Goal: Participate in discussion: Engage in conversation with other users on a specific topic

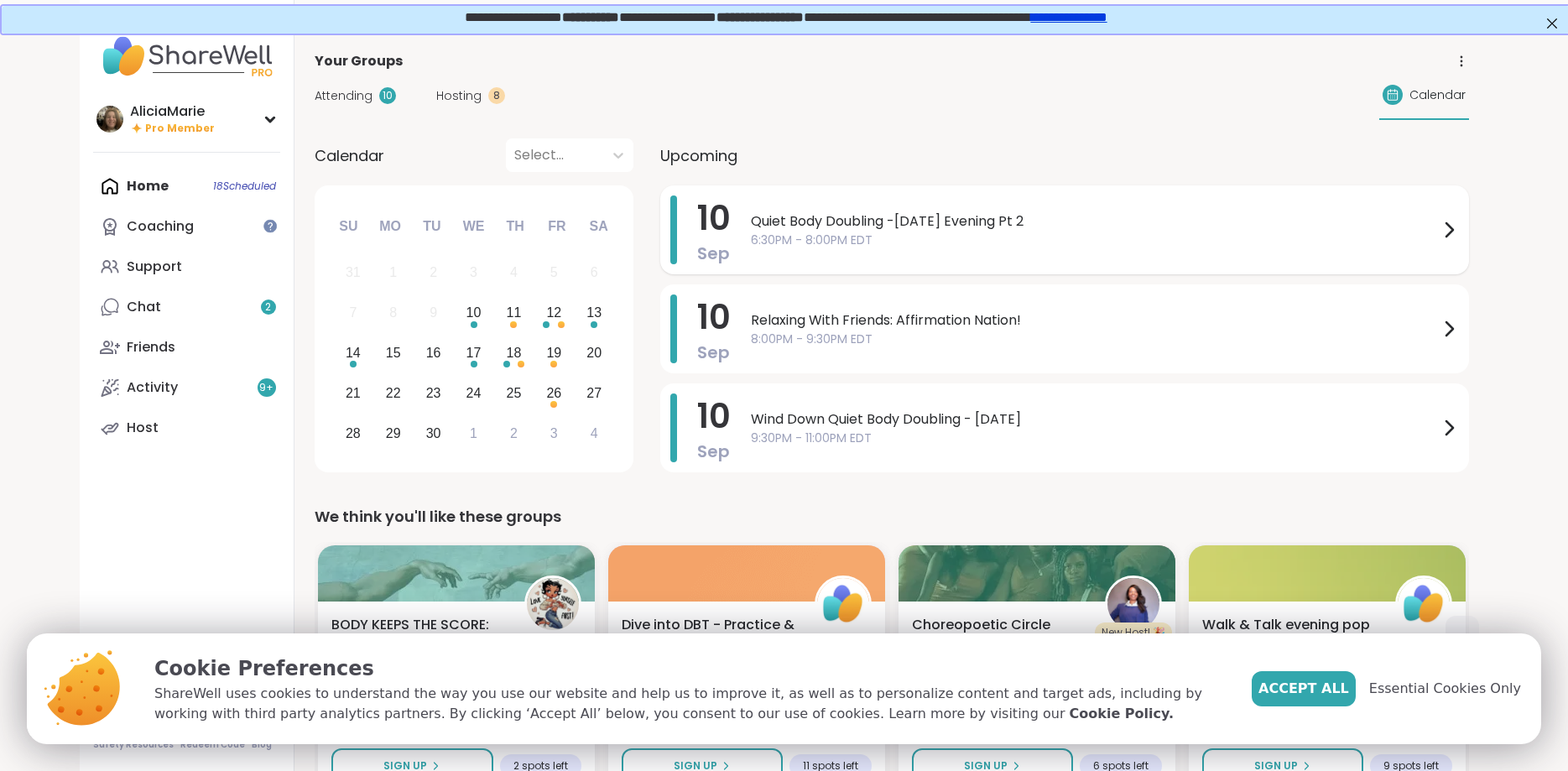
click at [754, 215] on span "Quiet Body Doubling -[DATE] Evening Pt 2" at bounding box center [1095, 221] width 688 height 20
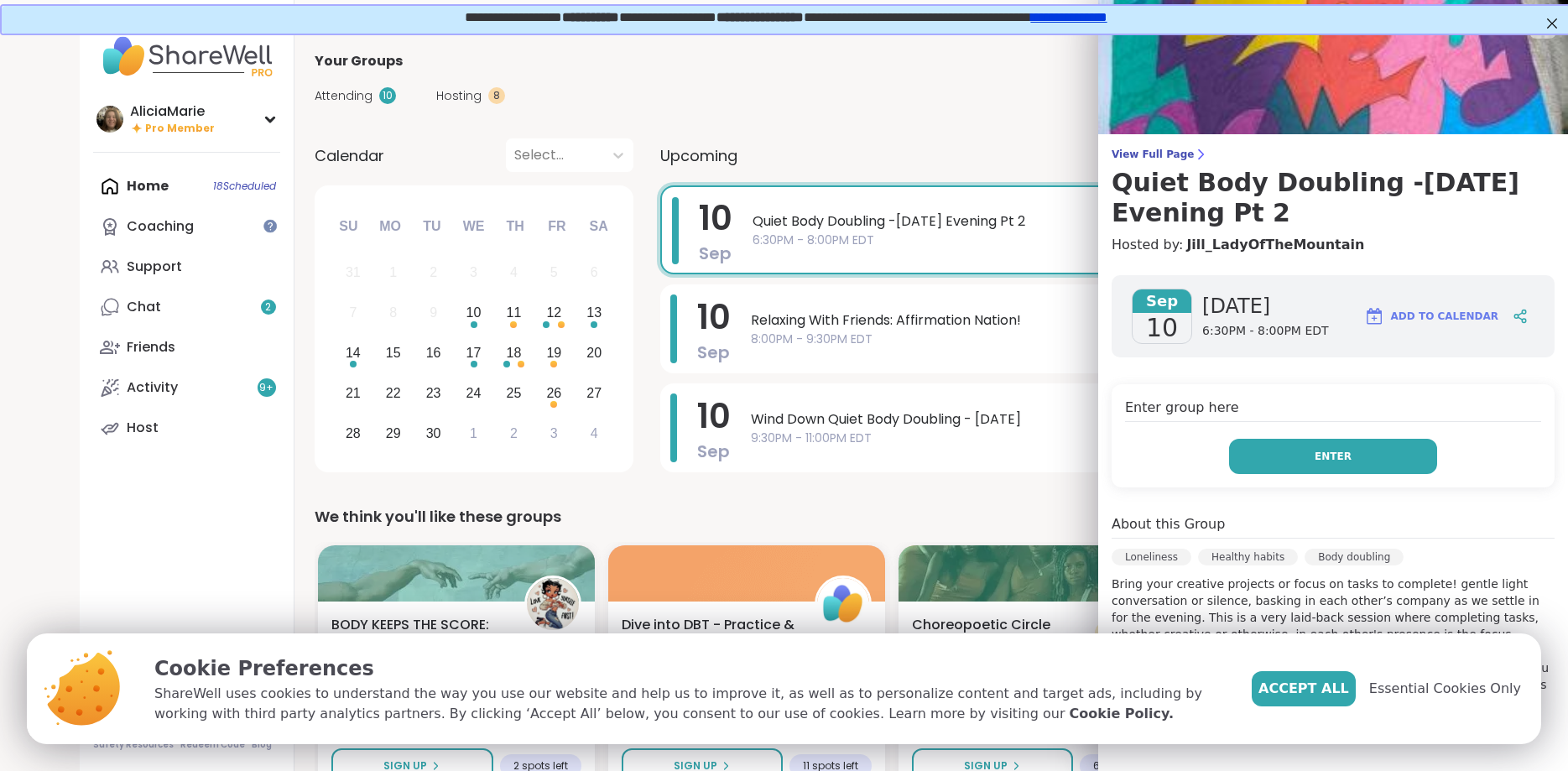
click at [1293, 460] on button "Enter" at bounding box center [1333, 456] width 208 height 35
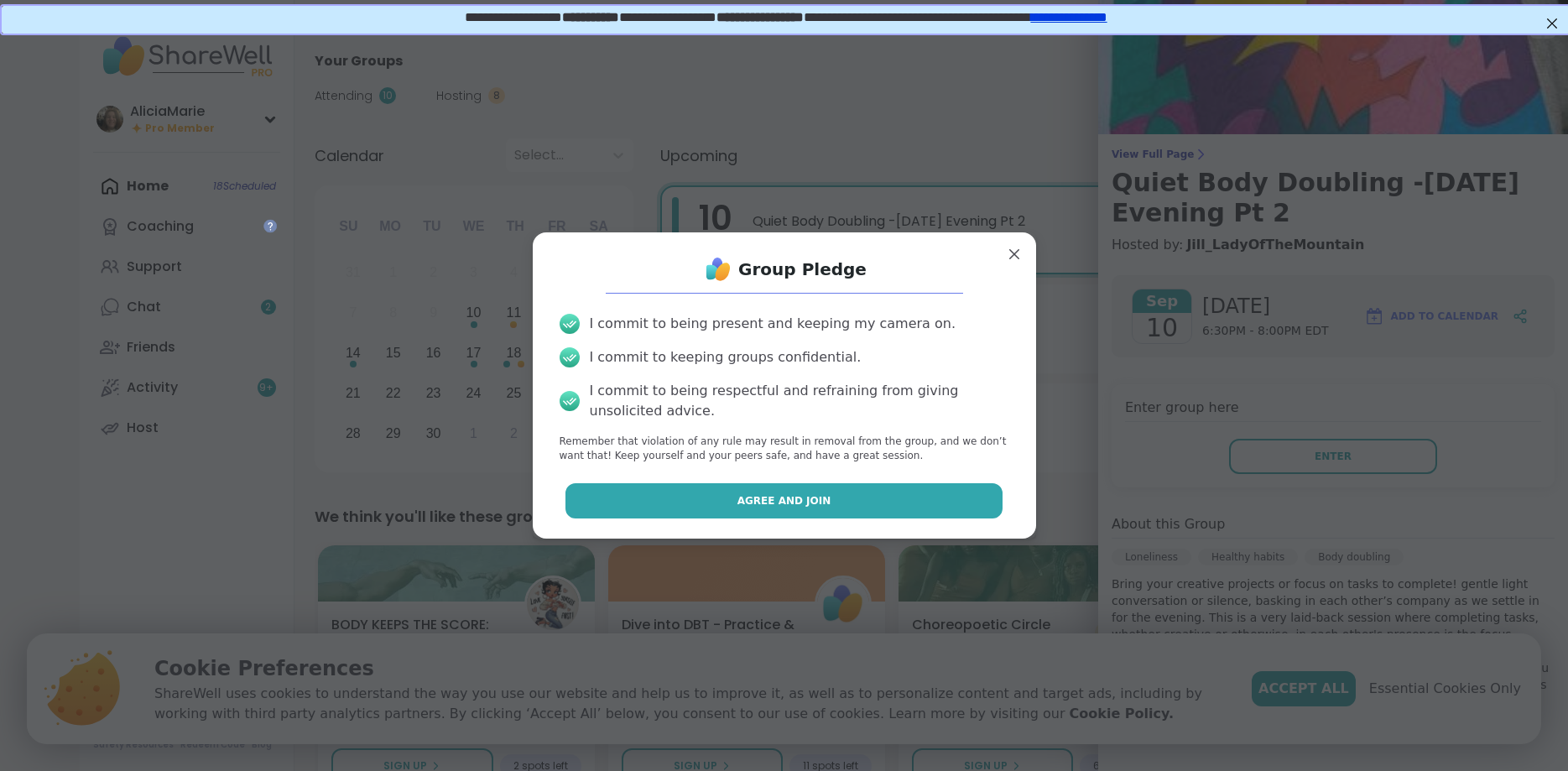
click at [794, 502] on span "Agree and Join" at bounding box center [784, 501] width 94 height 15
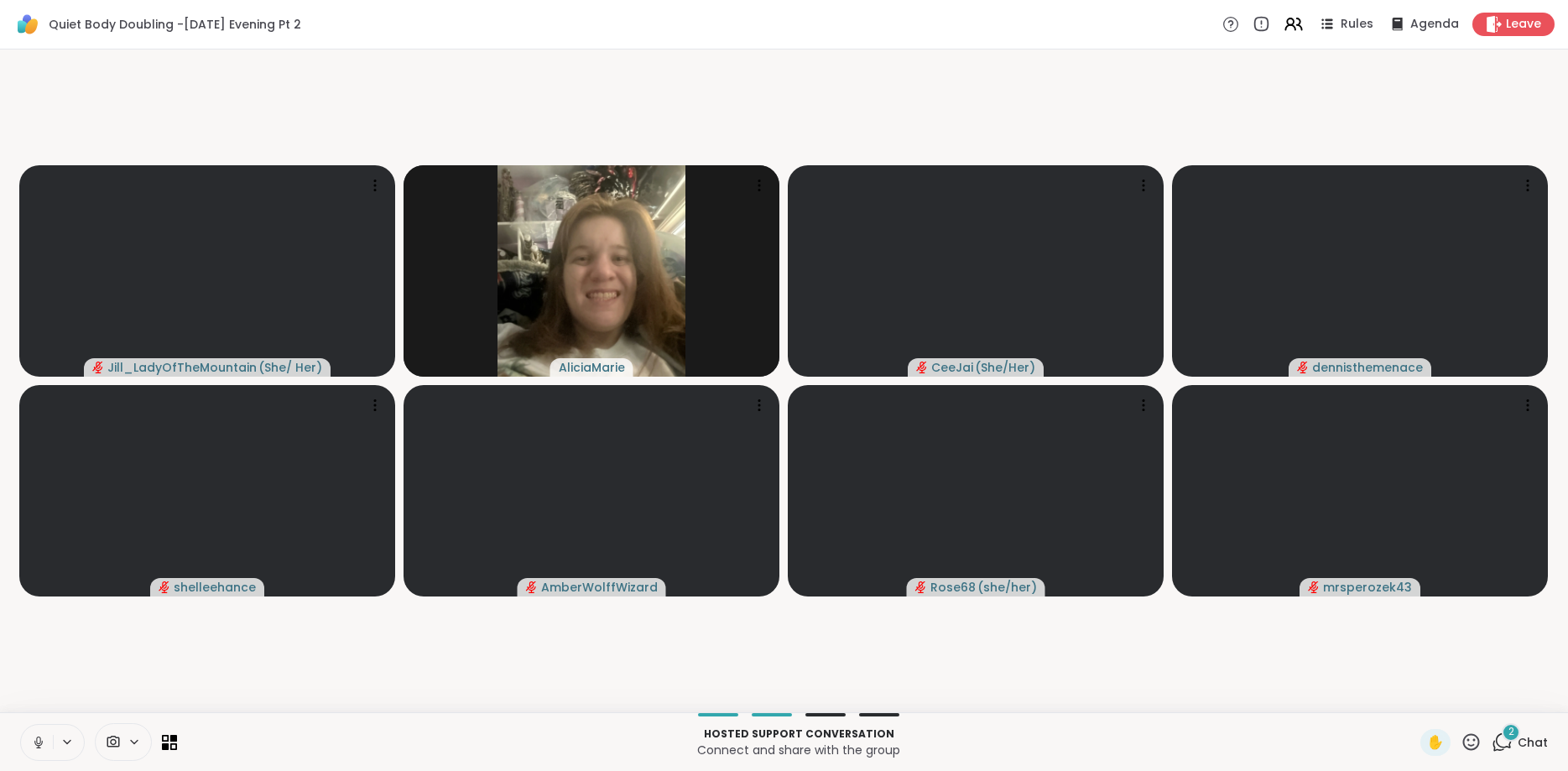
click at [40, 738] on icon at bounding box center [39, 743] width 15 height 15
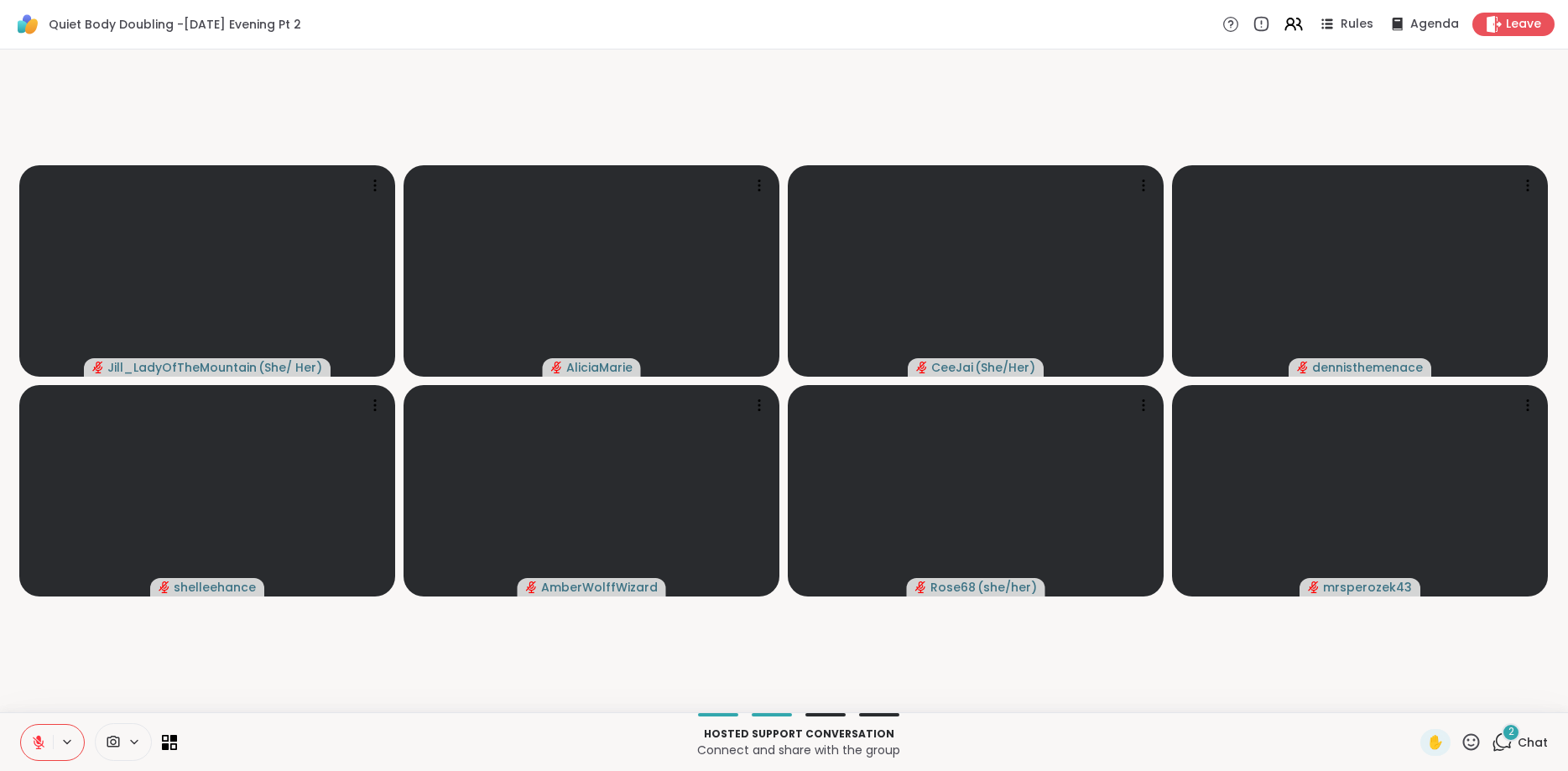
click at [45, 745] on icon at bounding box center [39, 743] width 15 height 15
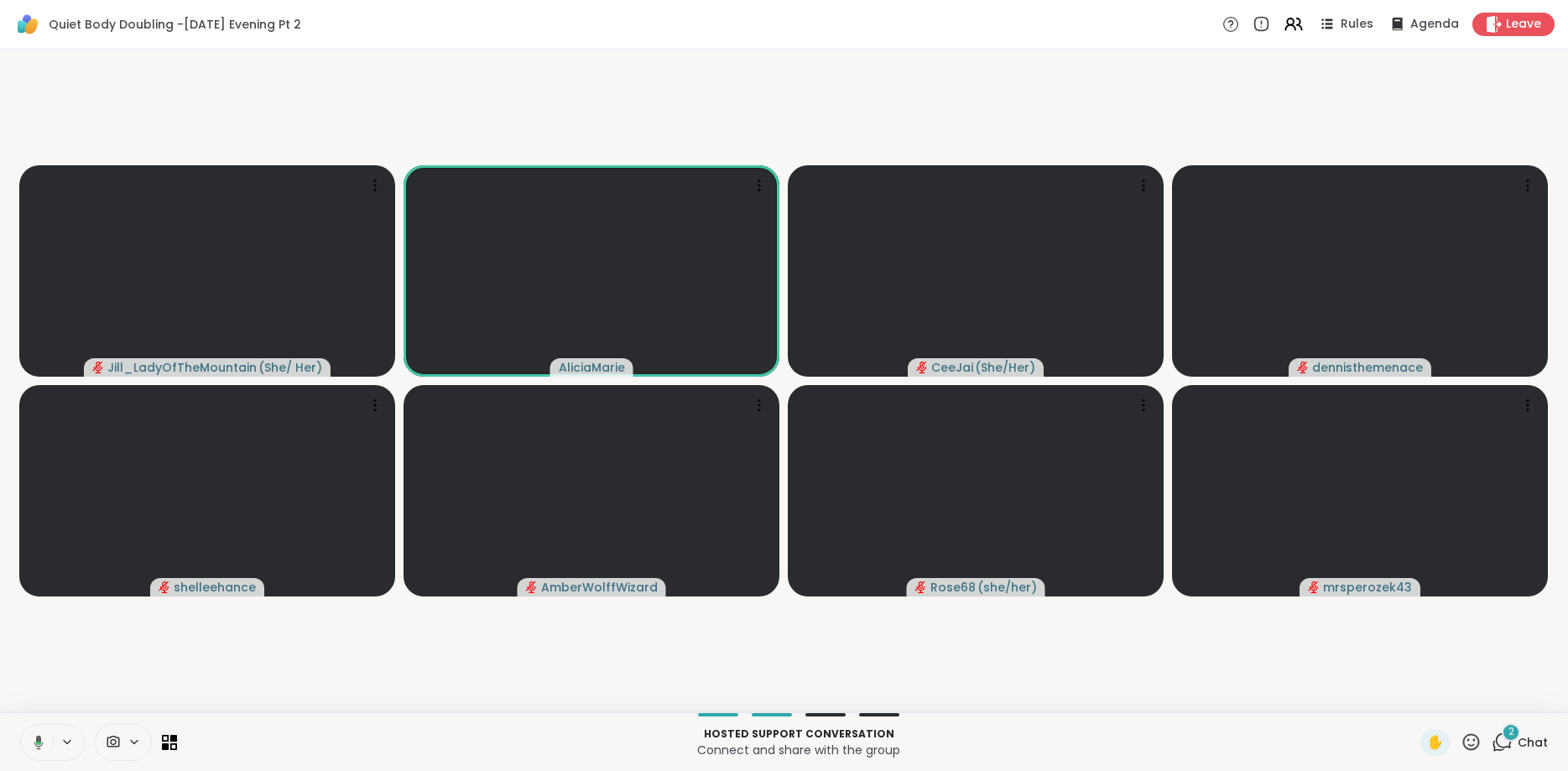
click at [45, 745] on button at bounding box center [36, 742] width 34 height 35
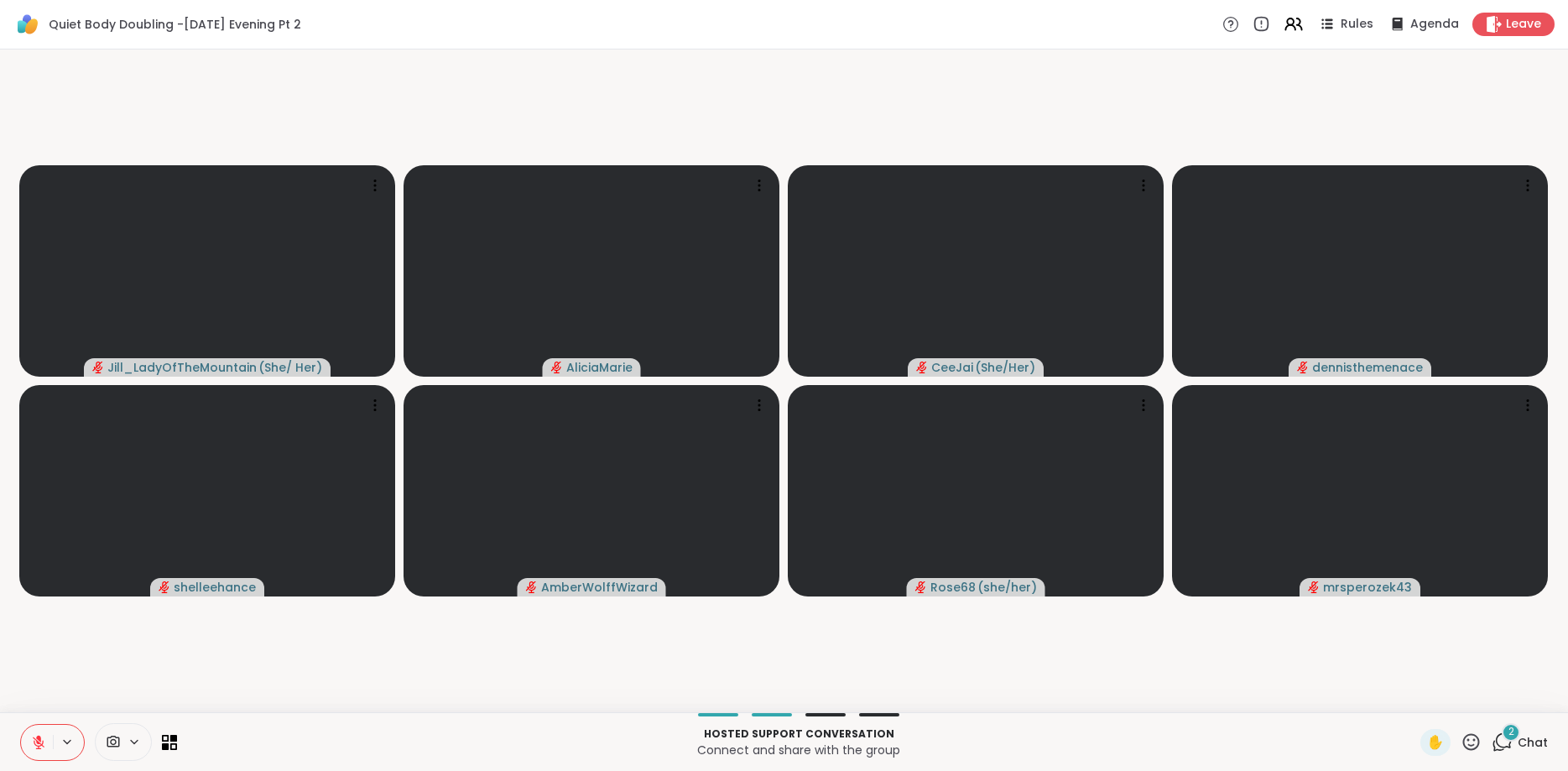
click at [49, 748] on button at bounding box center [37, 742] width 32 height 35
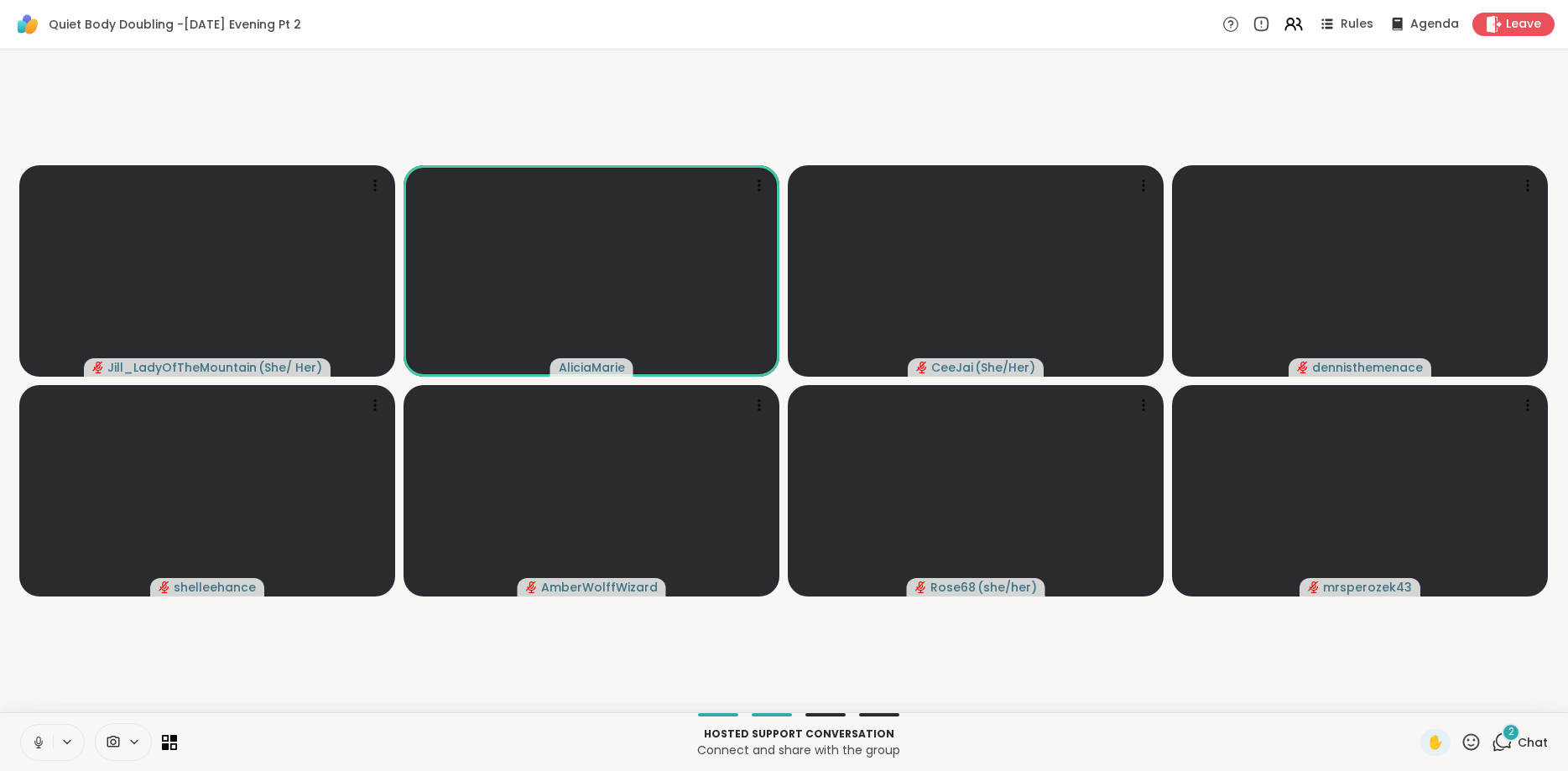
click at [49, 748] on button at bounding box center [37, 742] width 32 height 35
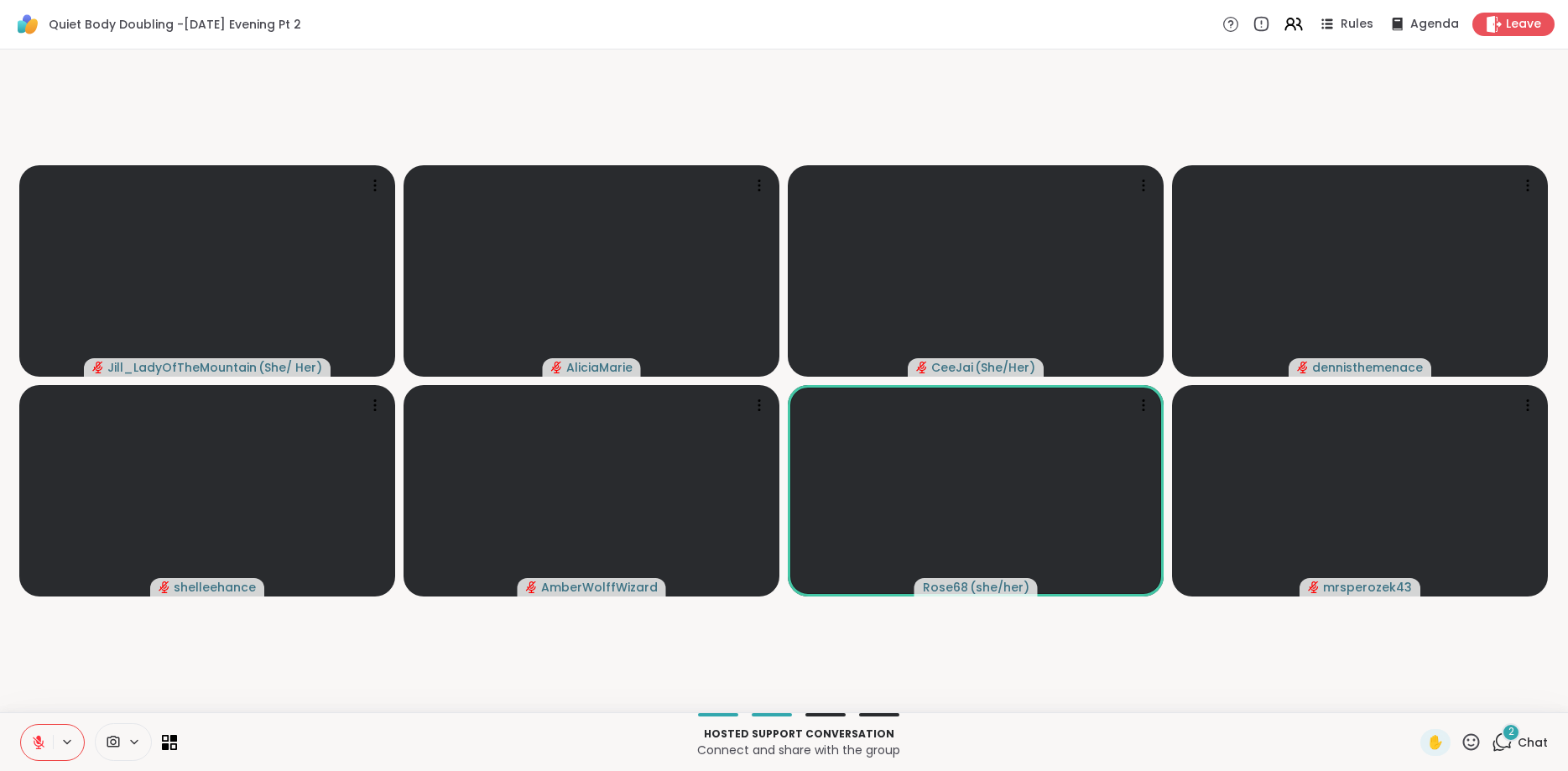
click at [49, 737] on button at bounding box center [37, 742] width 32 height 35
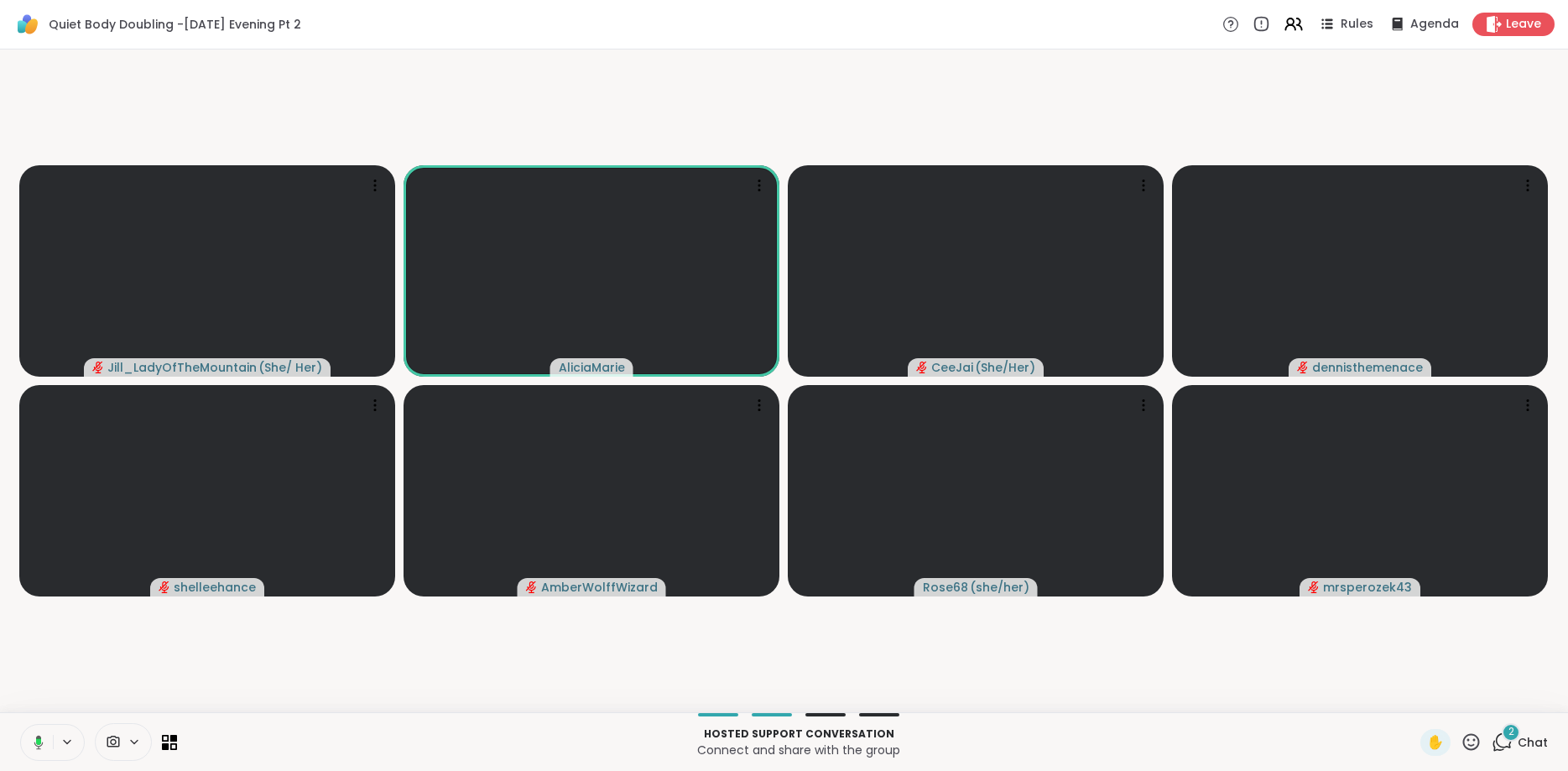
click at [49, 737] on button at bounding box center [36, 742] width 34 height 35
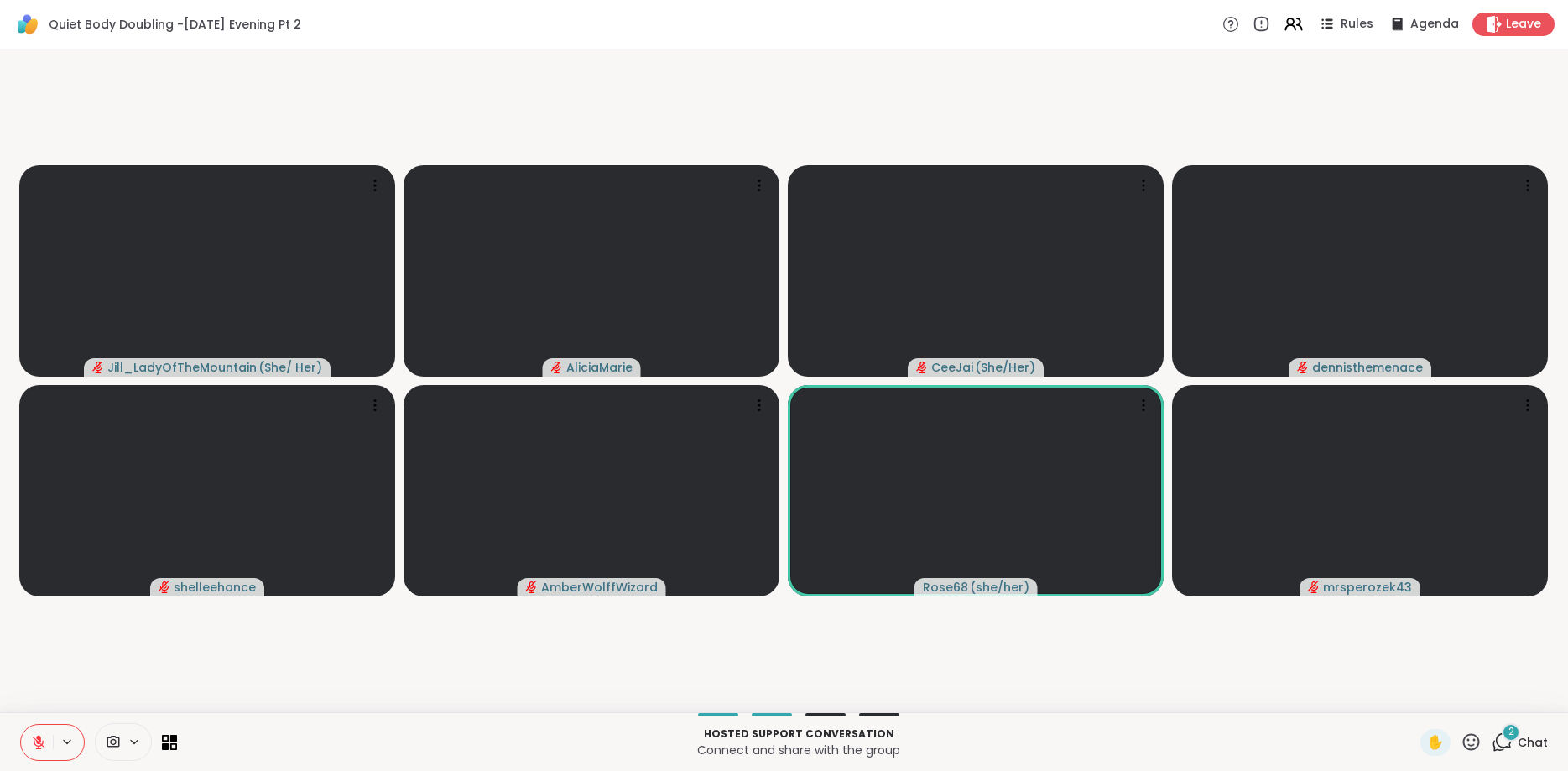
click at [49, 737] on button at bounding box center [37, 742] width 32 height 35
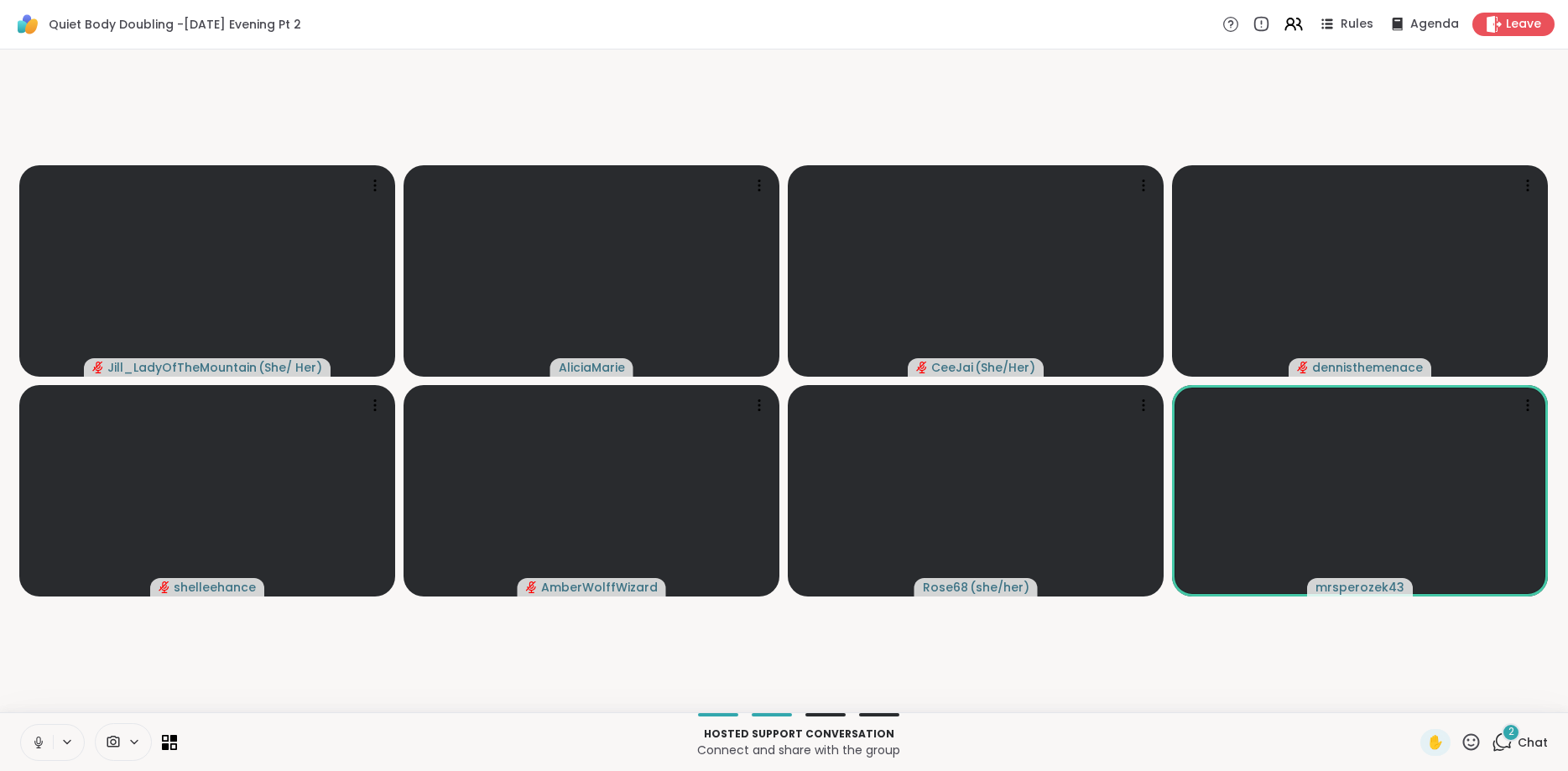
click at [63, 745] on icon at bounding box center [67, 742] width 13 height 14
click at [33, 743] on icon at bounding box center [39, 743] width 15 height 15
click at [37, 743] on icon at bounding box center [39, 743] width 11 height 11
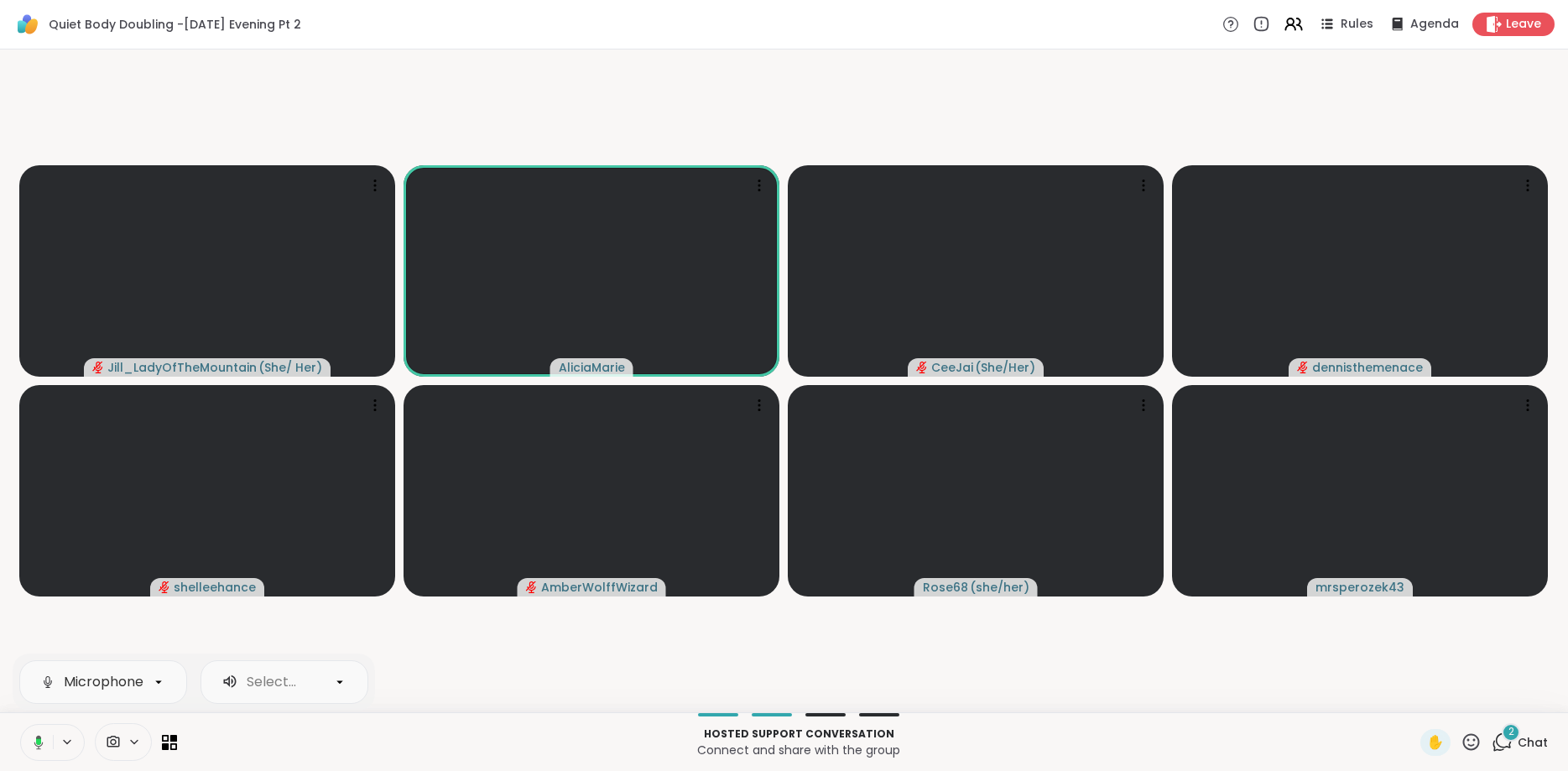
click at [37, 743] on icon at bounding box center [38, 741] width 5 height 7
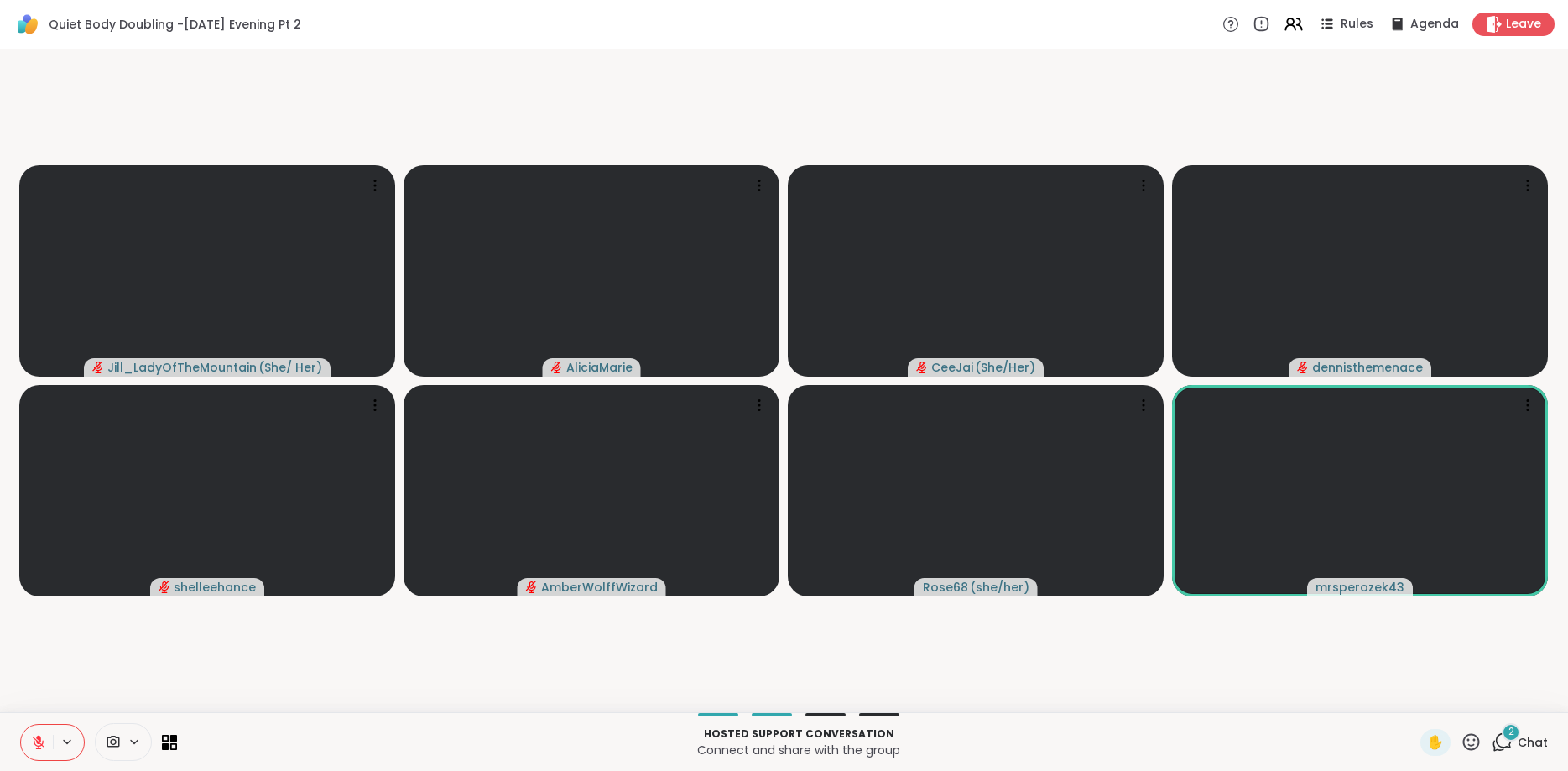
click at [1515, 746] on div "2 Chat" at bounding box center [1521, 743] width 57 height 26
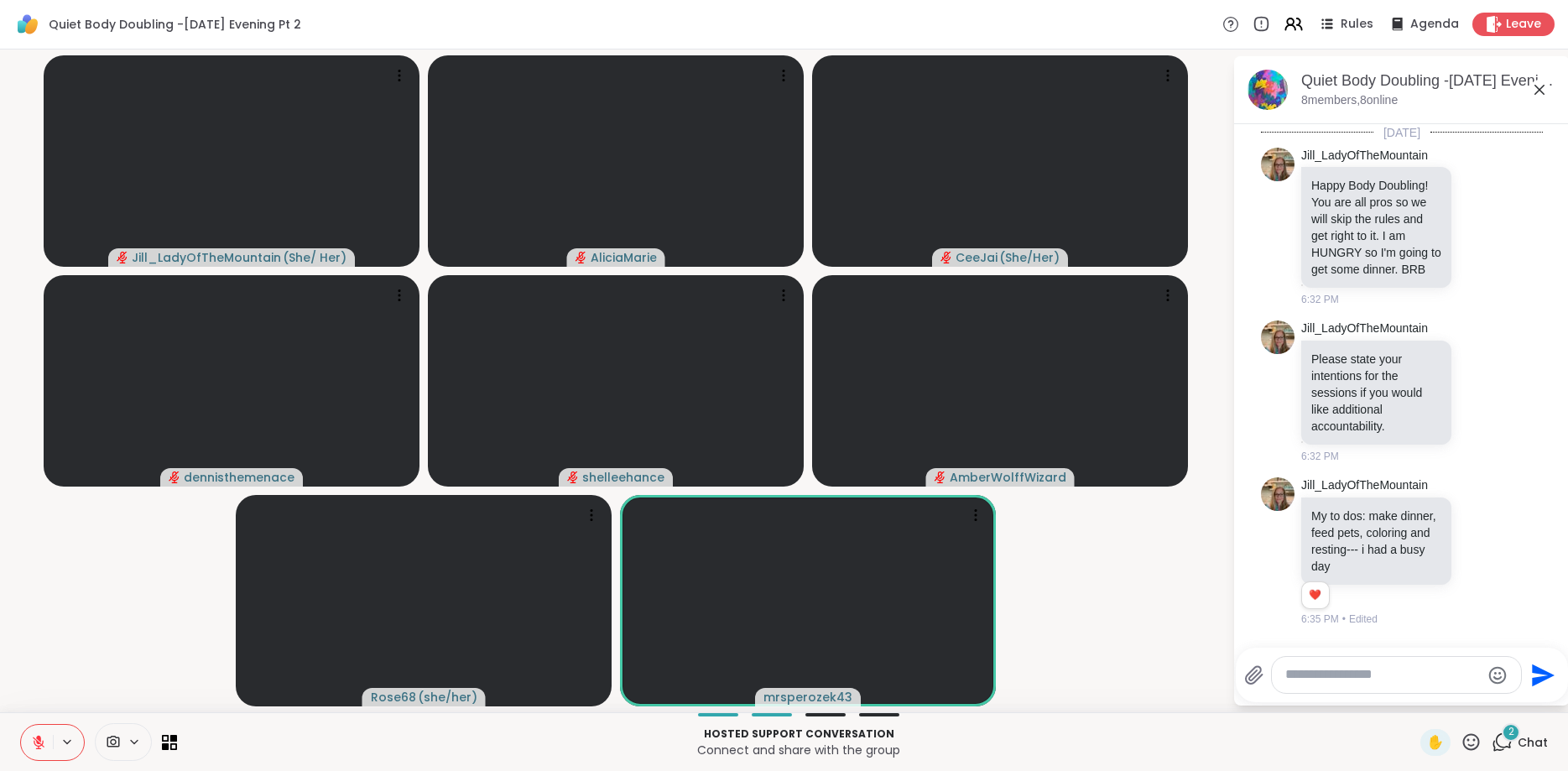
scroll to position [2882, 0]
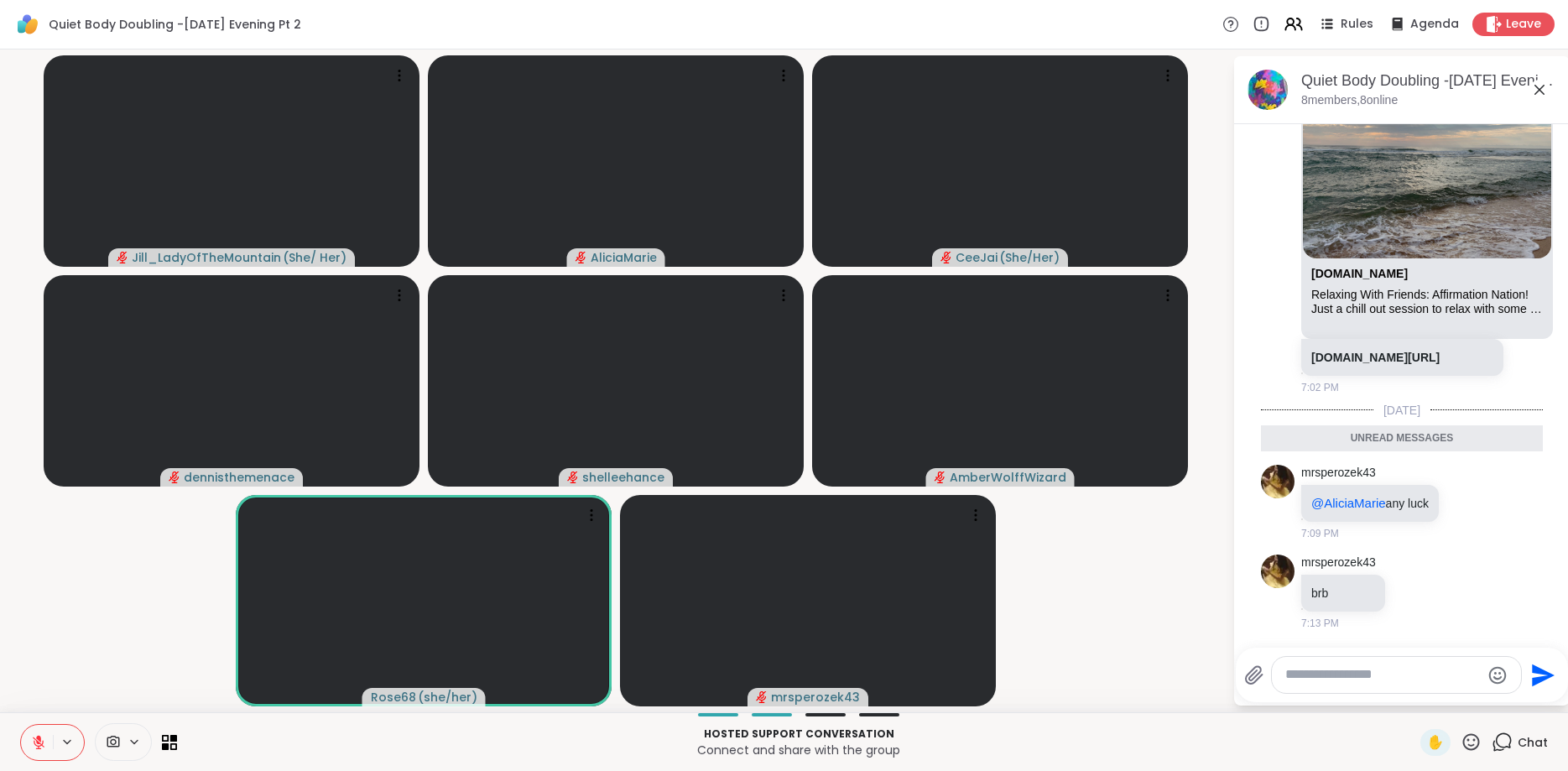
click at [1545, 95] on icon at bounding box center [1540, 89] width 20 height 20
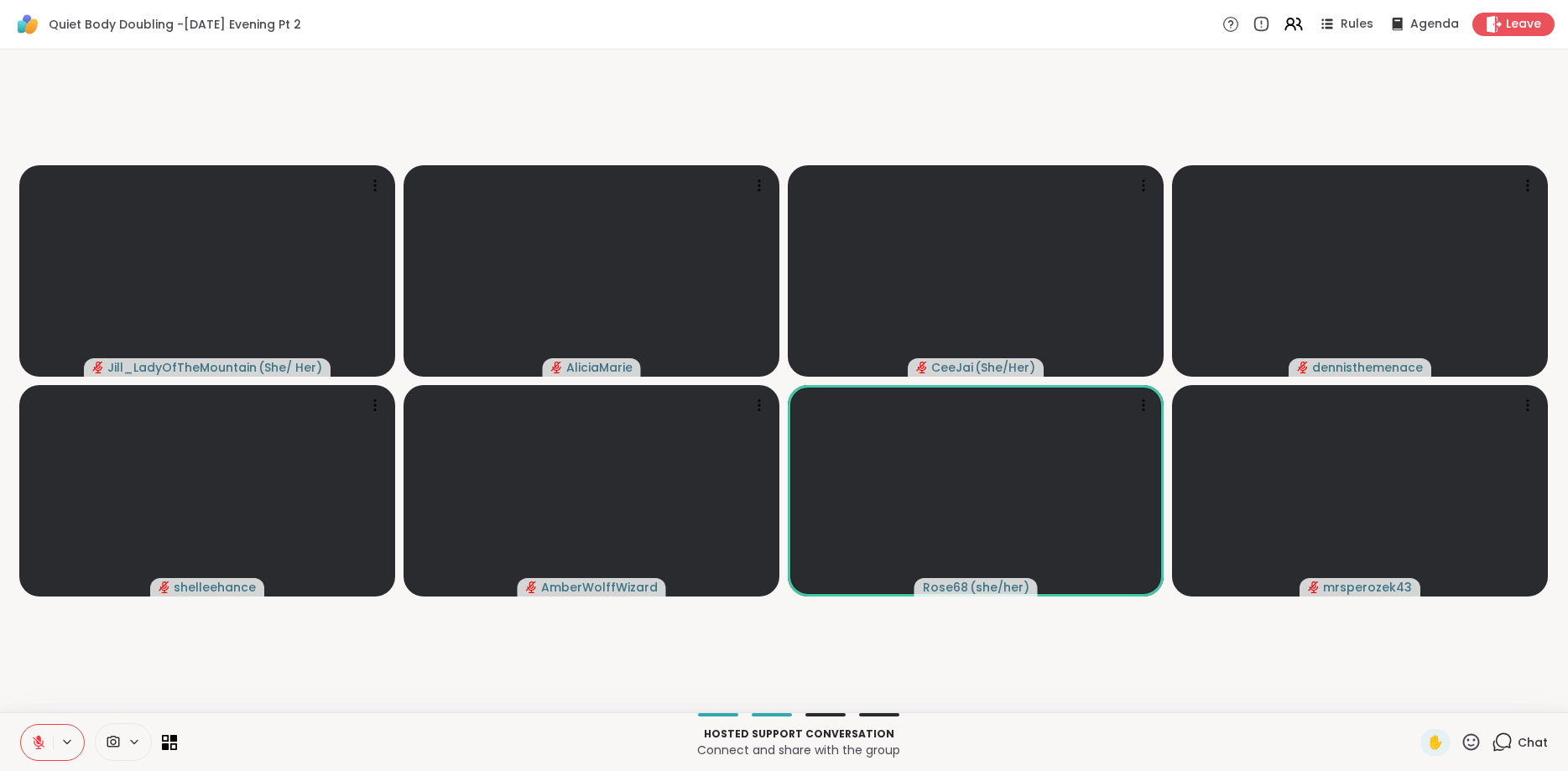
click at [41, 745] on icon at bounding box center [39, 743] width 11 height 11
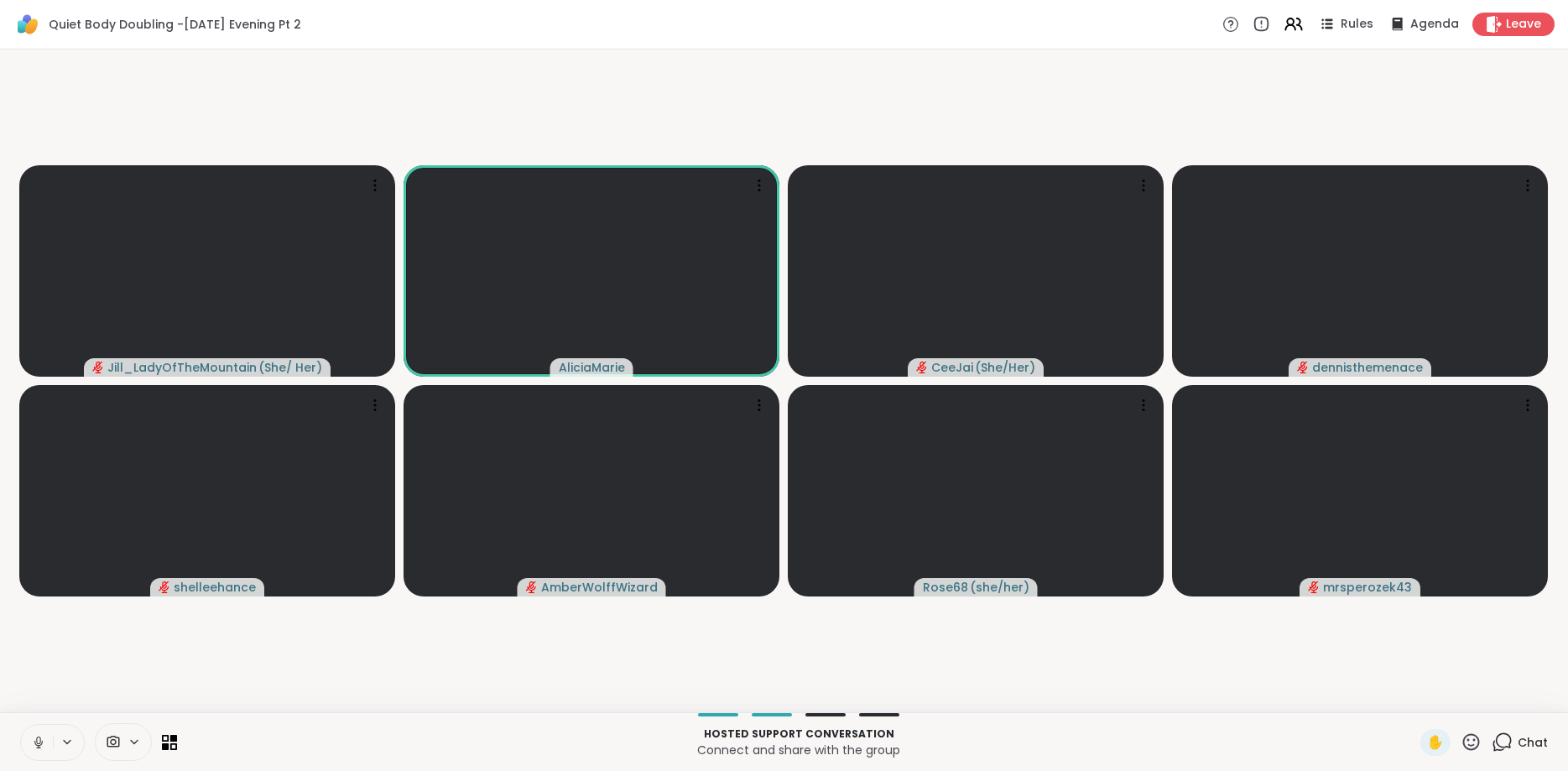
click at [41, 745] on icon at bounding box center [39, 743] width 15 height 15
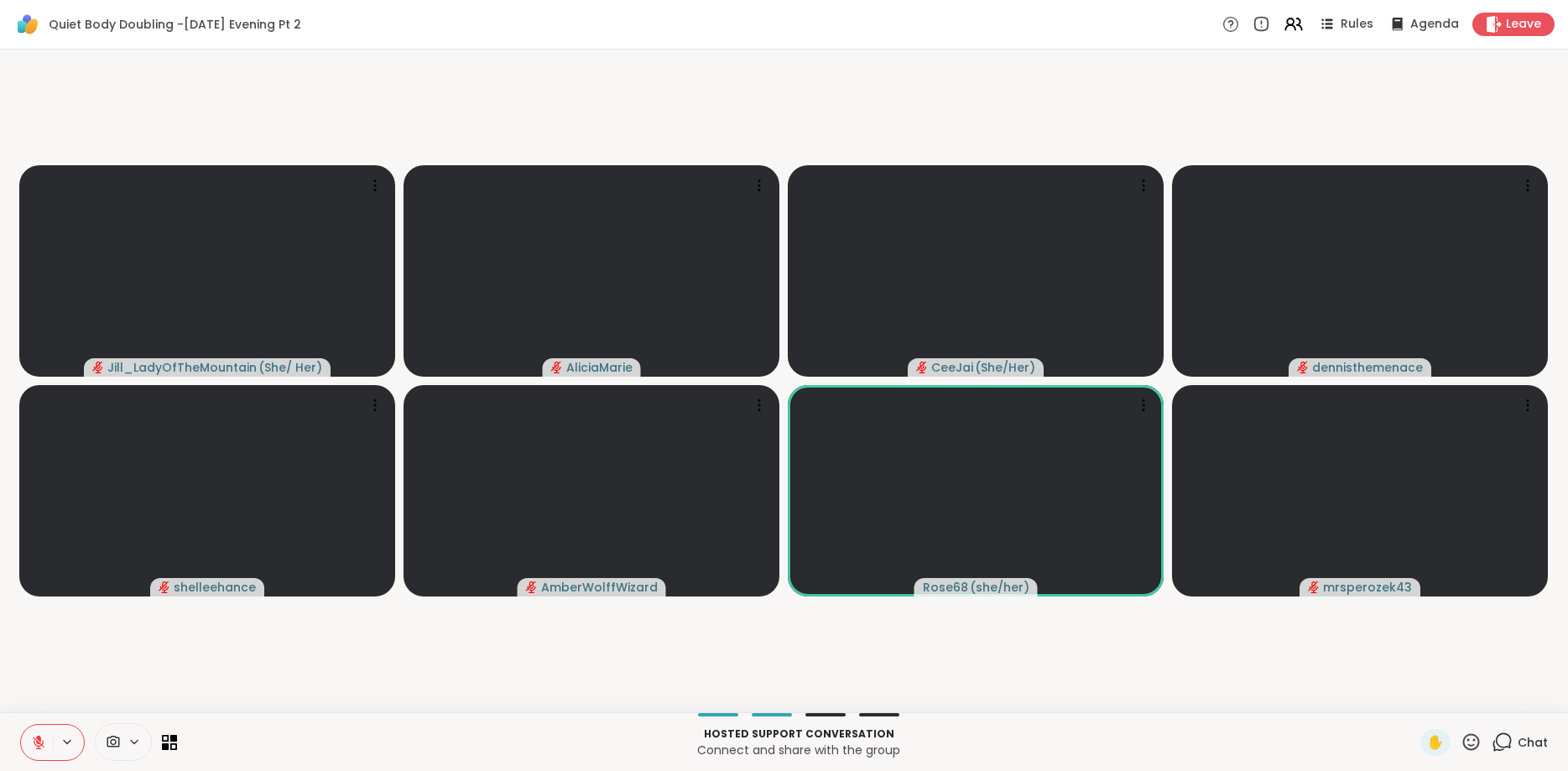
click at [41, 745] on icon at bounding box center [39, 743] width 11 height 11
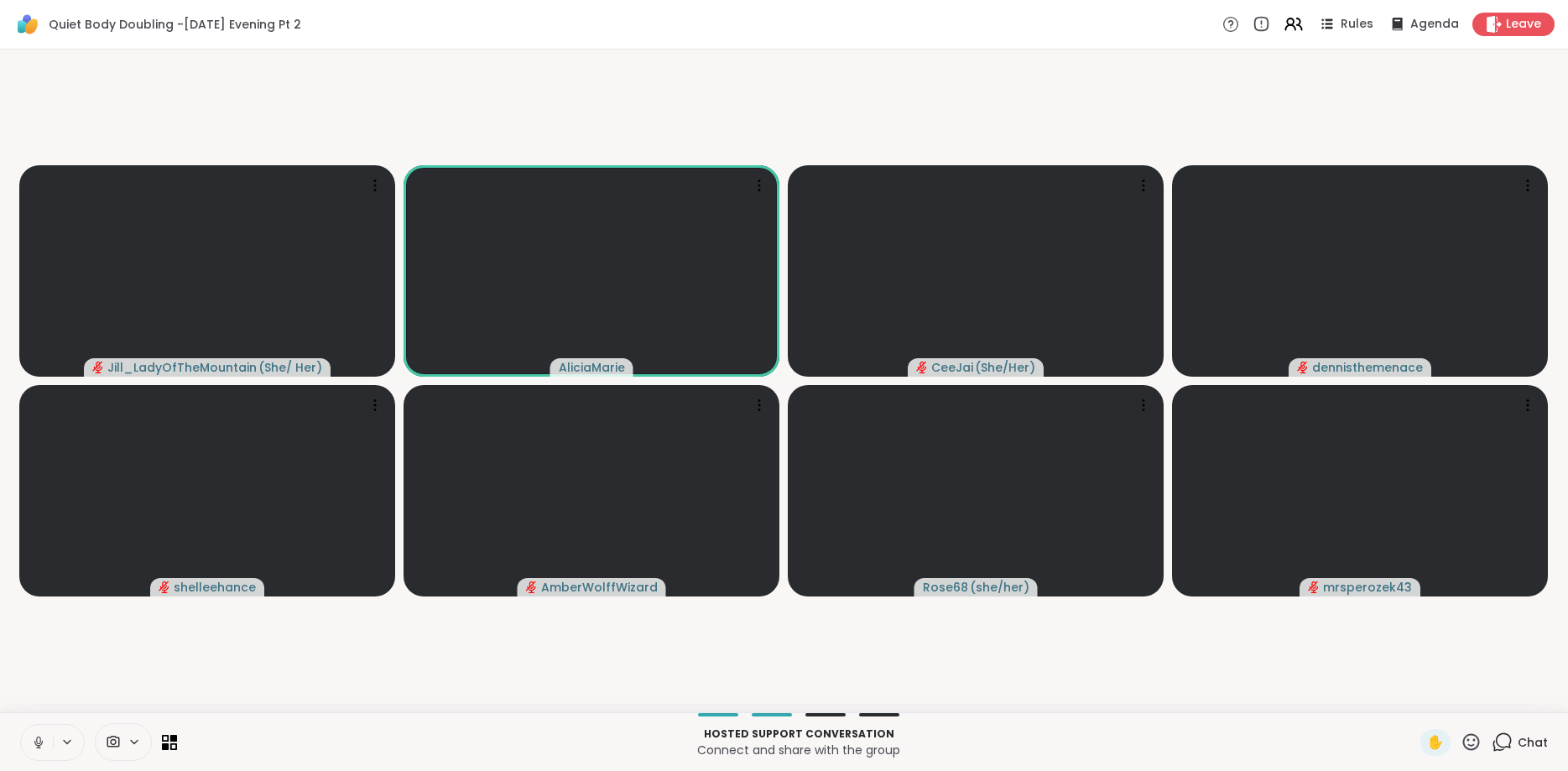
click at [41, 745] on icon at bounding box center [39, 743] width 15 height 15
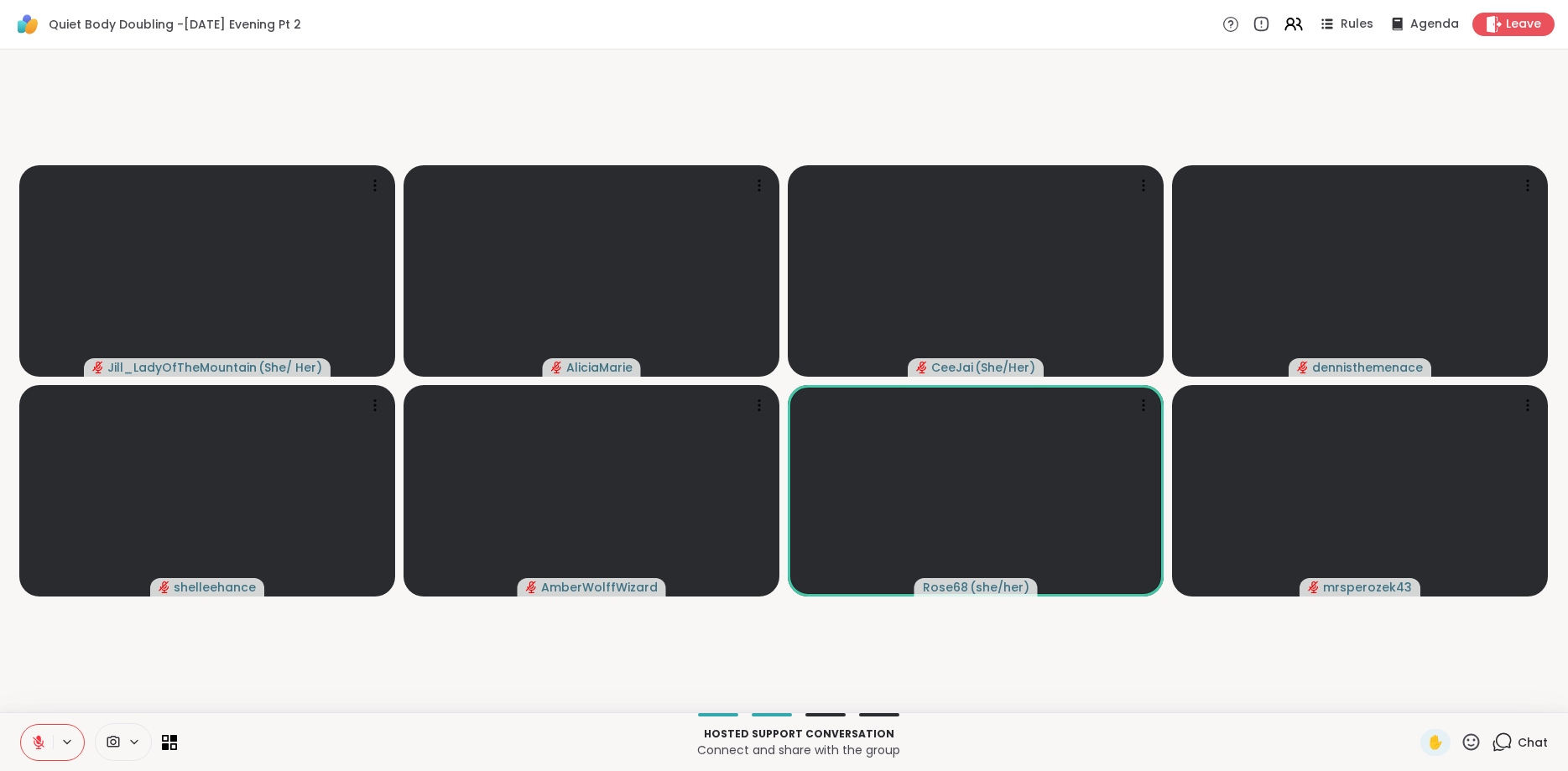
click at [41, 745] on icon at bounding box center [39, 743] width 11 height 11
click at [41, 745] on icon at bounding box center [39, 743] width 15 height 15
click at [41, 745] on icon at bounding box center [39, 743] width 11 height 11
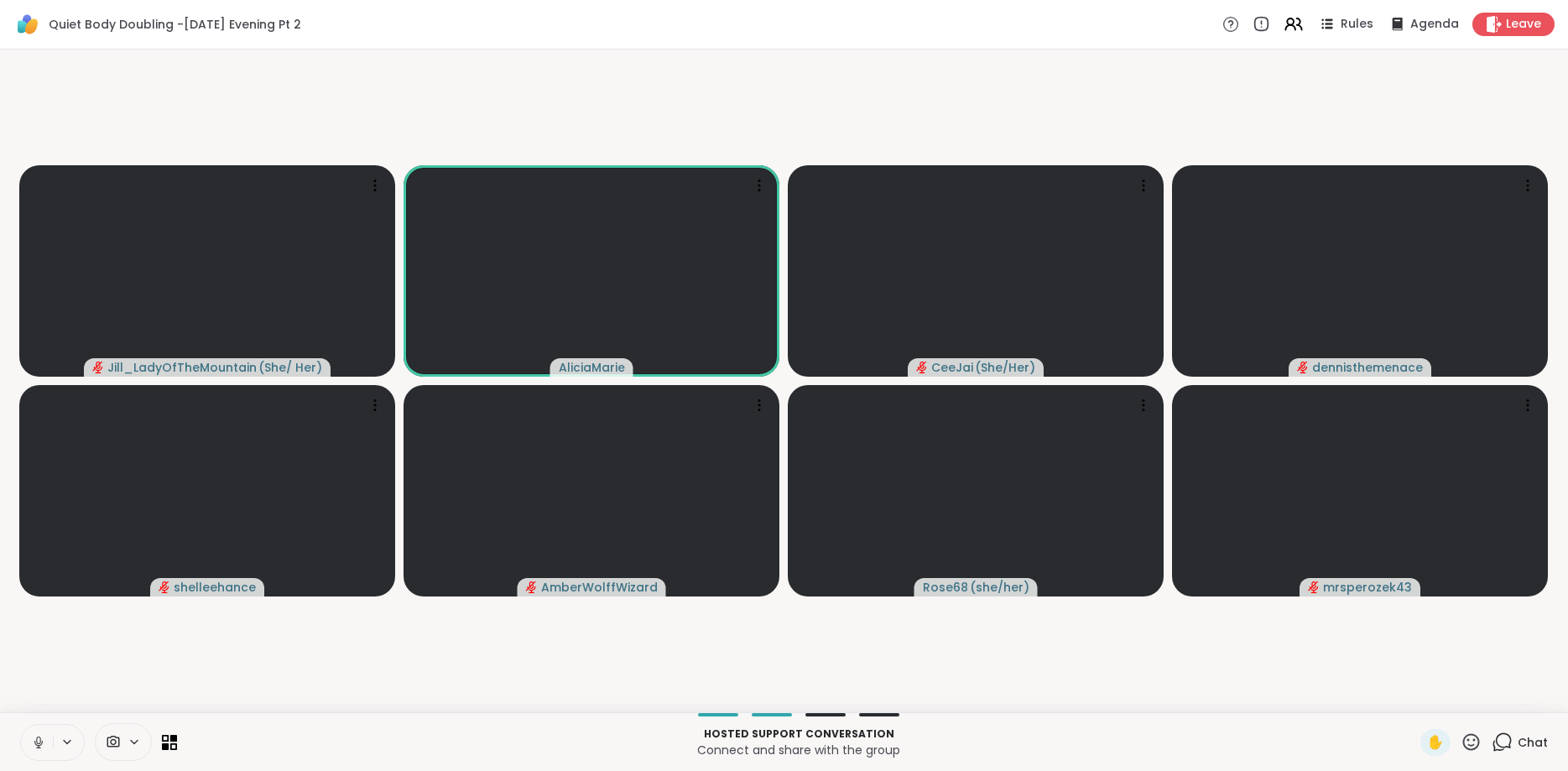
click at [41, 745] on icon at bounding box center [39, 743] width 15 height 15
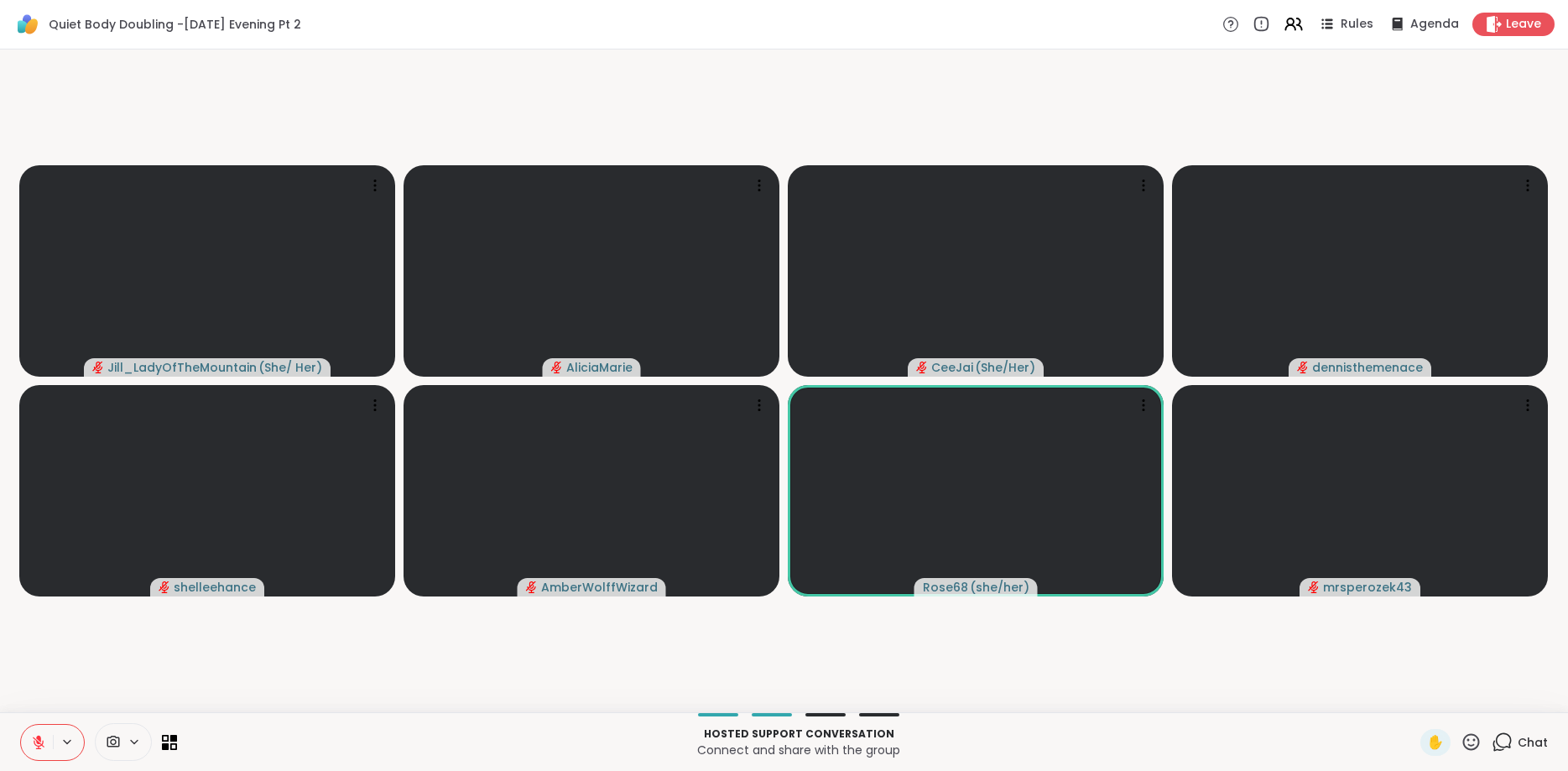
click at [41, 745] on icon at bounding box center [39, 743] width 11 height 11
click at [41, 745] on icon at bounding box center [39, 743] width 15 height 15
click at [41, 745] on icon at bounding box center [39, 743] width 11 height 11
click at [41, 745] on icon at bounding box center [38, 742] width 5 height 4
click at [41, 745] on icon at bounding box center [39, 743] width 11 height 11
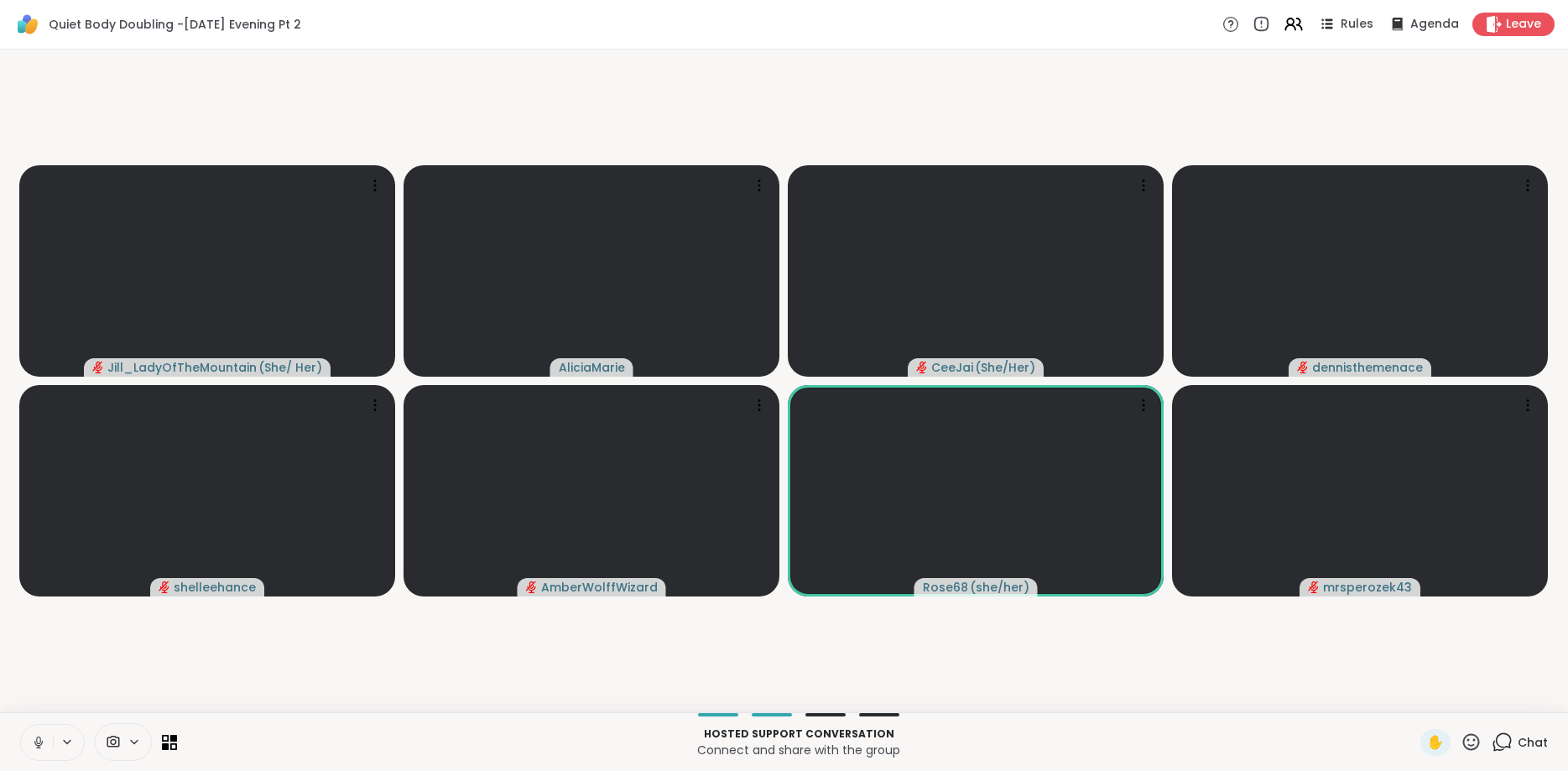
click at [41, 745] on icon at bounding box center [39, 743] width 15 height 15
click at [41, 745] on icon at bounding box center [39, 743] width 11 height 11
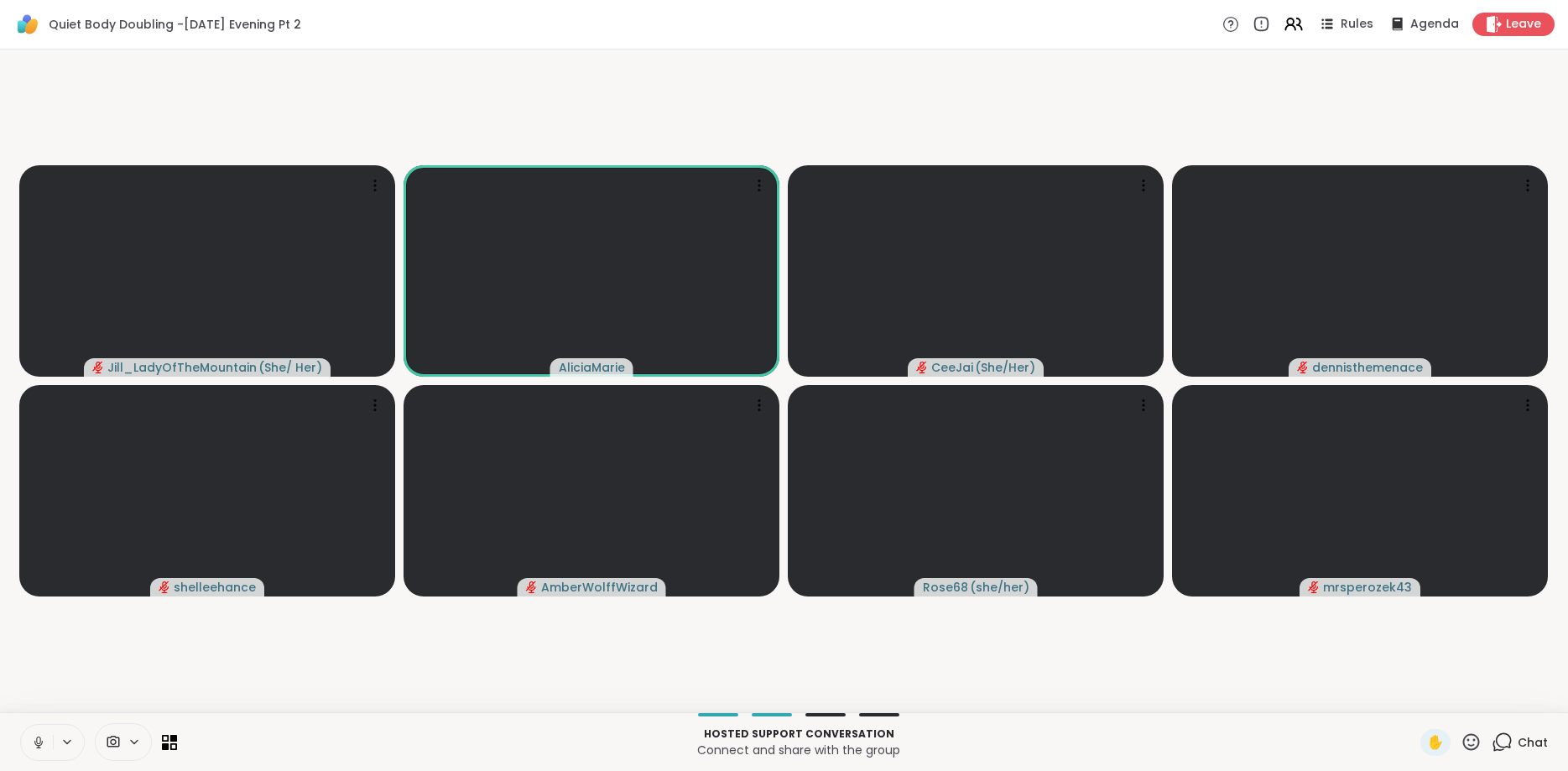
click at [119, 681] on video-player-container "Jill_LadyOfTheMountain ( She/ Her ) [PERSON_NAME] ( She/Her ) dennisthemenace […" at bounding box center [784, 381] width 1548 height 649
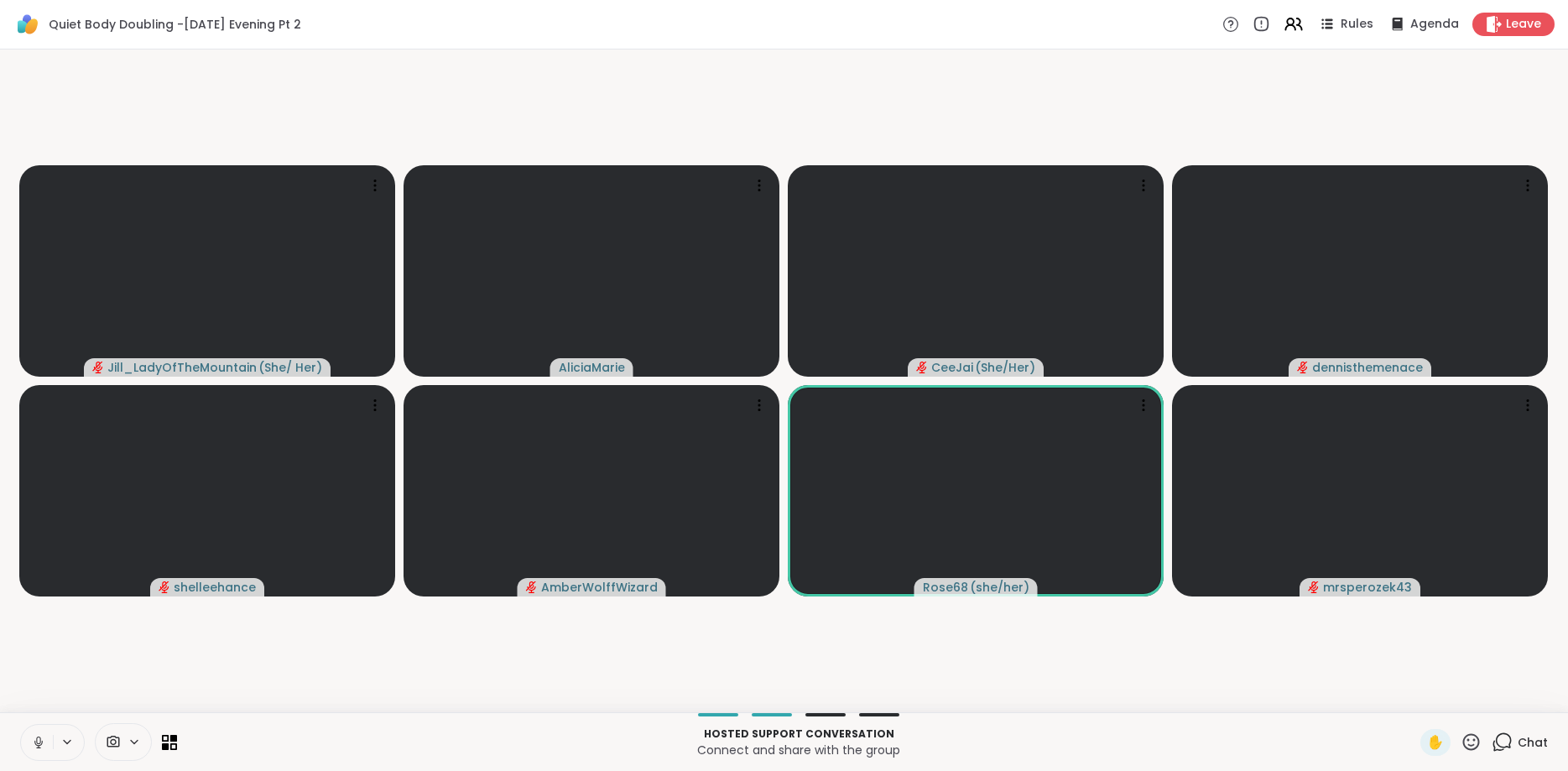
click at [46, 740] on button at bounding box center [37, 742] width 32 height 35
click at [40, 745] on icon at bounding box center [39, 743] width 15 height 15
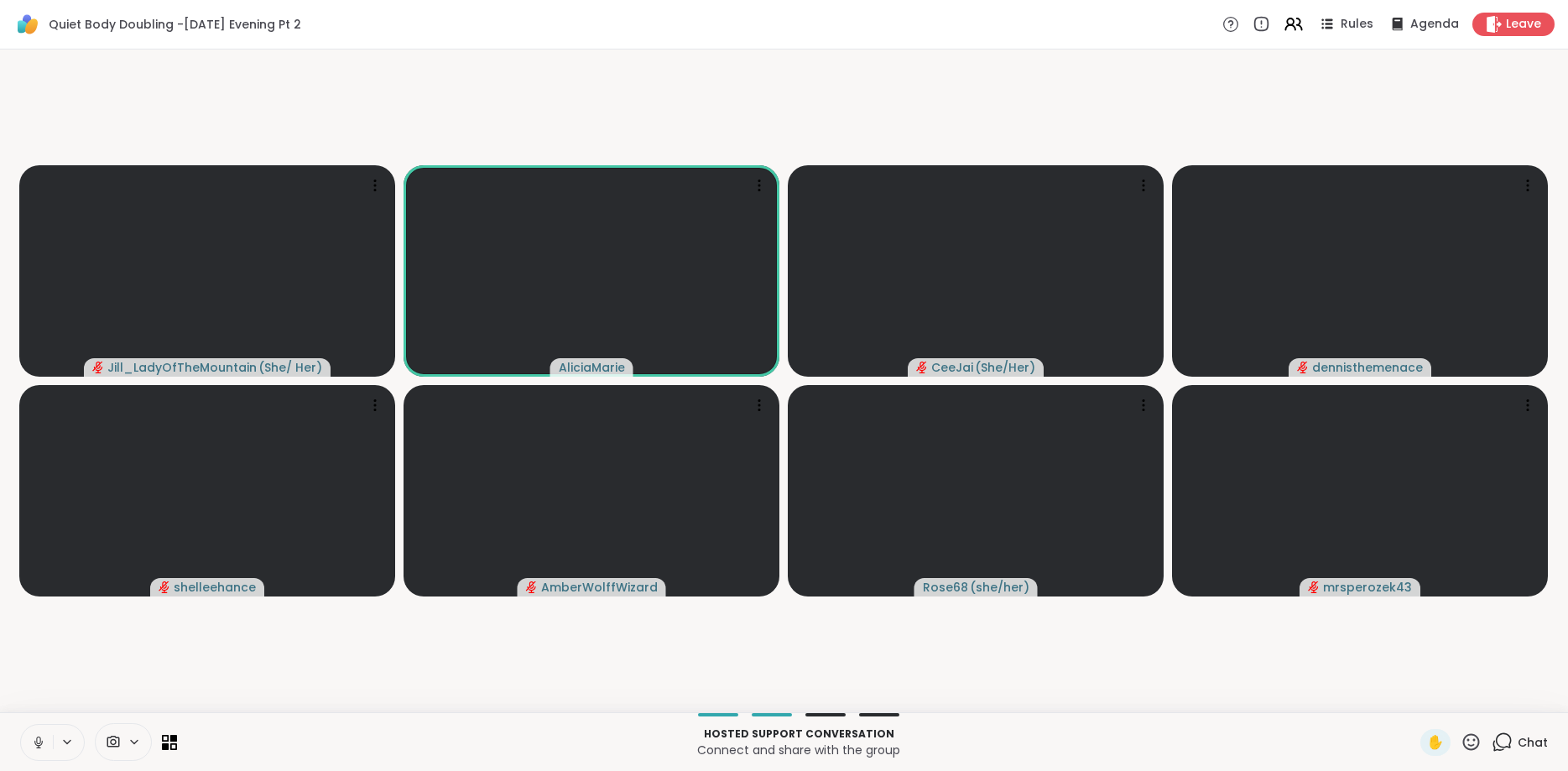
click at [40, 745] on icon at bounding box center [39, 743] width 15 height 15
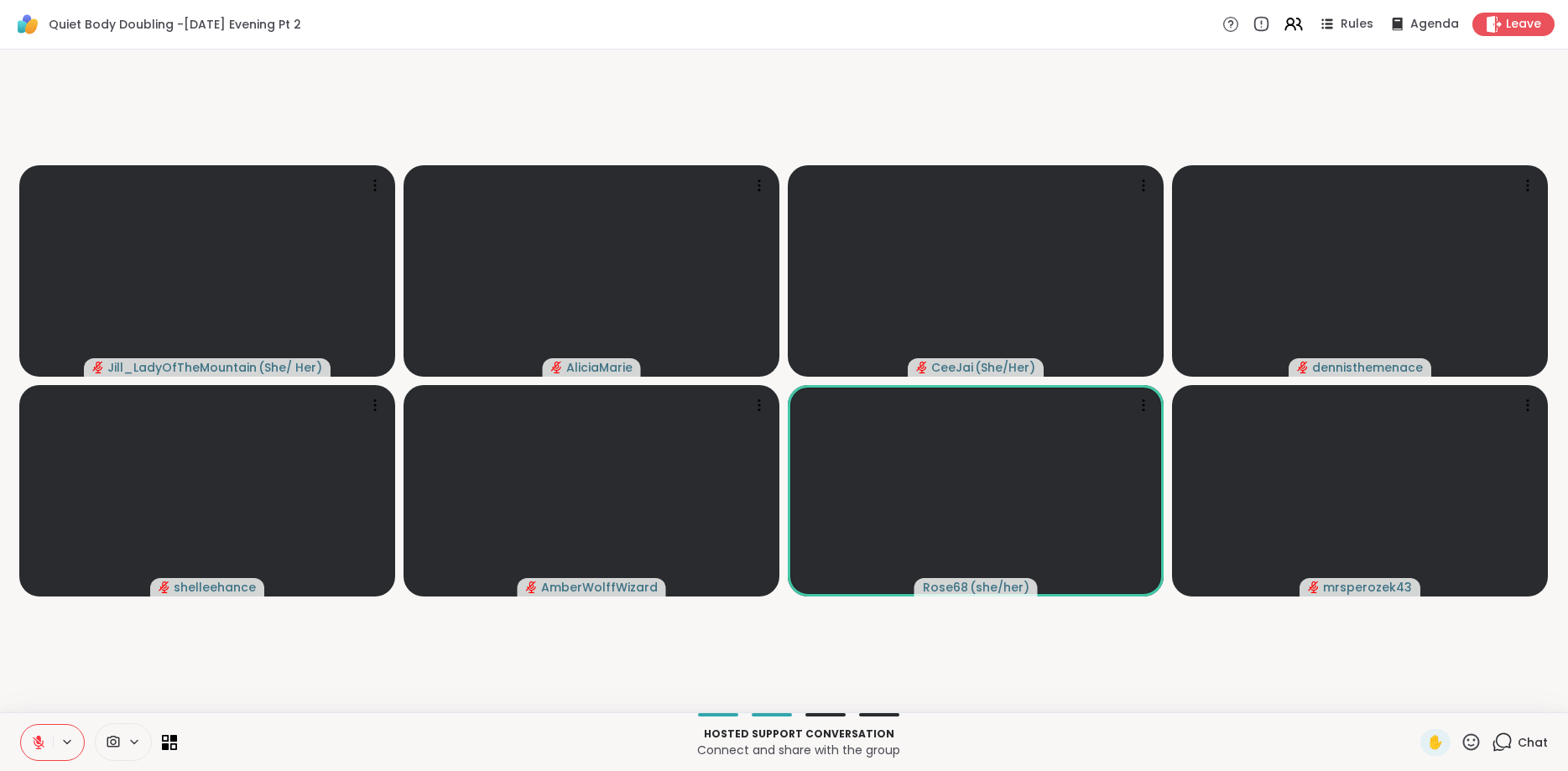
click at [40, 745] on icon at bounding box center [39, 743] width 15 height 15
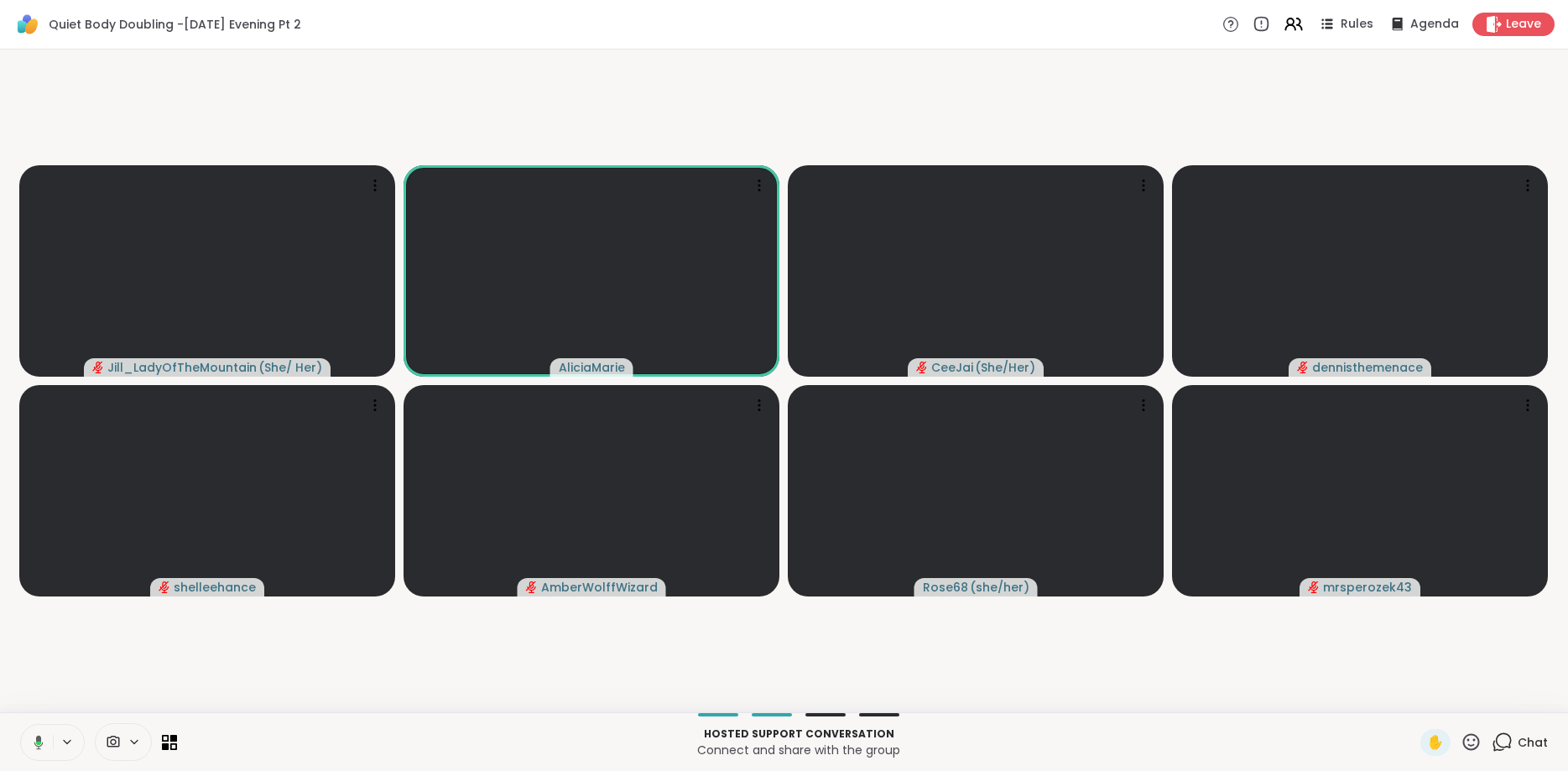
click at [40, 745] on icon at bounding box center [38, 743] width 5 height 4
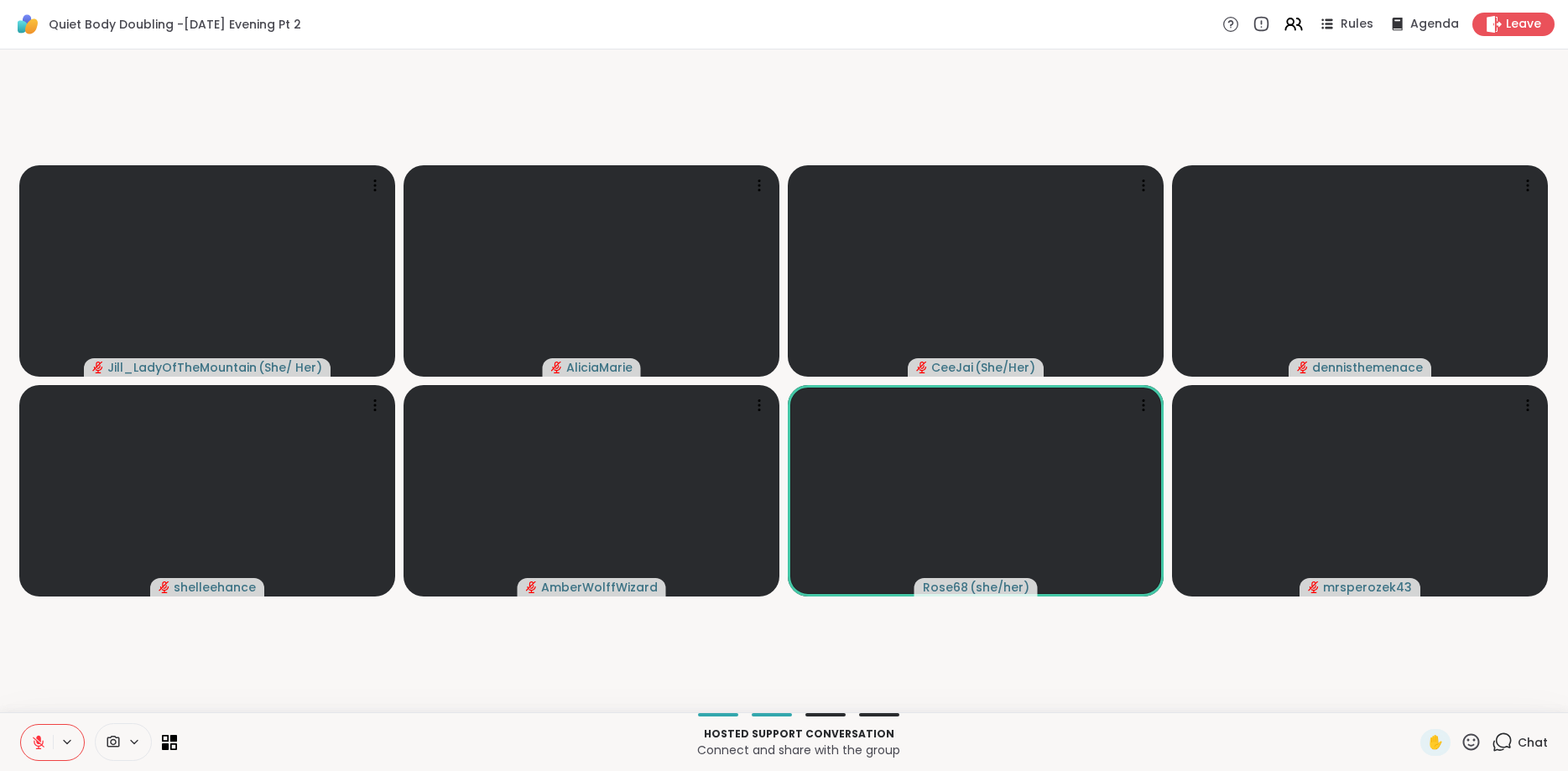
click at [58, 747] on button at bounding box center [68, 742] width 31 height 14
click at [41, 745] on icon at bounding box center [39, 743] width 11 height 11
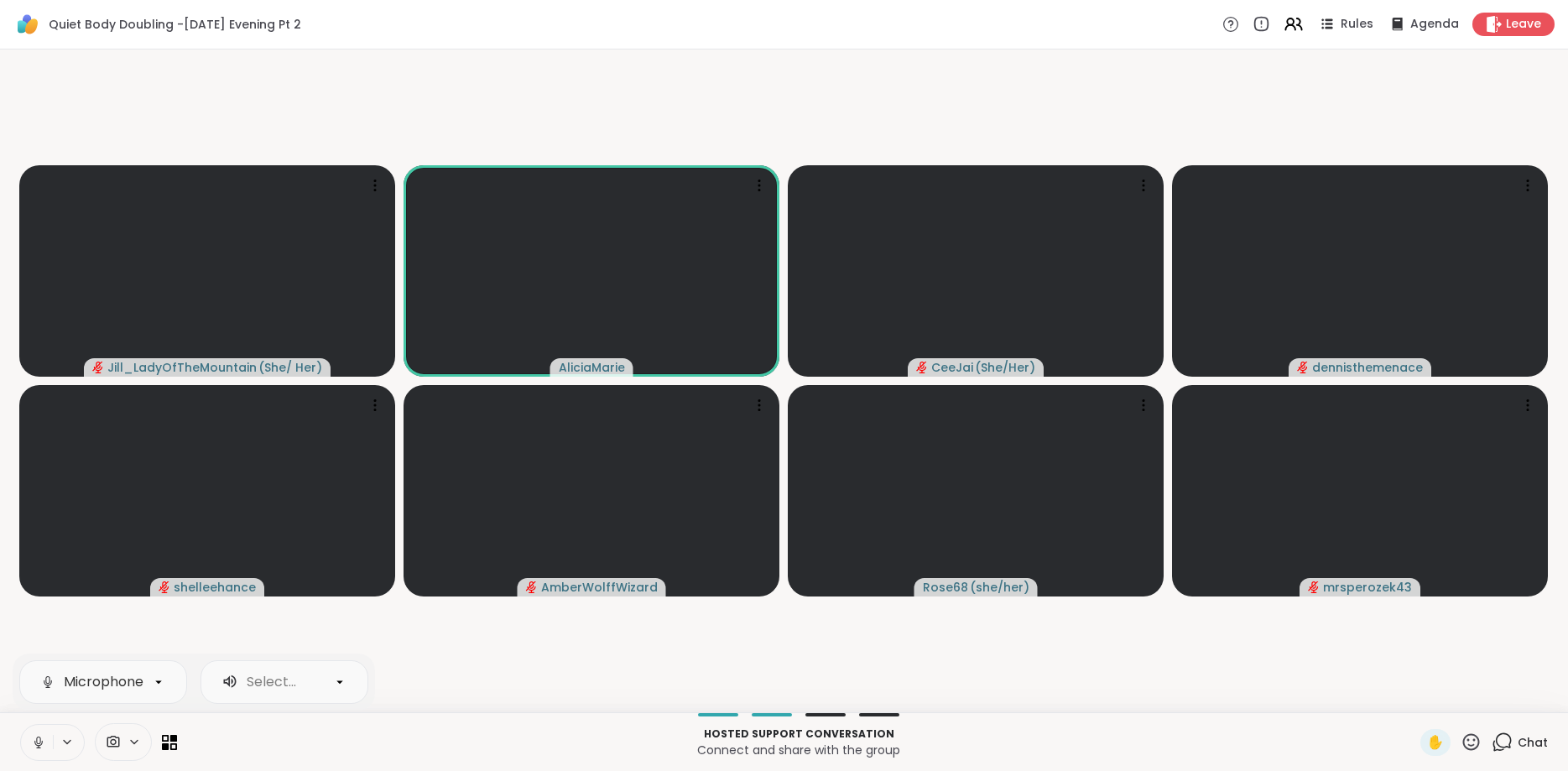
click at [41, 745] on icon at bounding box center [39, 743] width 15 height 15
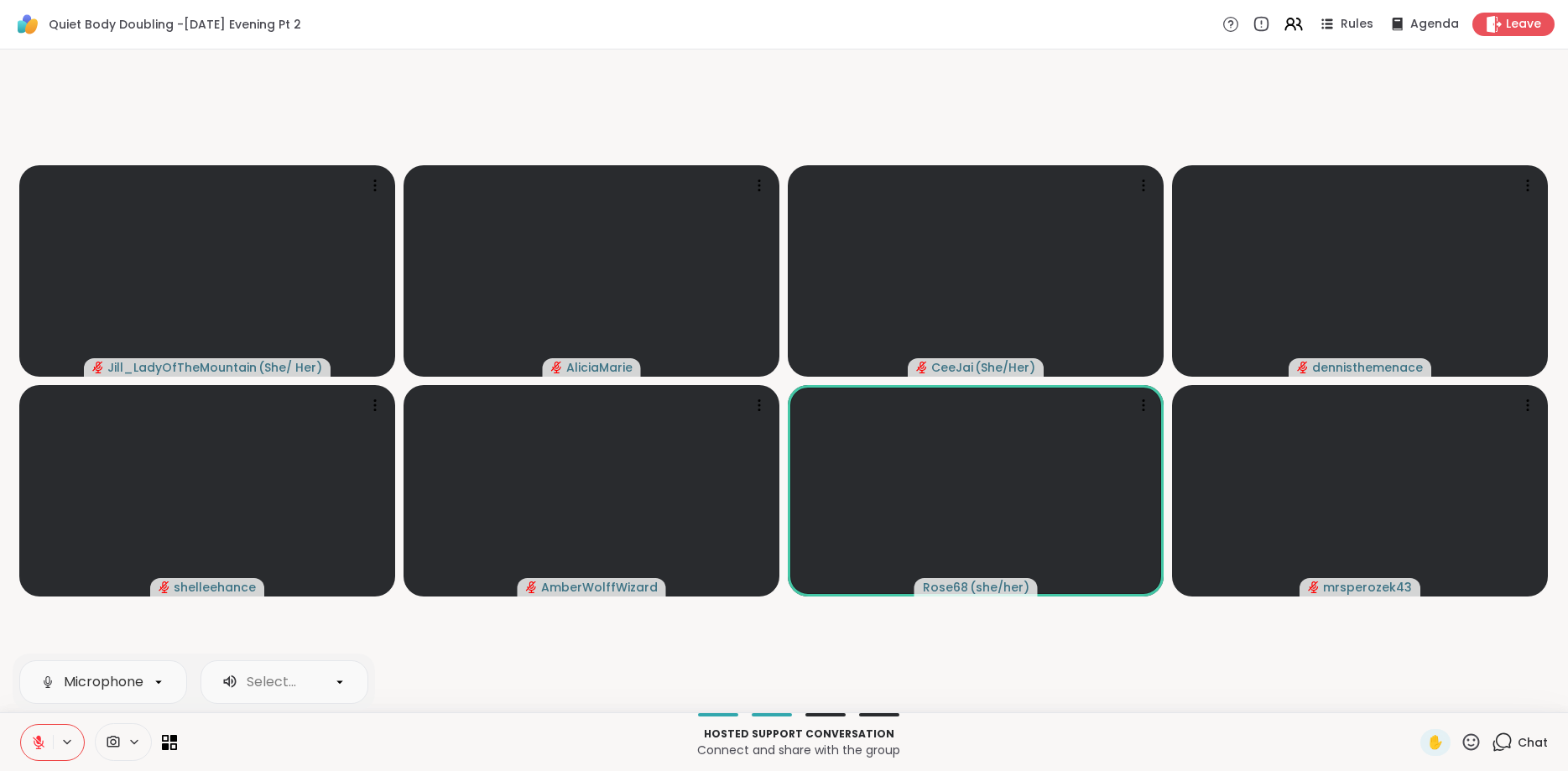
click at [47, 730] on button at bounding box center [37, 742] width 32 height 35
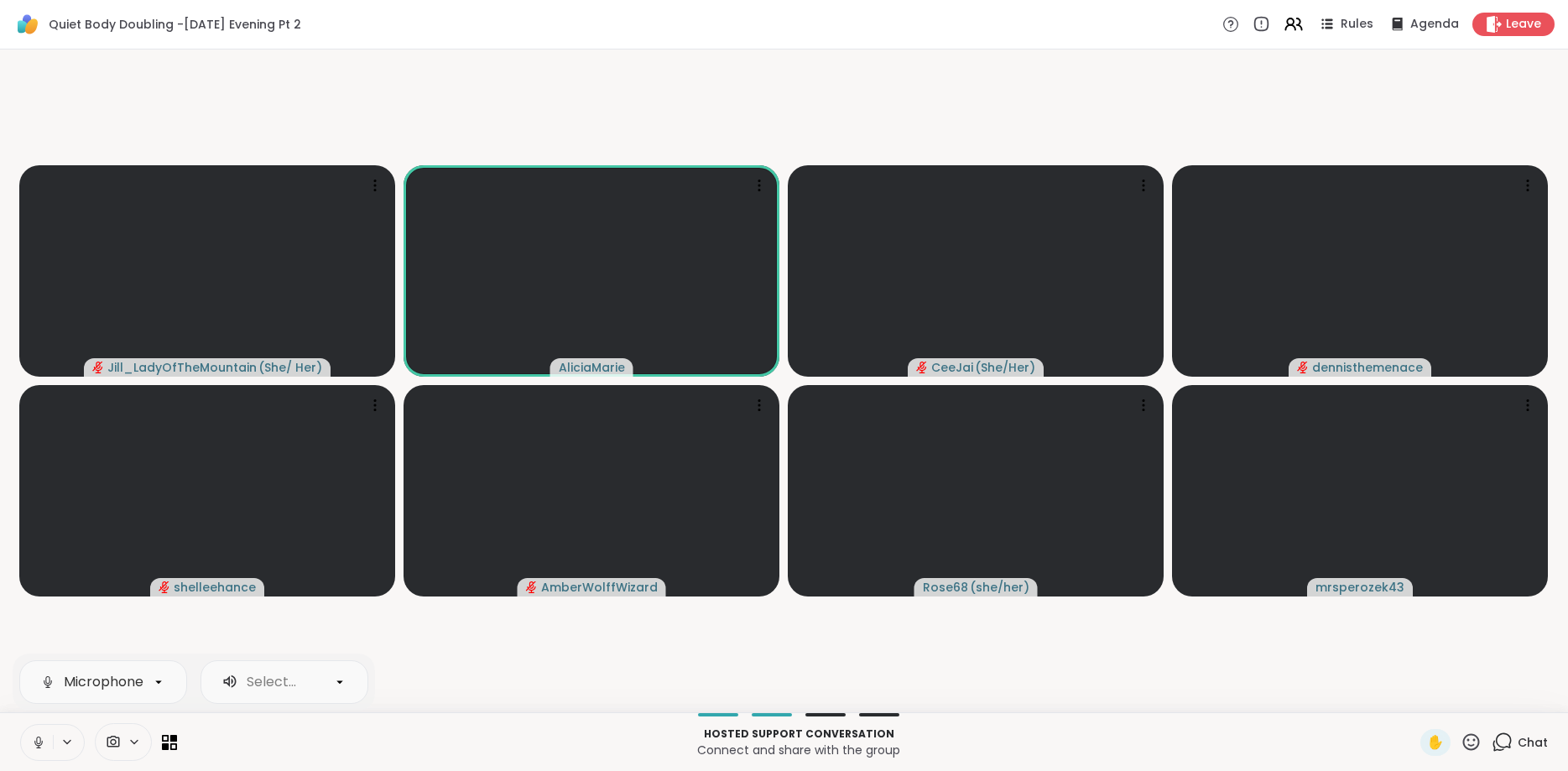
click at [47, 730] on button at bounding box center [37, 742] width 32 height 35
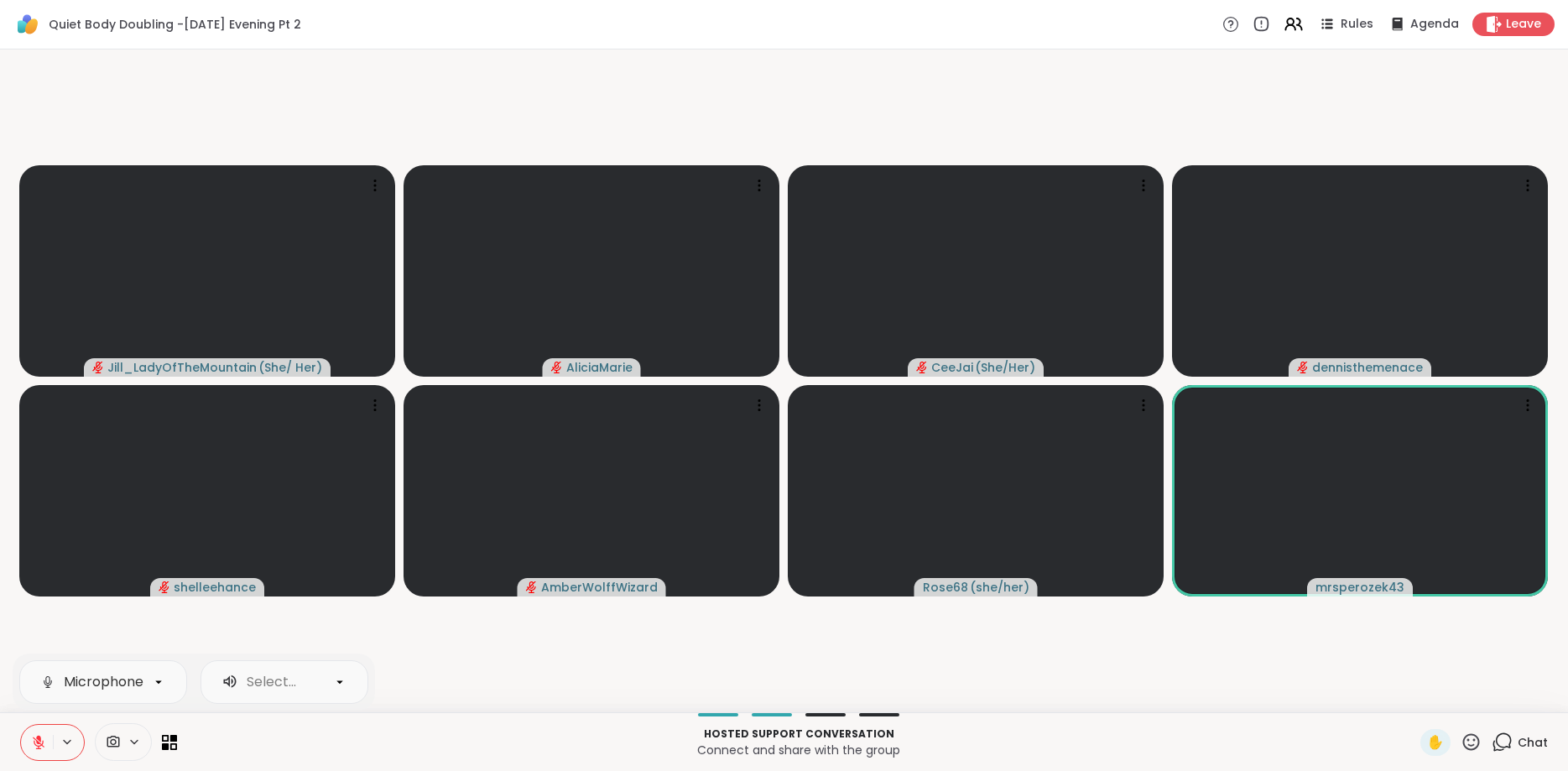
click at [42, 737] on icon at bounding box center [39, 743] width 15 height 15
click at [42, 737] on icon at bounding box center [36, 743] width 15 height 15
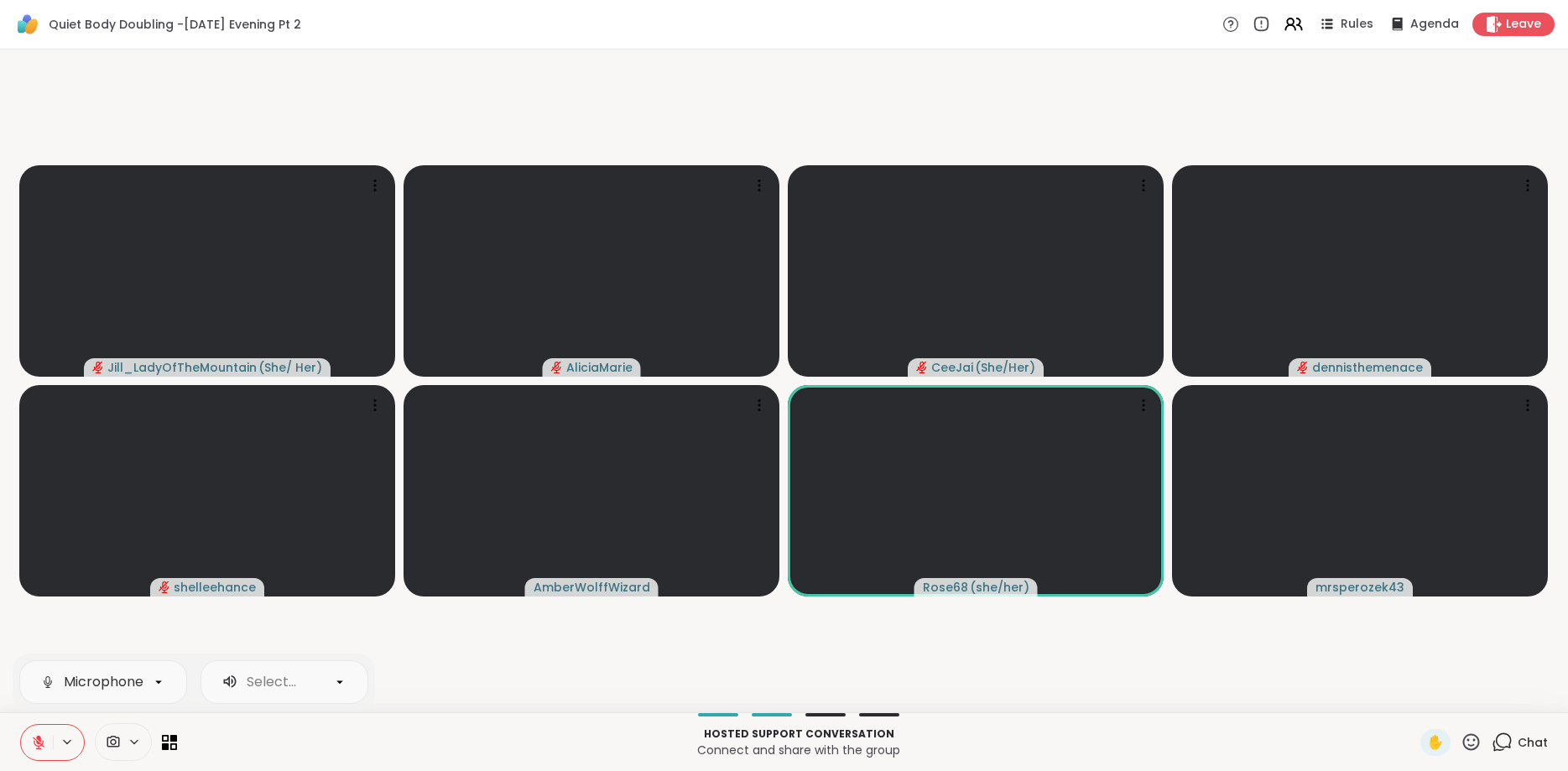
click at [42, 737] on icon at bounding box center [39, 743] width 15 height 15
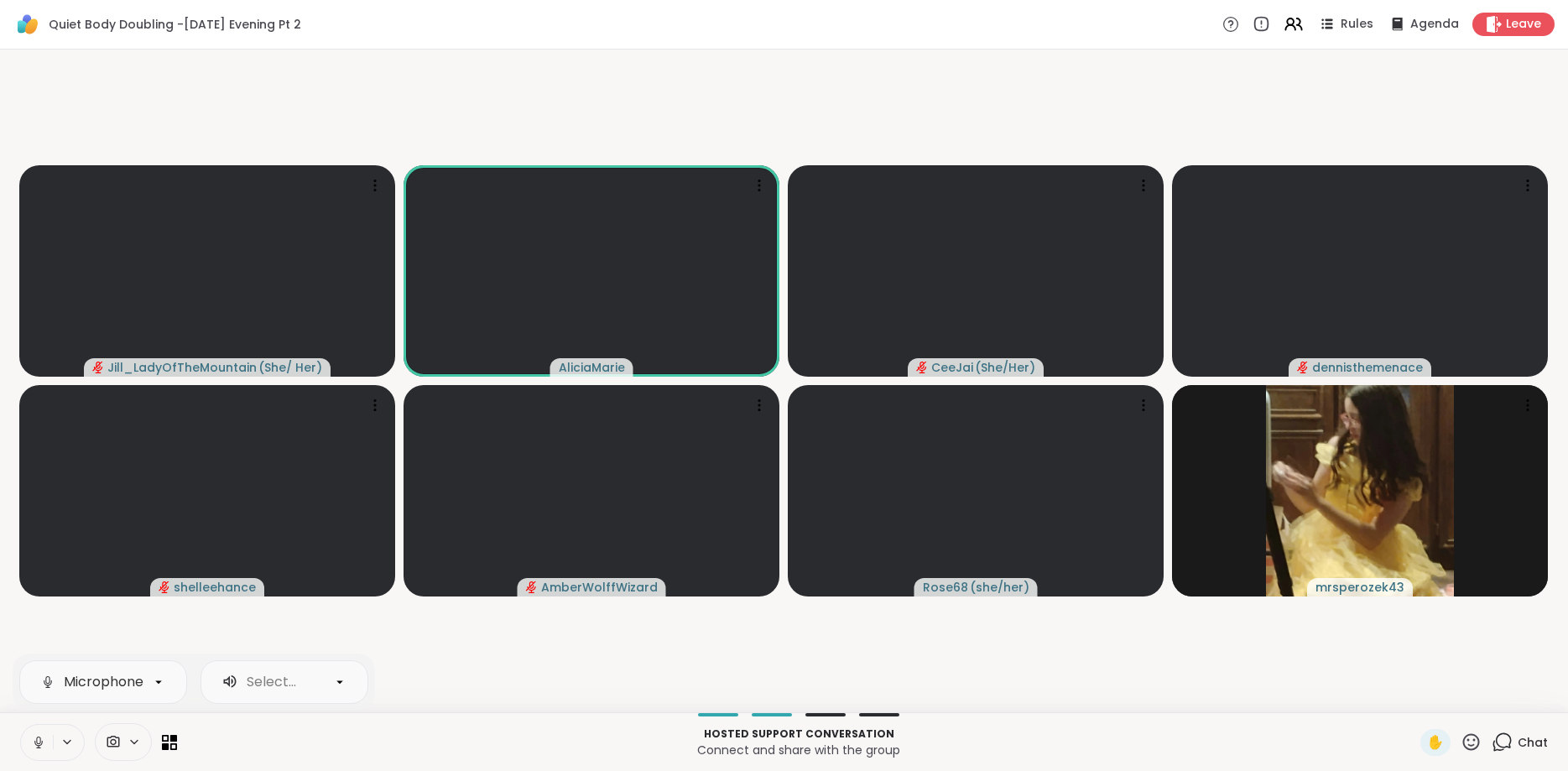
click at [37, 747] on icon at bounding box center [38, 746] width 4 height 1
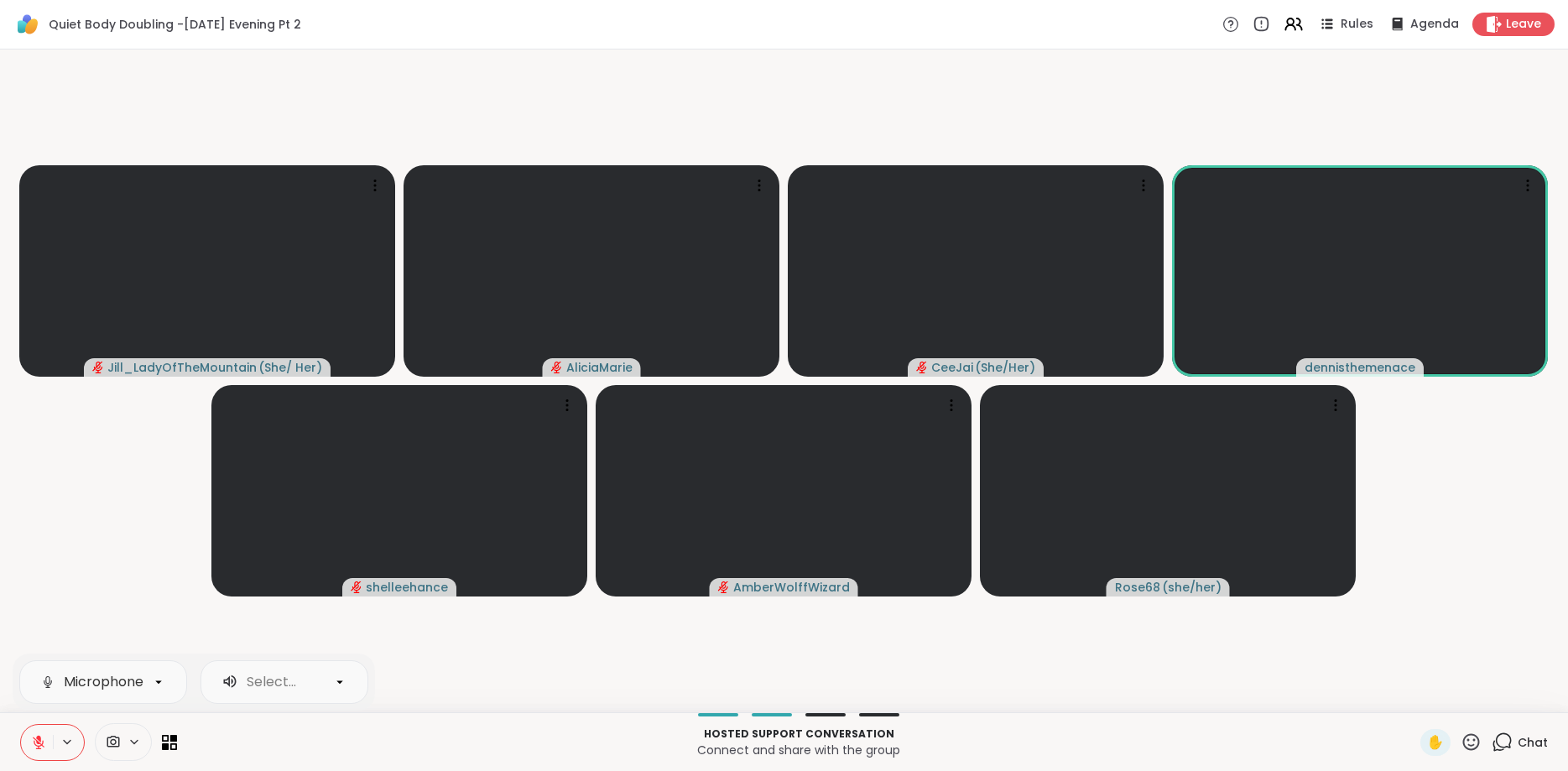
click at [37, 747] on icon at bounding box center [39, 743] width 15 height 15
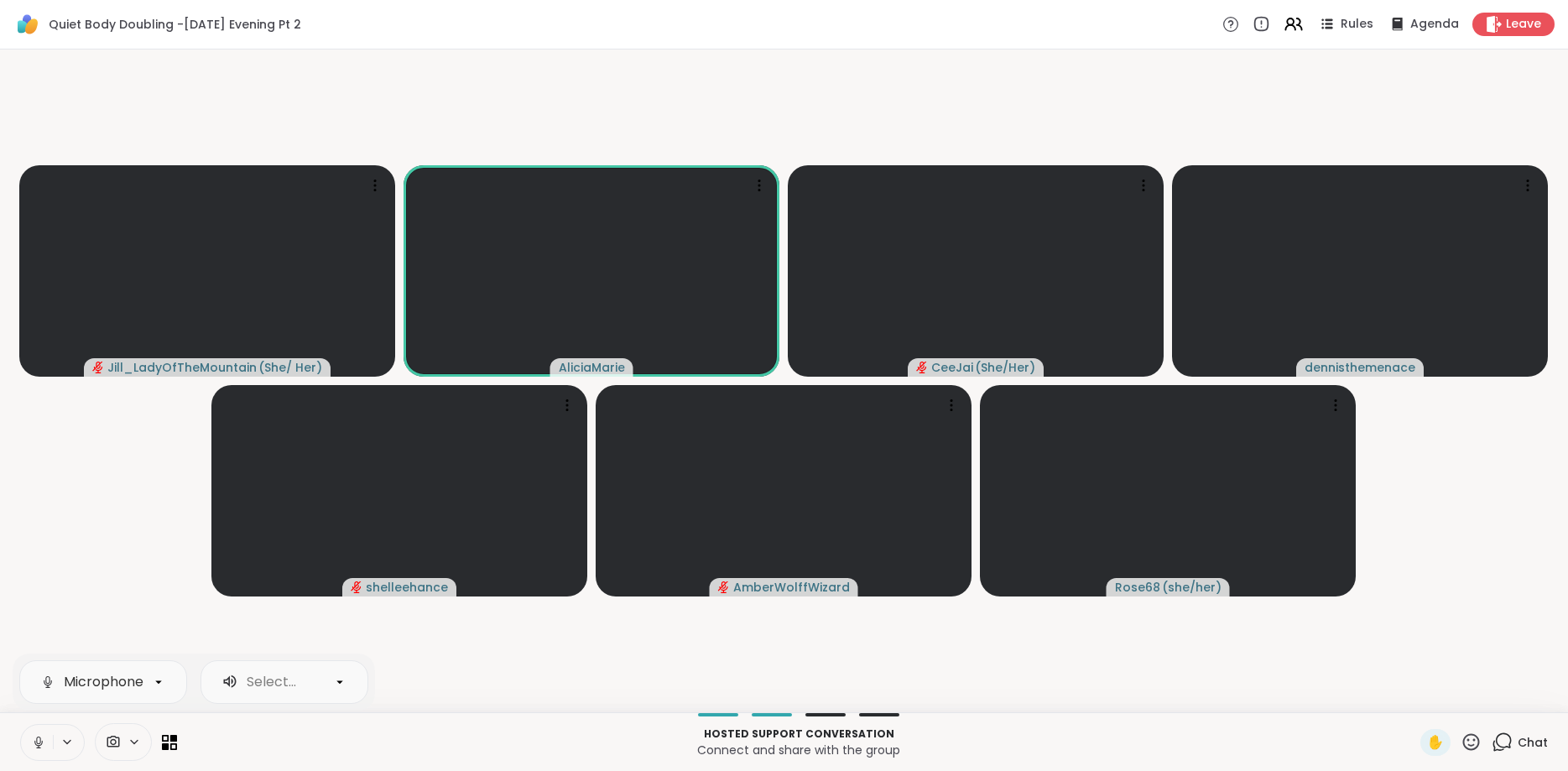
click at [37, 747] on icon at bounding box center [38, 746] width 4 height 1
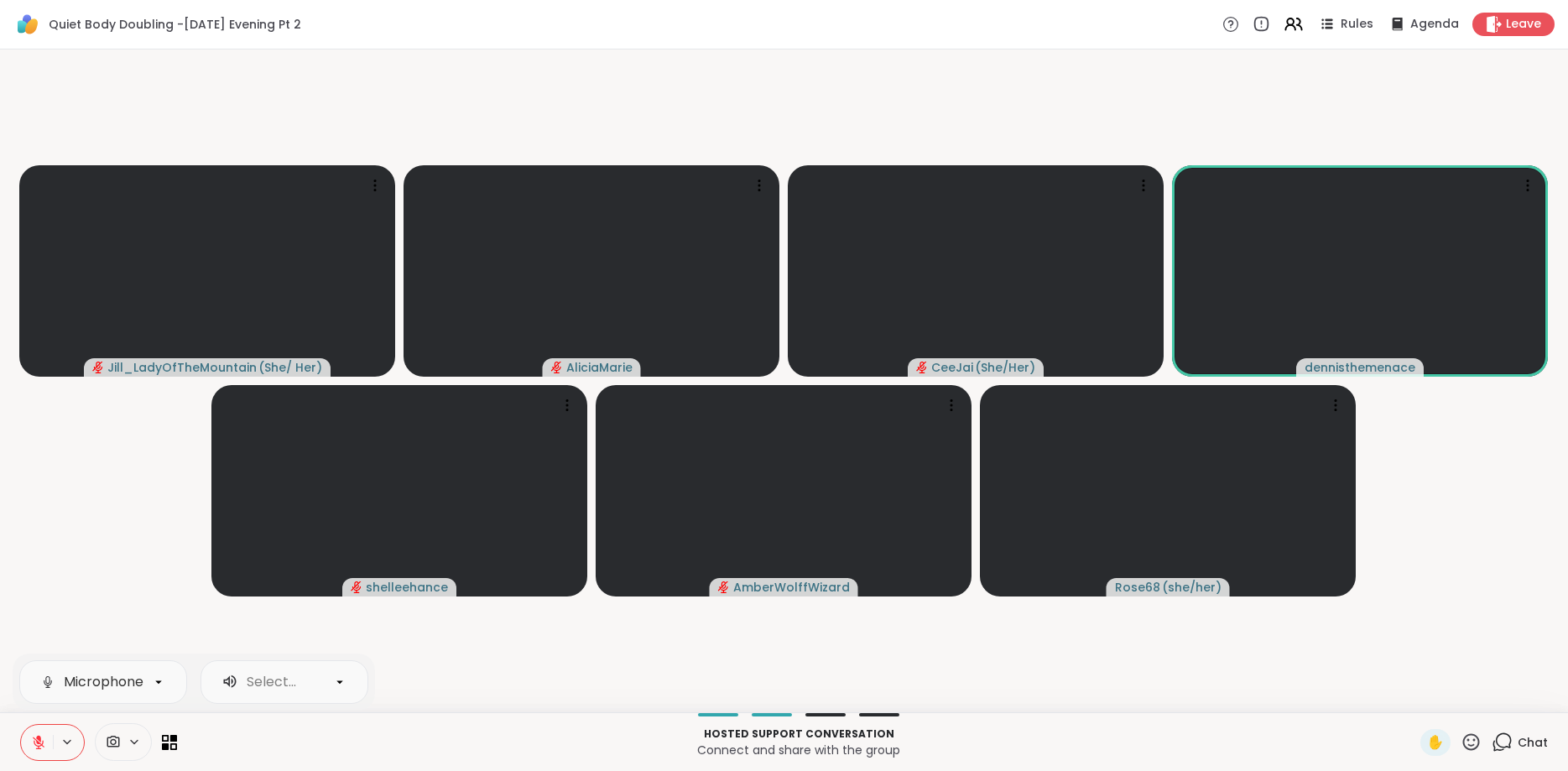
click at [37, 747] on icon at bounding box center [39, 743] width 15 height 15
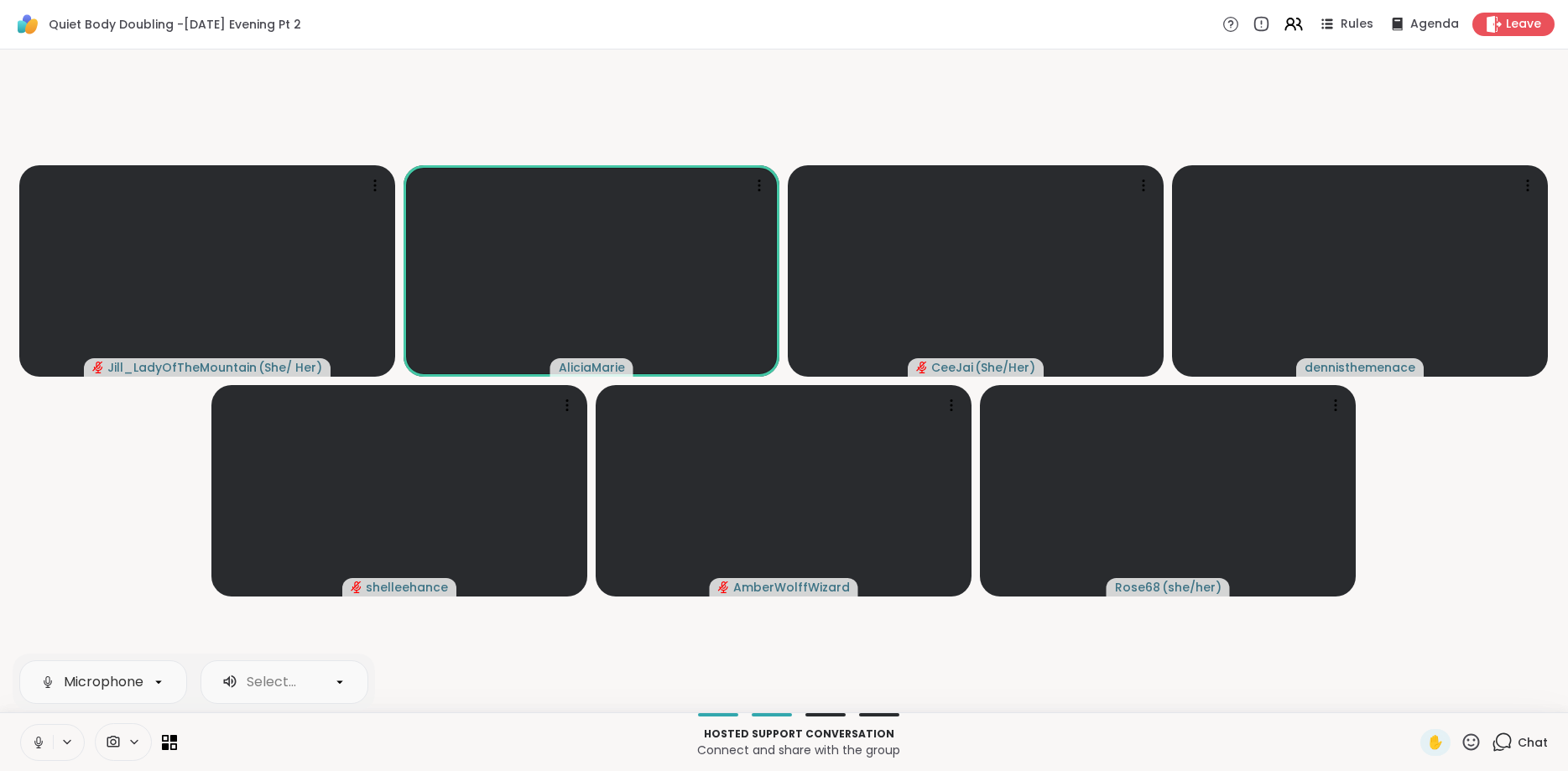
click at [37, 747] on icon at bounding box center [38, 746] width 4 height 1
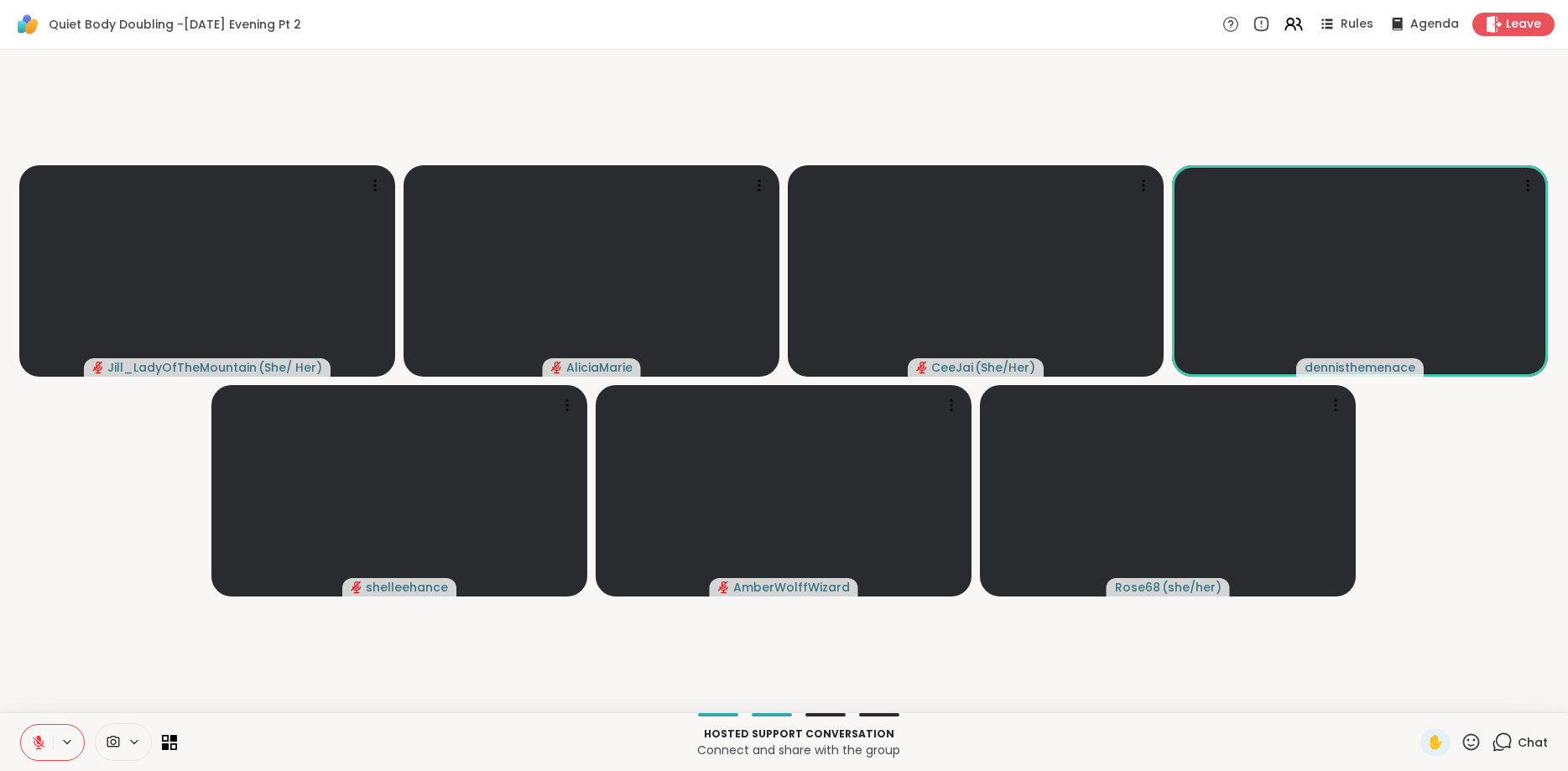
drag, startPoint x: 1339, startPoint y: 22, endPoint x: 1312, endPoint y: 20, distance: 27.1
click at [1312, 20] on div "Rules Agenda Leave" at bounding box center [1389, 24] width 332 height 24
click at [1269, 24] on icon at bounding box center [1261, 25] width 19 height 19
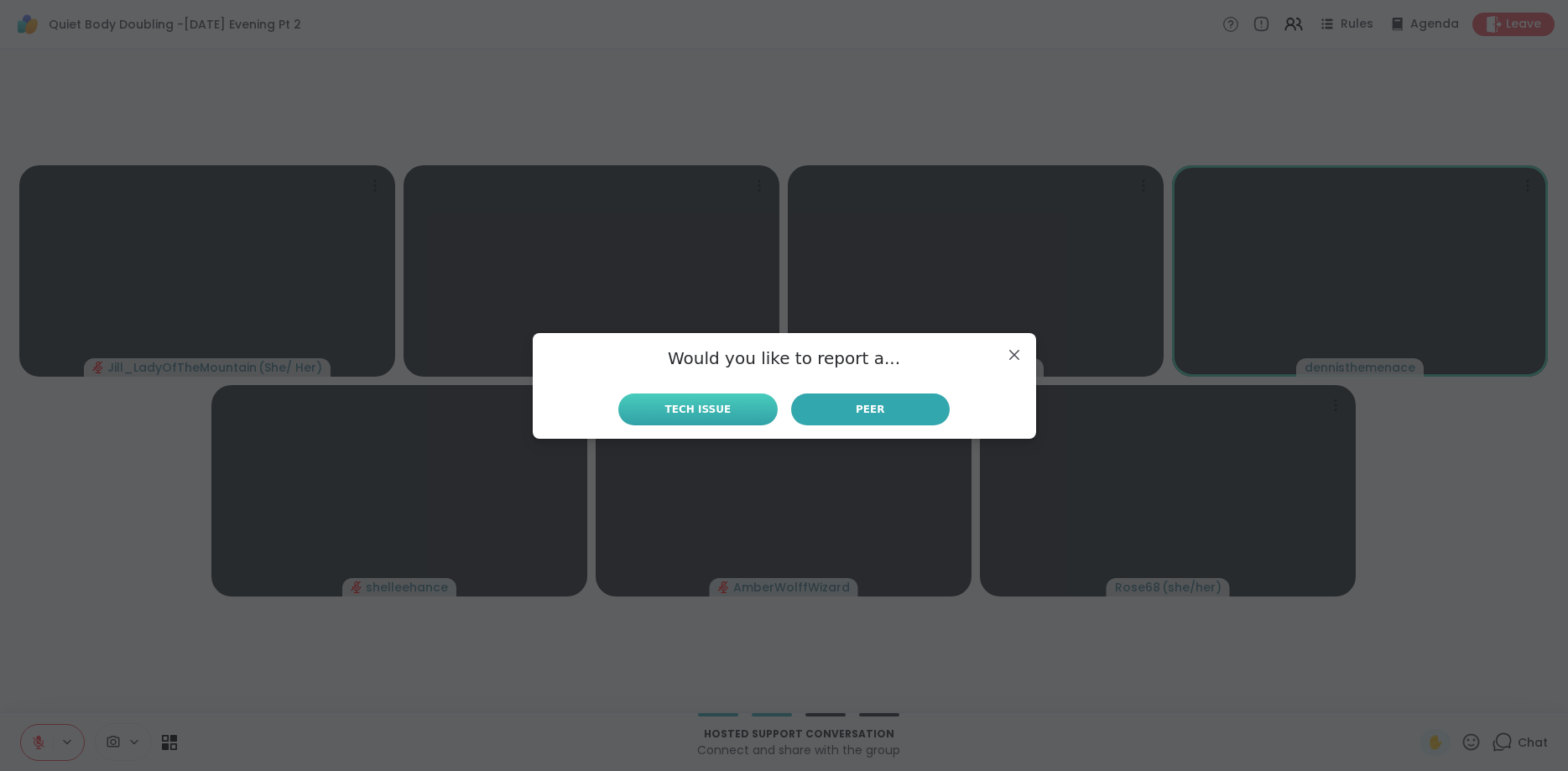
click at [733, 408] on button "Tech Issue" at bounding box center [698, 410] width 159 height 32
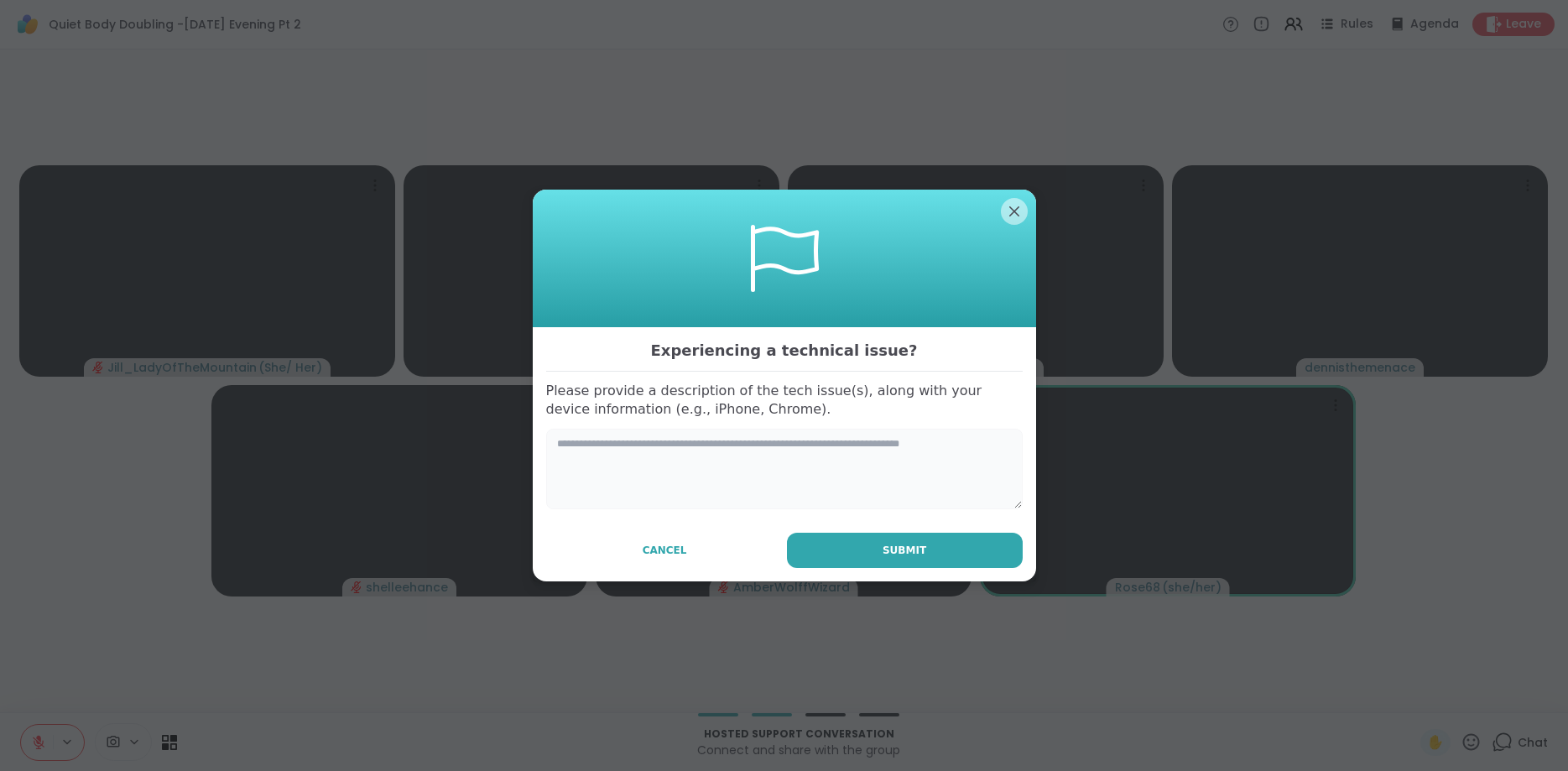
click at [758, 464] on textarea at bounding box center [784, 468] width 477 height 80
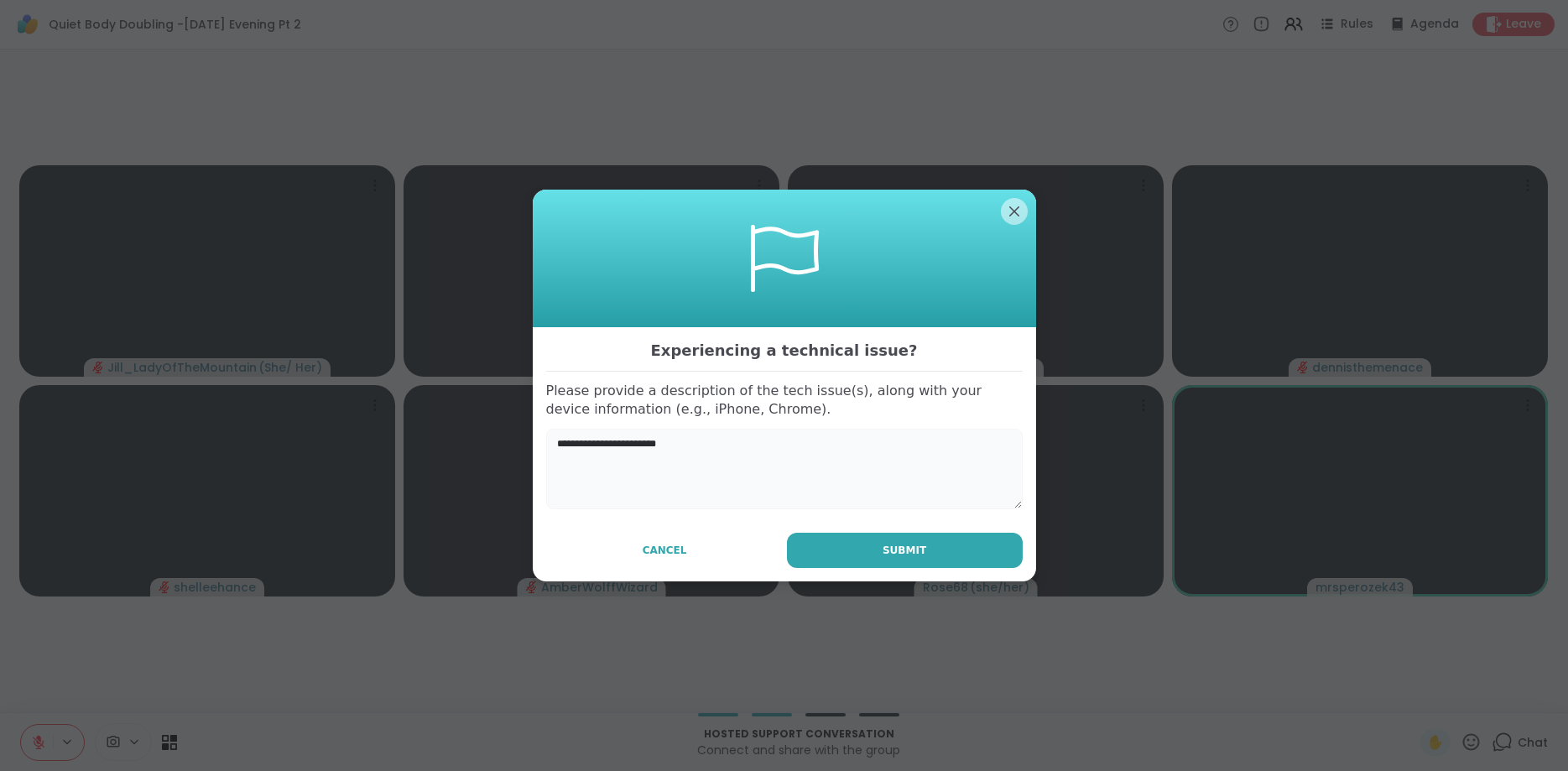
drag, startPoint x: 762, startPoint y: 445, endPoint x: 632, endPoint y: 446, distance: 130.0
click at [632, 446] on textarea "**********" at bounding box center [784, 468] width 477 height 80
type textarea "**********"
click at [941, 561] on button "Submit" at bounding box center [905, 549] width 236 height 35
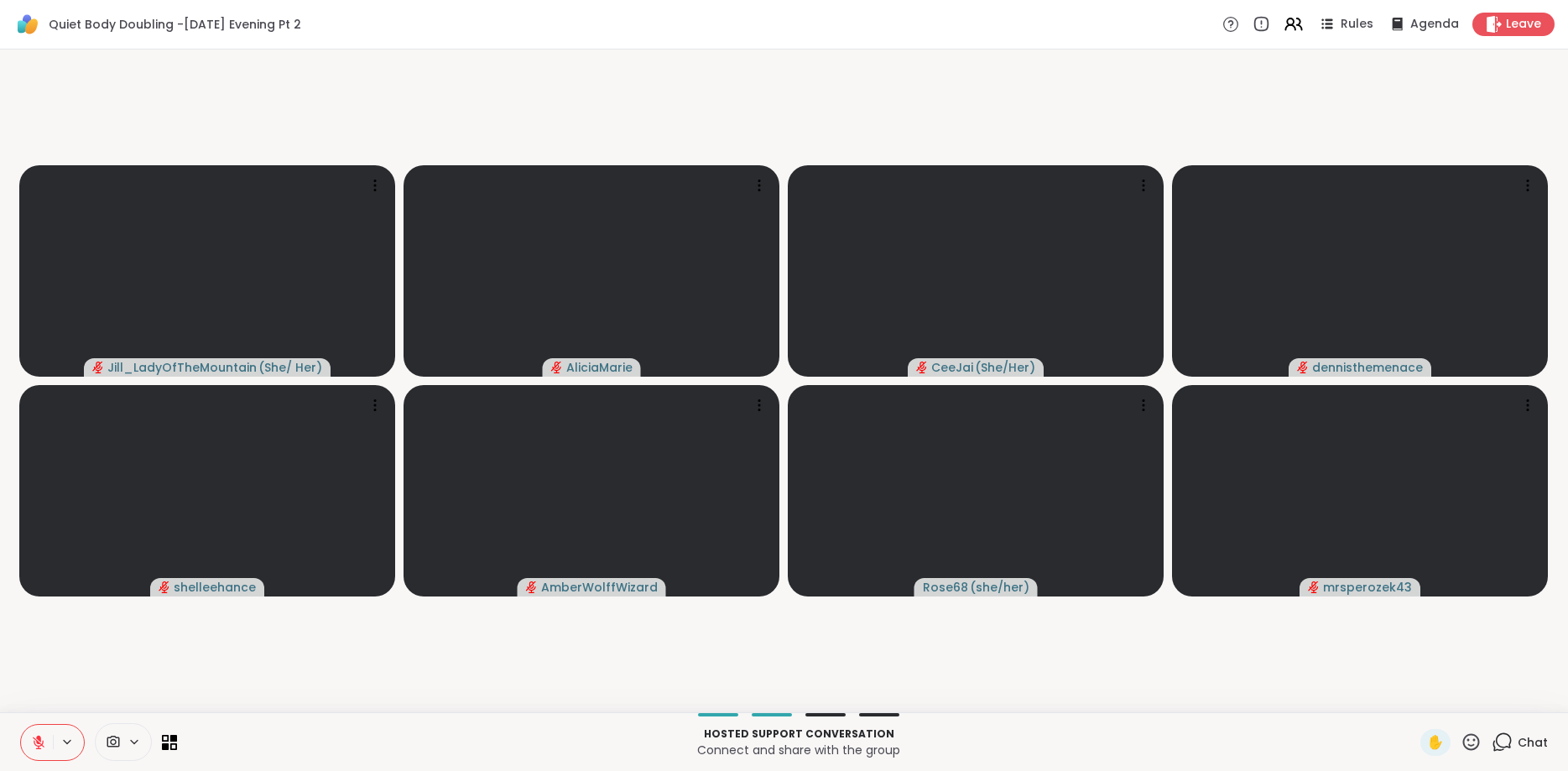
click at [46, 744] on button at bounding box center [37, 742] width 32 height 35
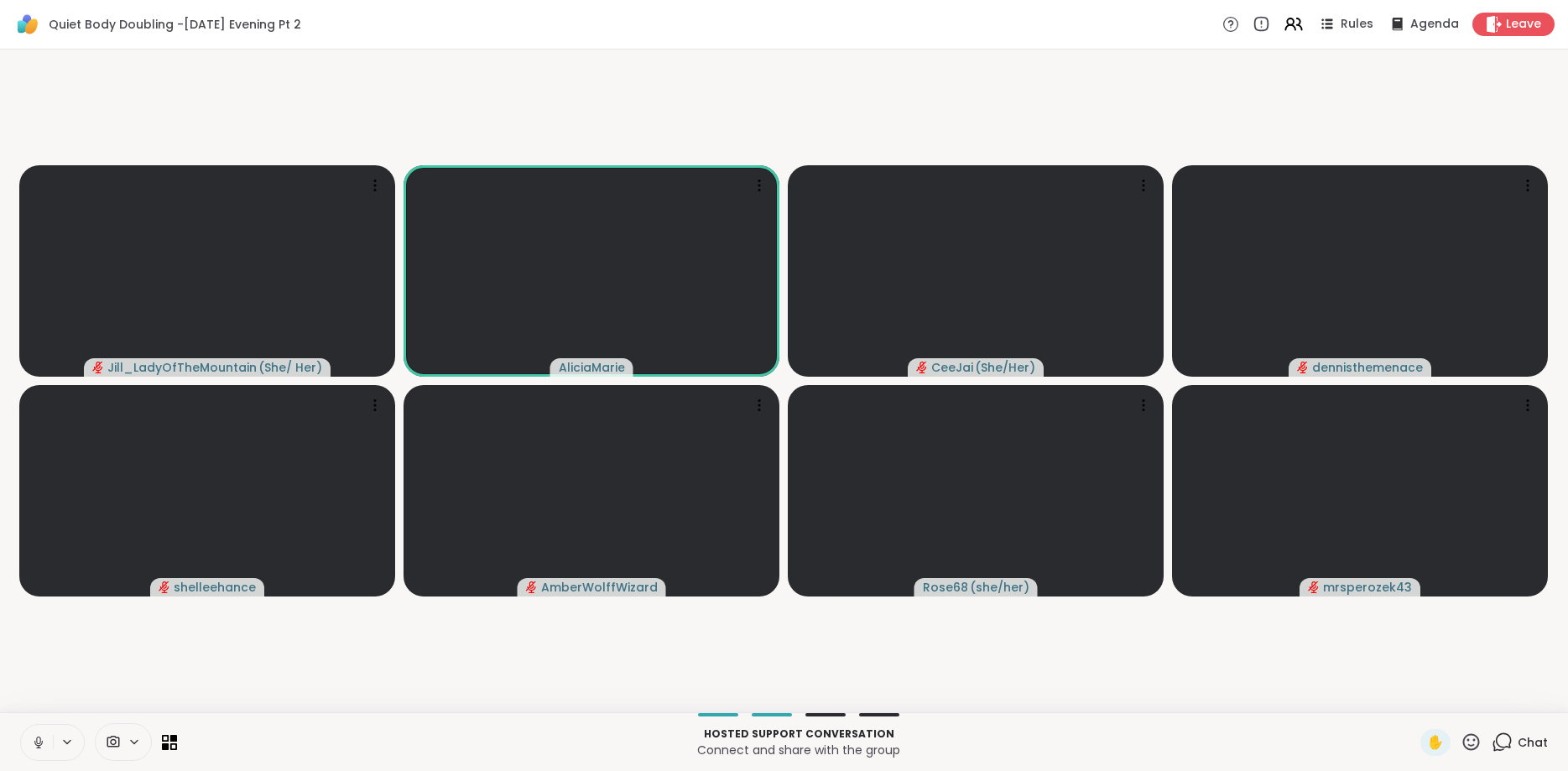
click at [46, 744] on button at bounding box center [37, 742] width 32 height 35
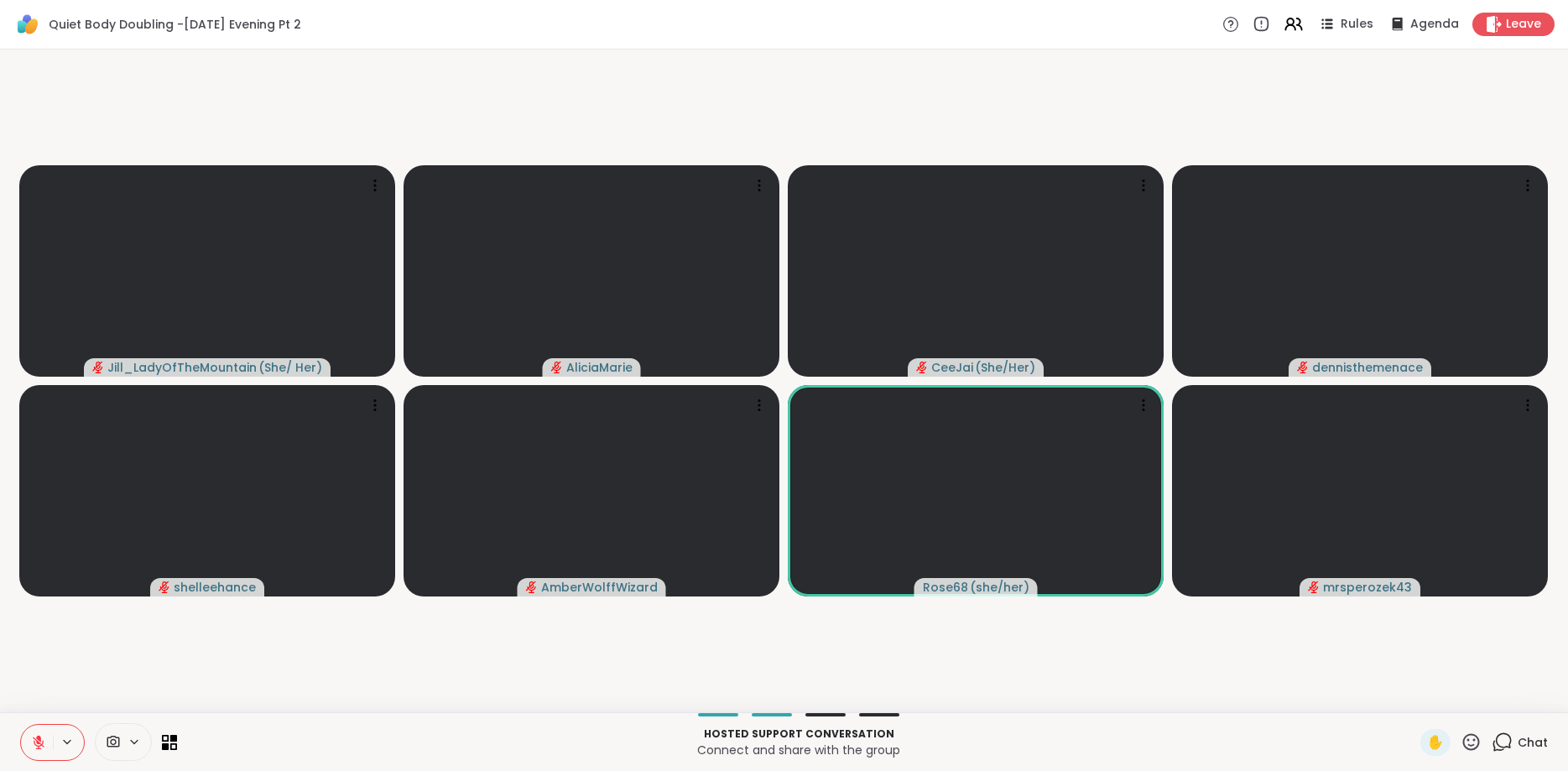
click at [46, 744] on button at bounding box center [37, 742] width 32 height 35
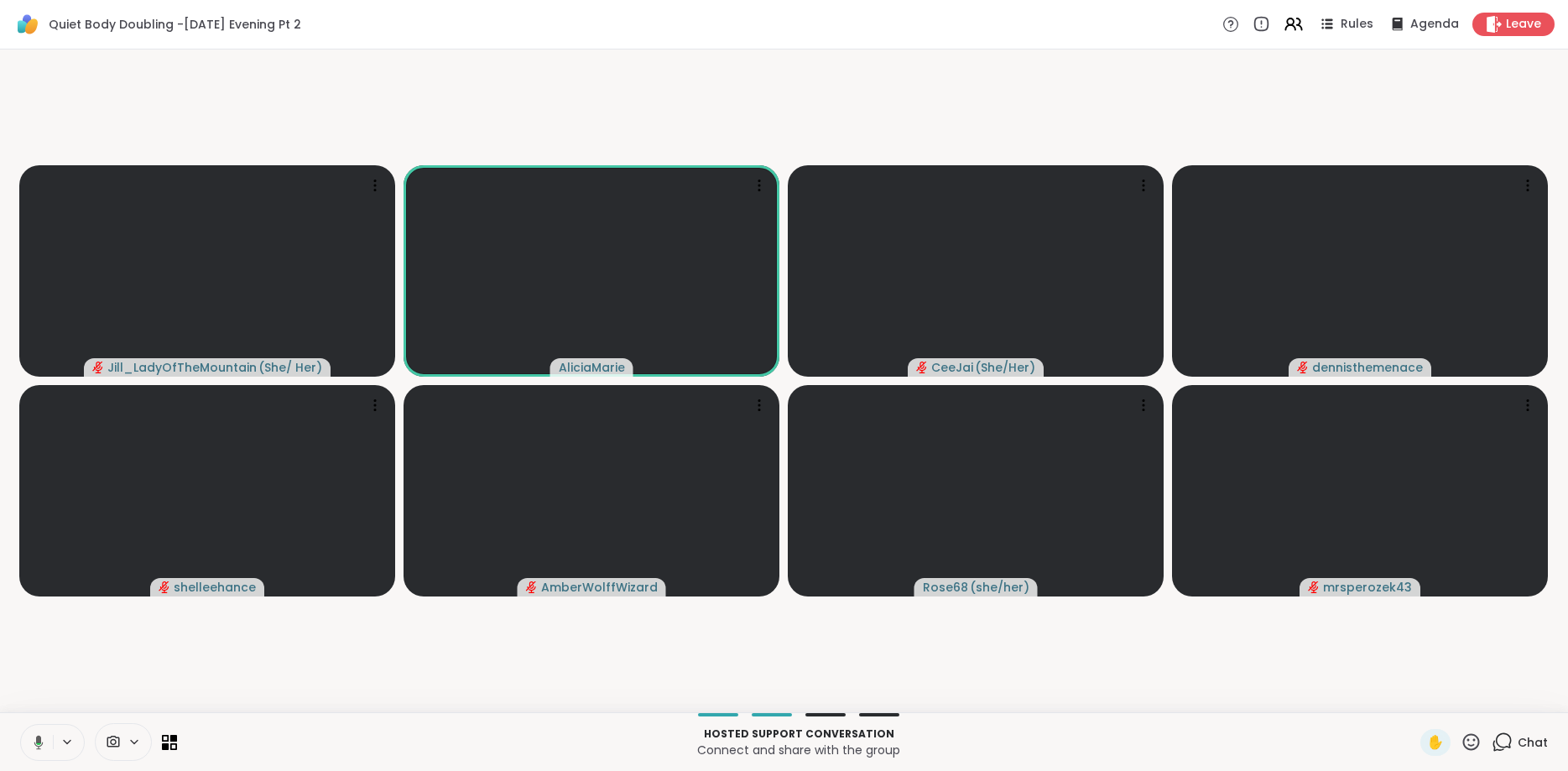
click at [46, 744] on button at bounding box center [36, 742] width 34 height 35
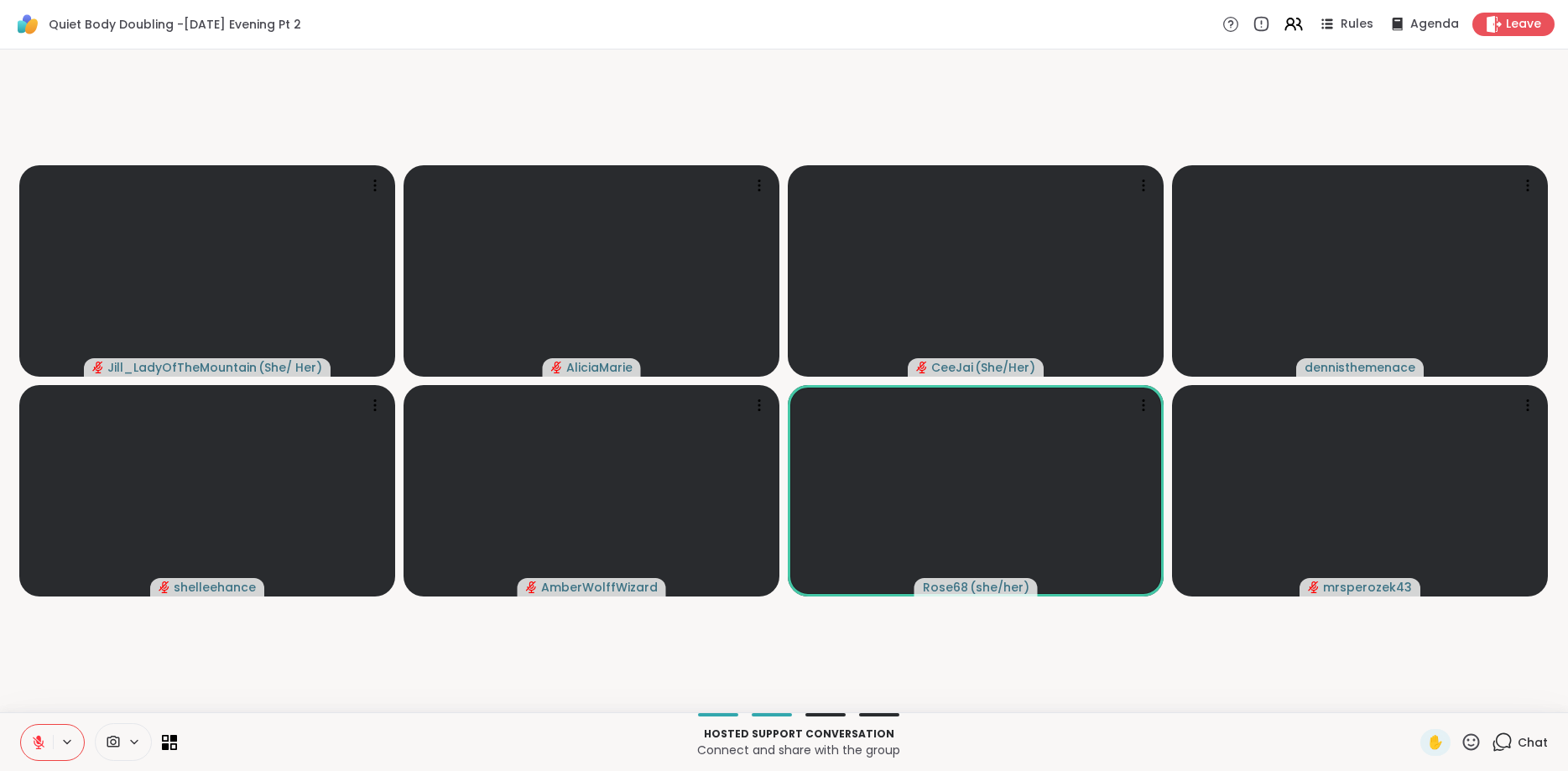
click at [46, 744] on button at bounding box center [37, 742] width 32 height 35
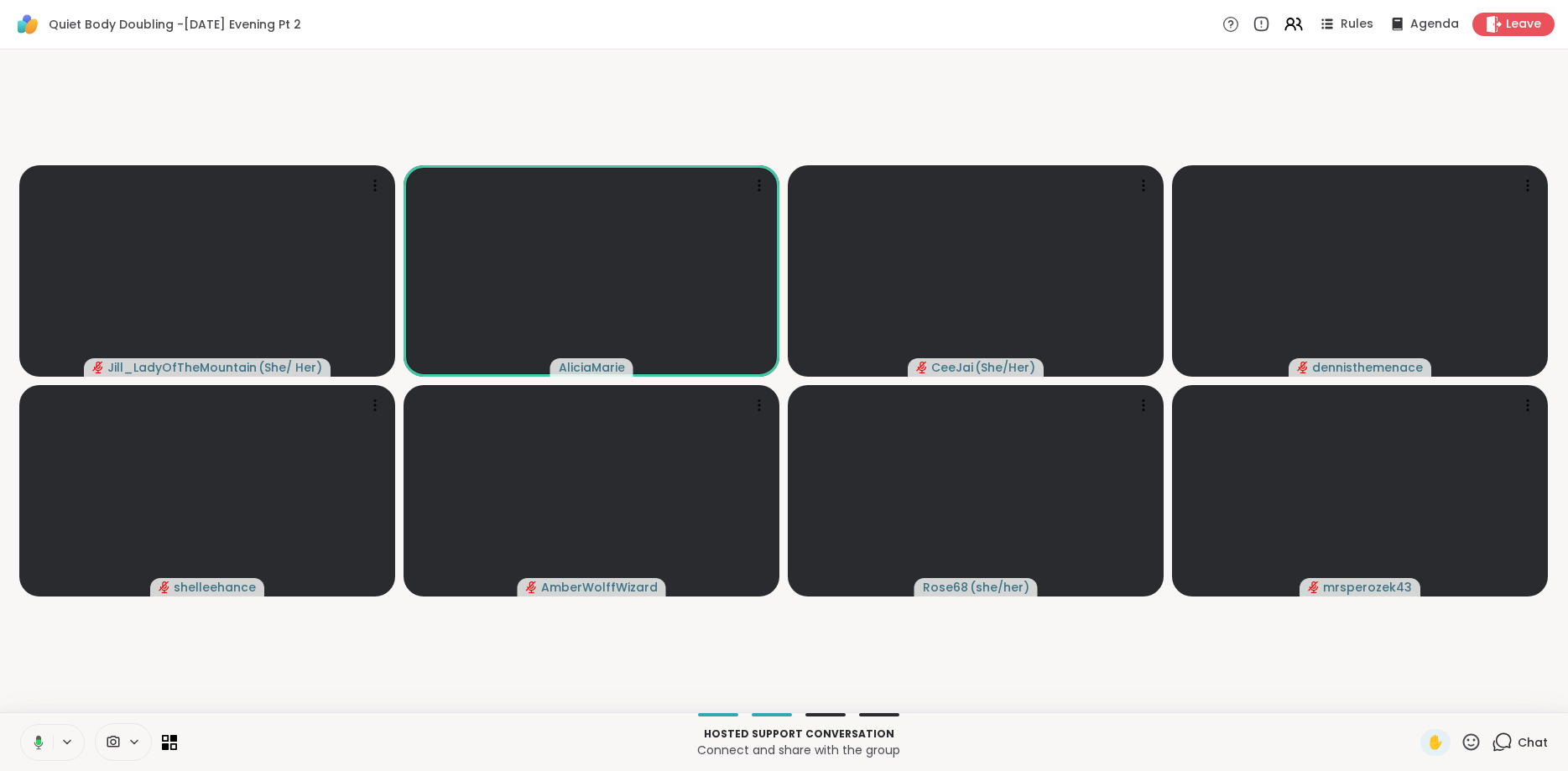
click at [46, 744] on button at bounding box center [36, 742] width 34 height 35
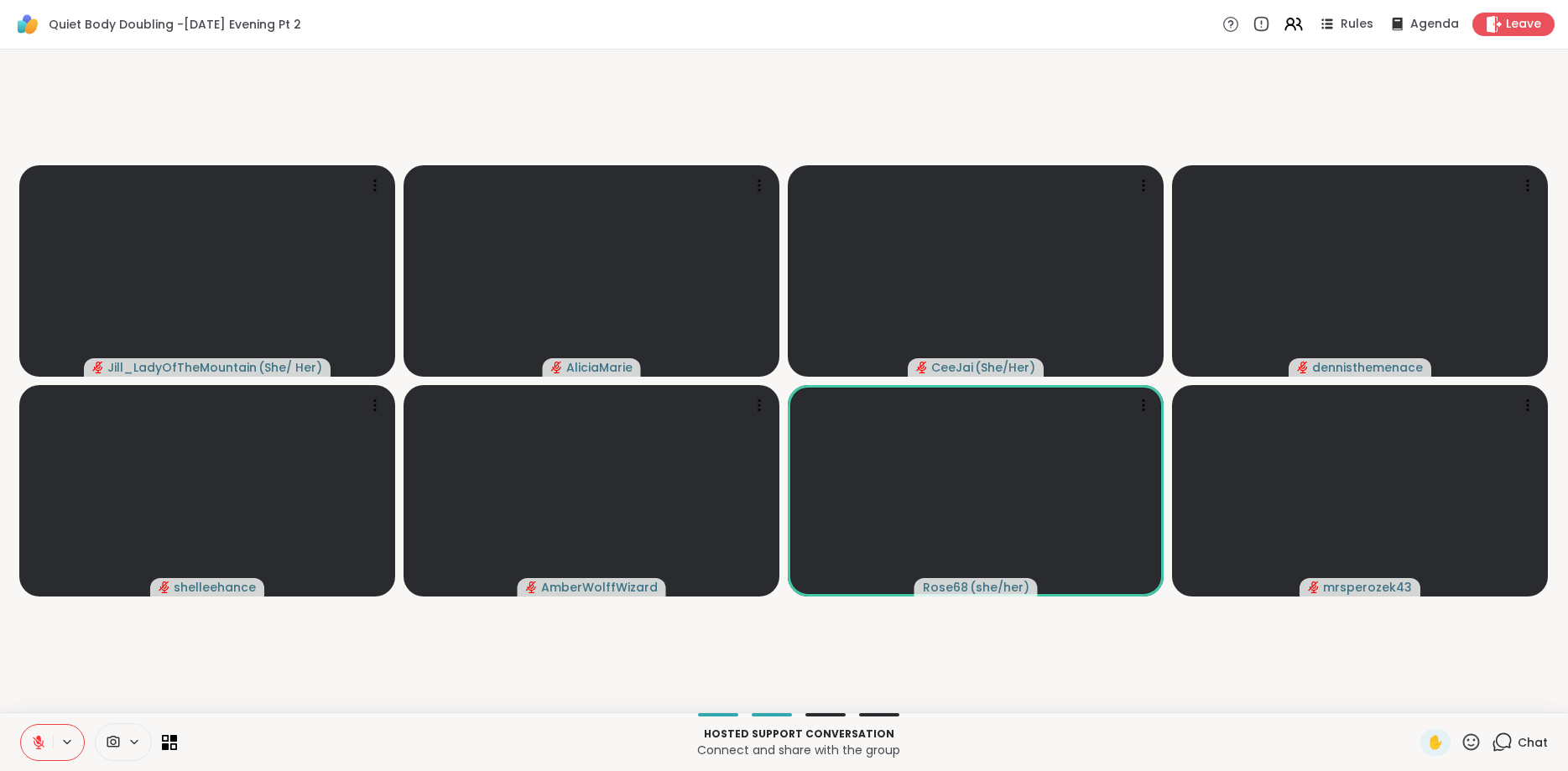
click at [46, 744] on button at bounding box center [37, 742] width 32 height 35
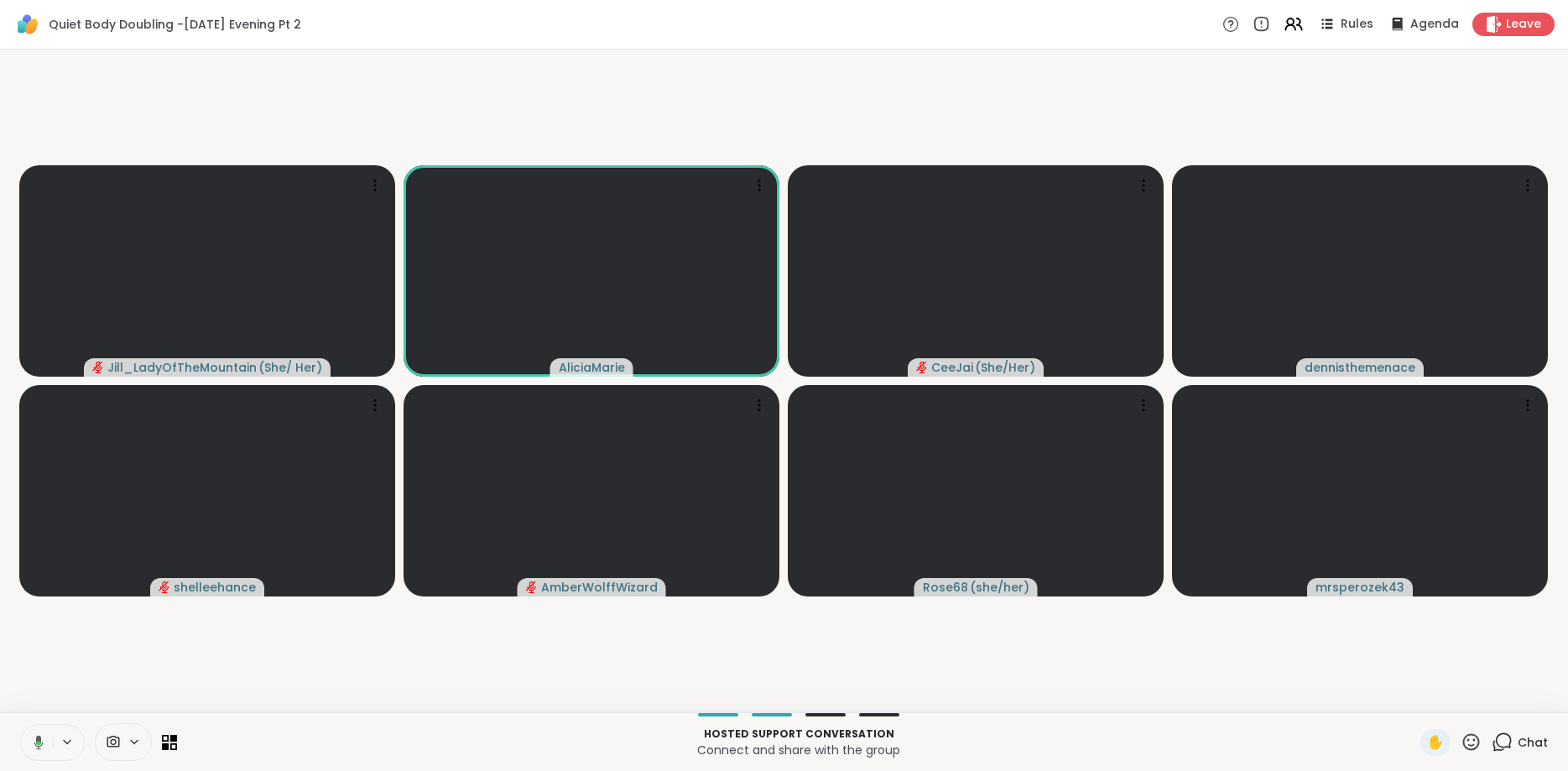
click at [36, 747] on icon at bounding box center [36, 743] width 15 height 15
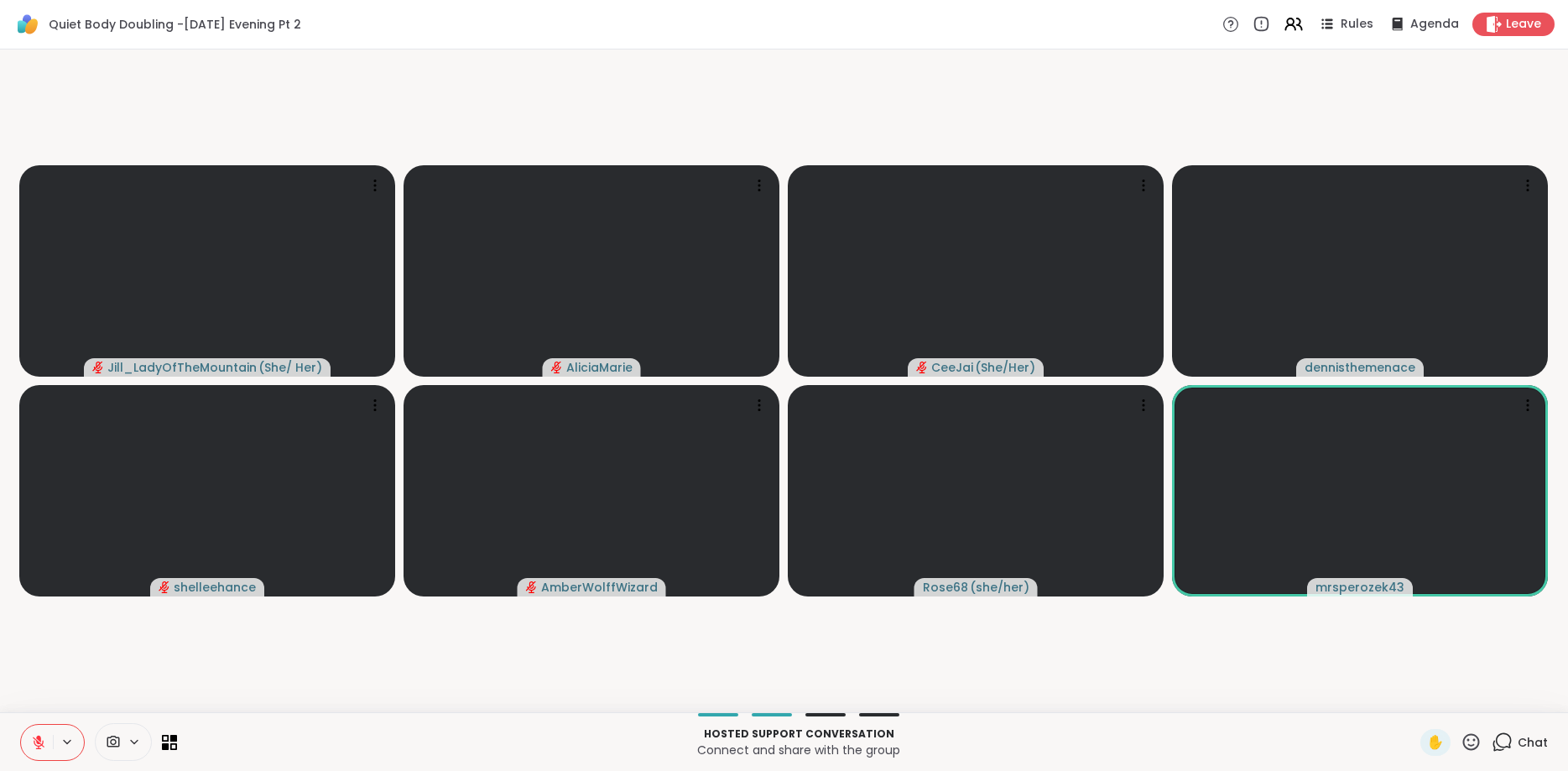
click at [42, 743] on icon at bounding box center [39, 743] width 15 height 15
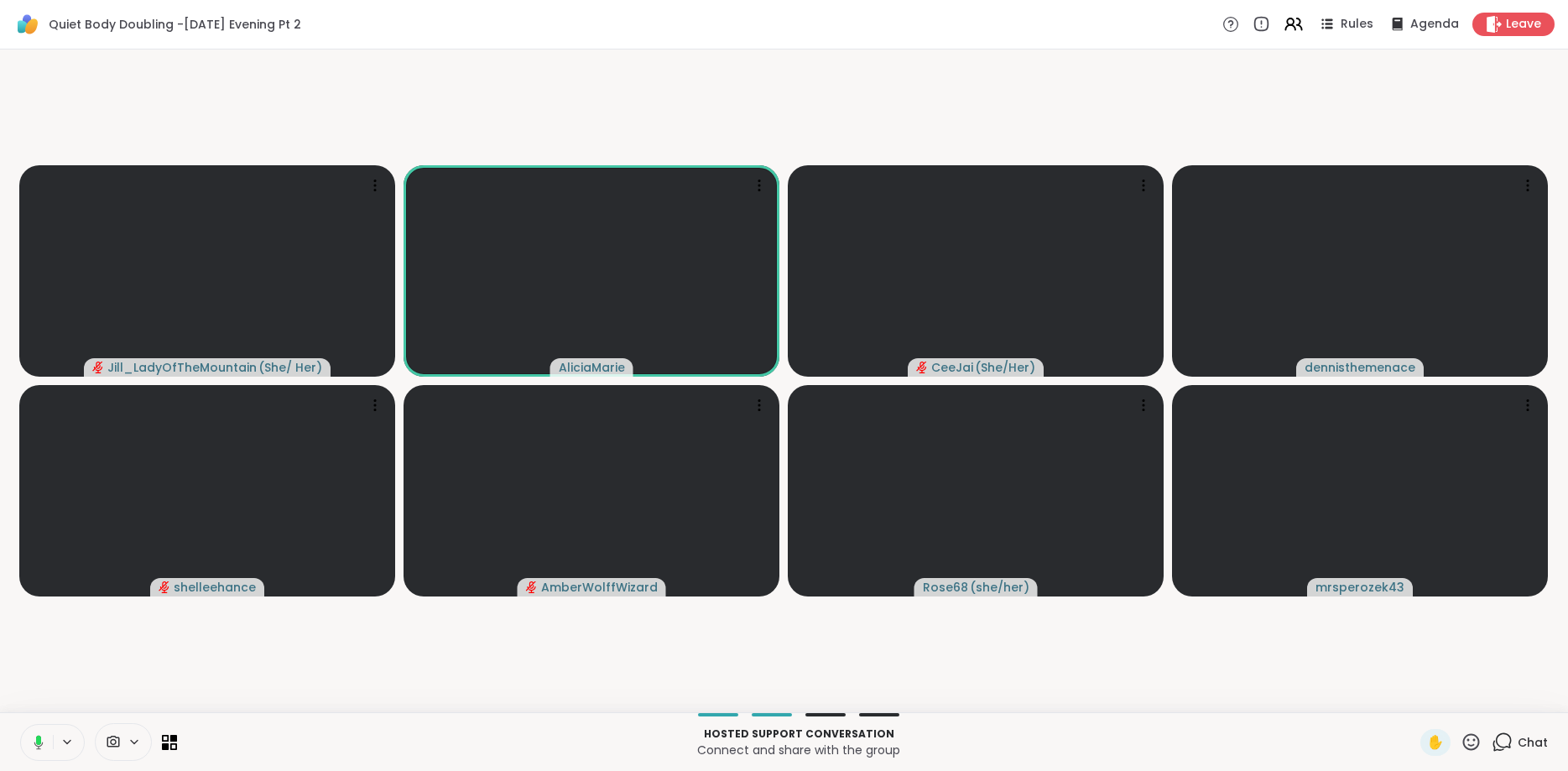
click at [59, 741] on button at bounding box center [68, 742] width 31 height 14
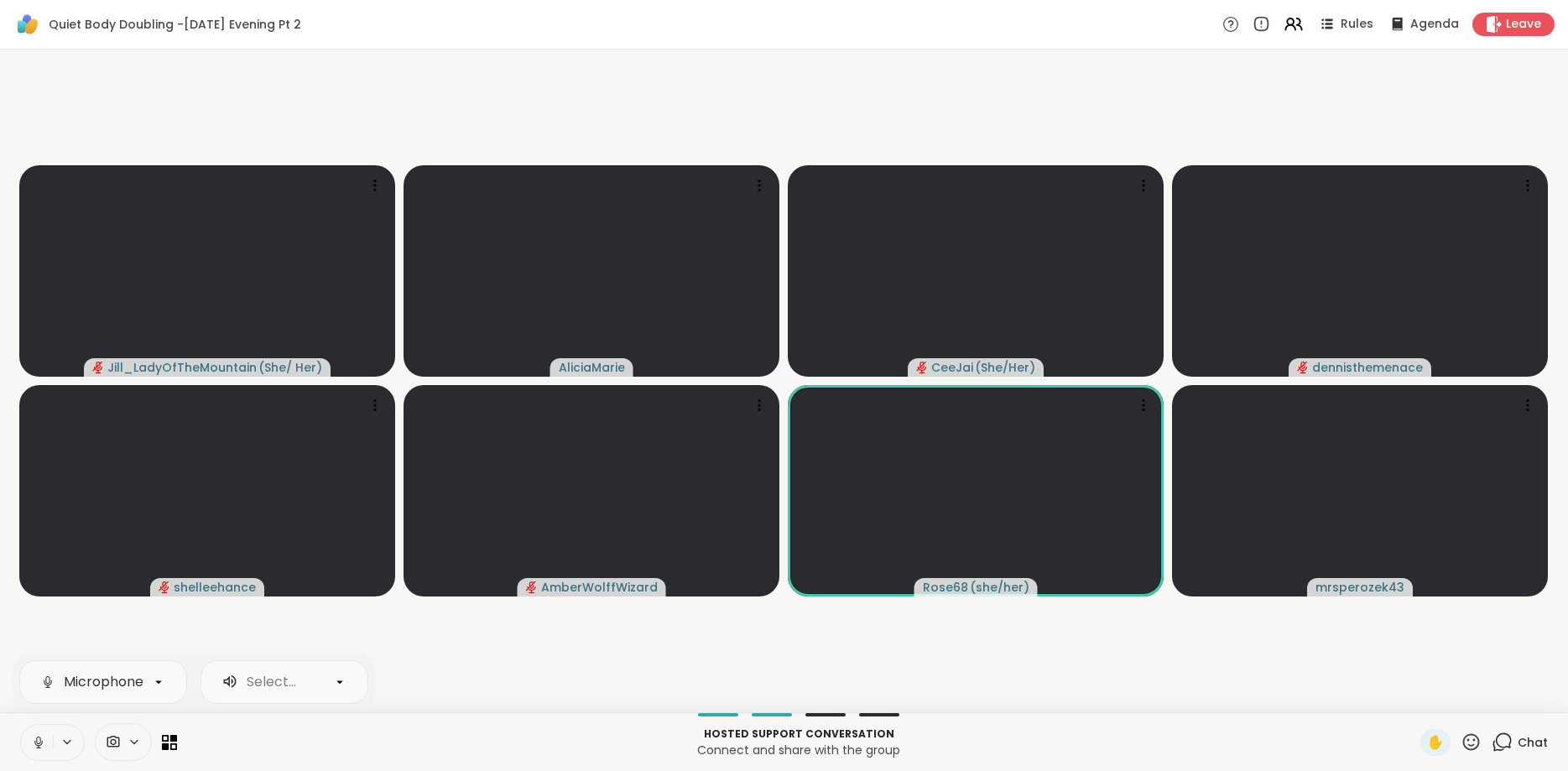
click at [37, 755] on button at bounding box center [37, 742] width 32 height 35
click at [50, 739] on button at bounding box center [37, 742] width 32 height 35
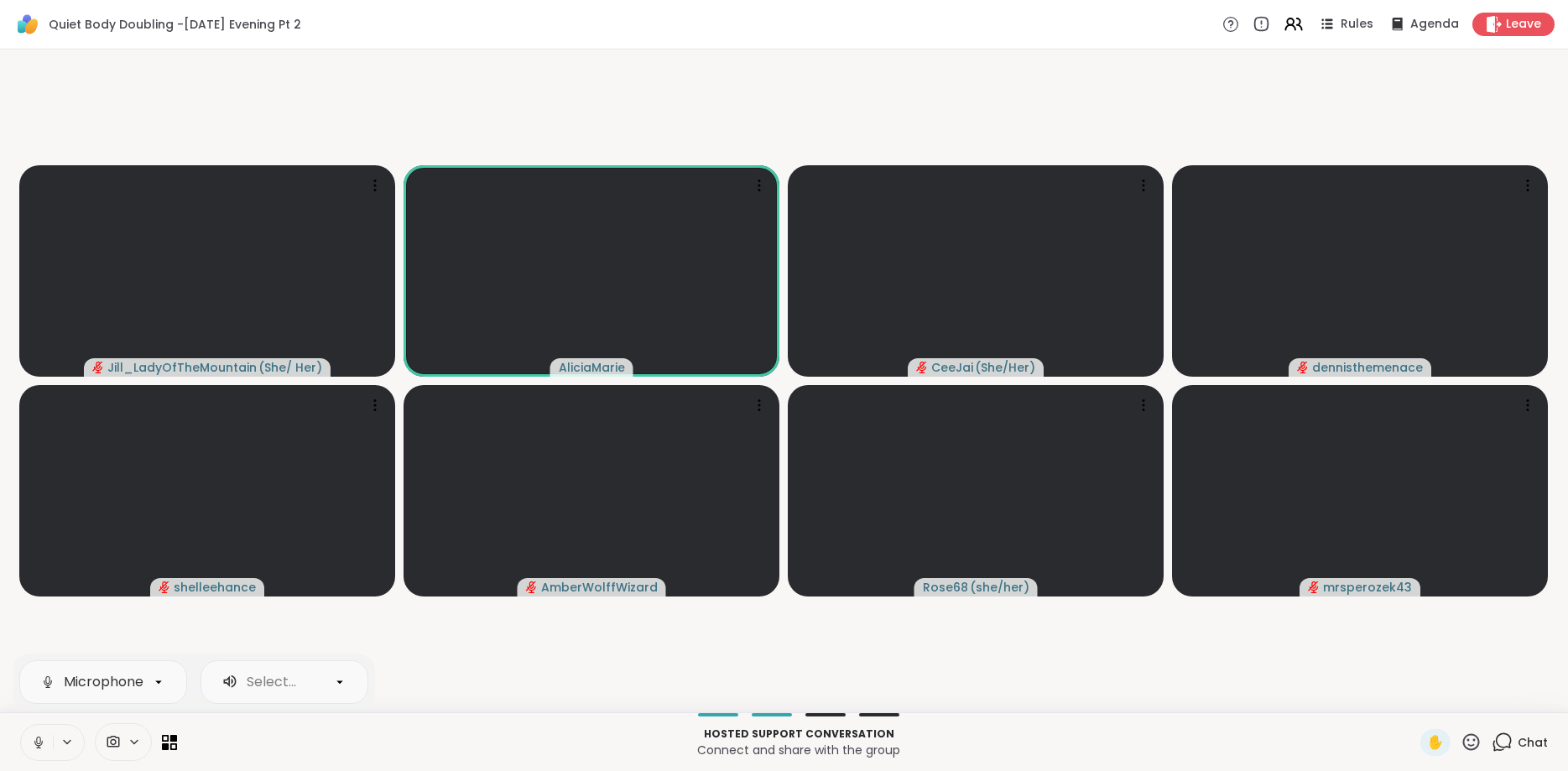
click at [50, 739] on button at bounding box center [37, 742] width 32 height 35
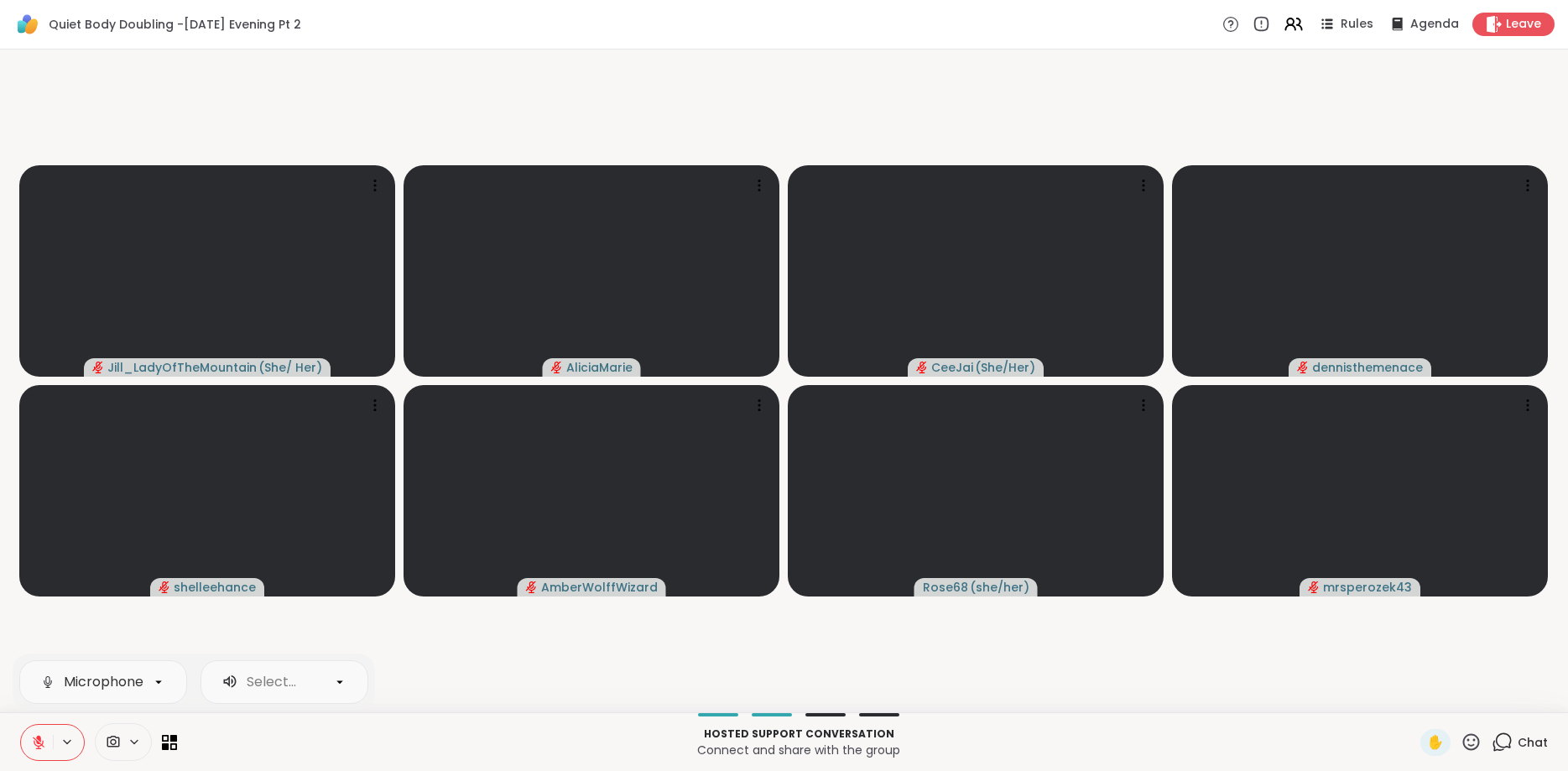
click at [50, 739] on button at bounding box center [37, 742] width 32 height 35
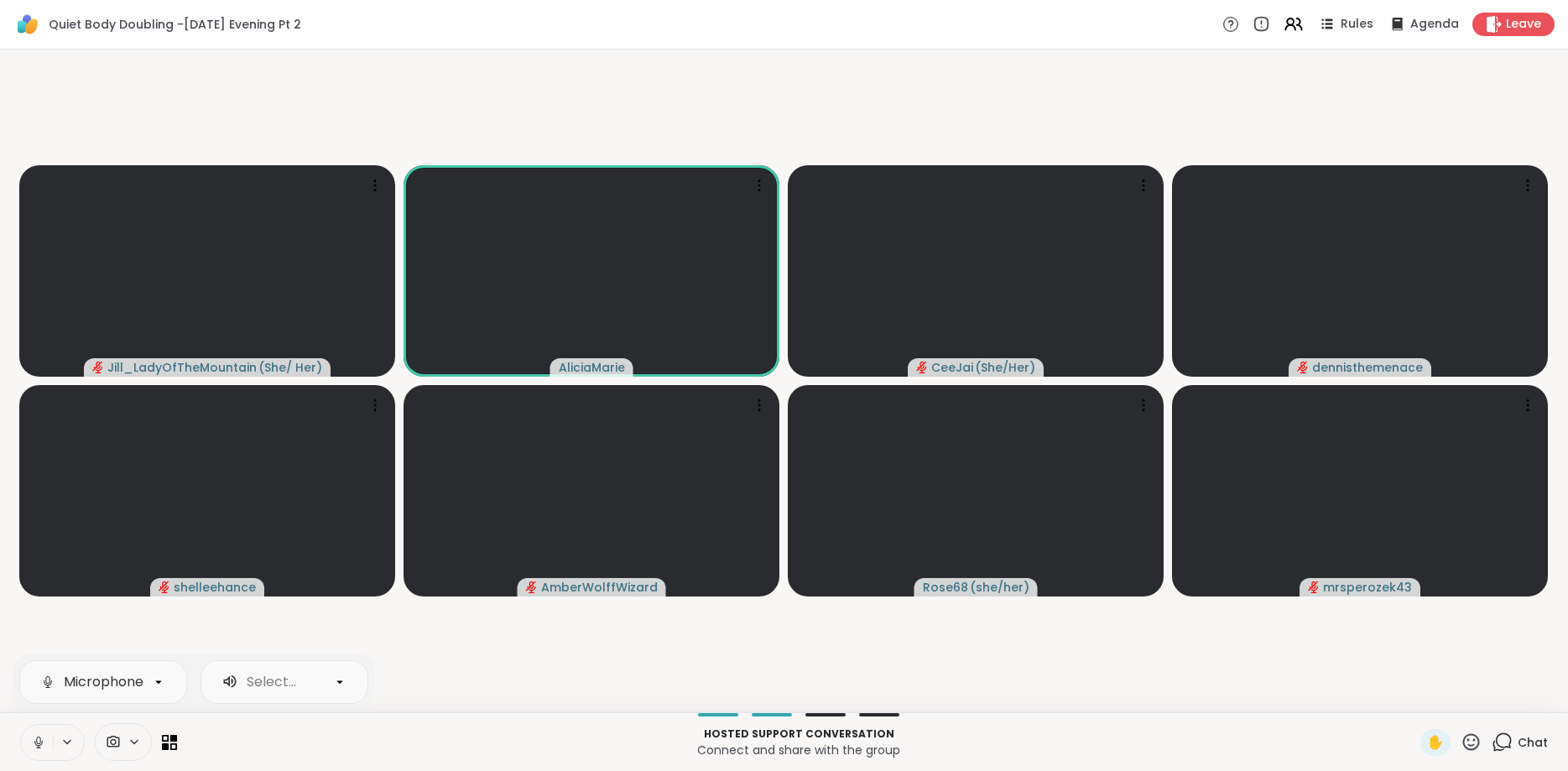
click at [50, 739] on button at bounding box center [37, 742] width 32 height 35
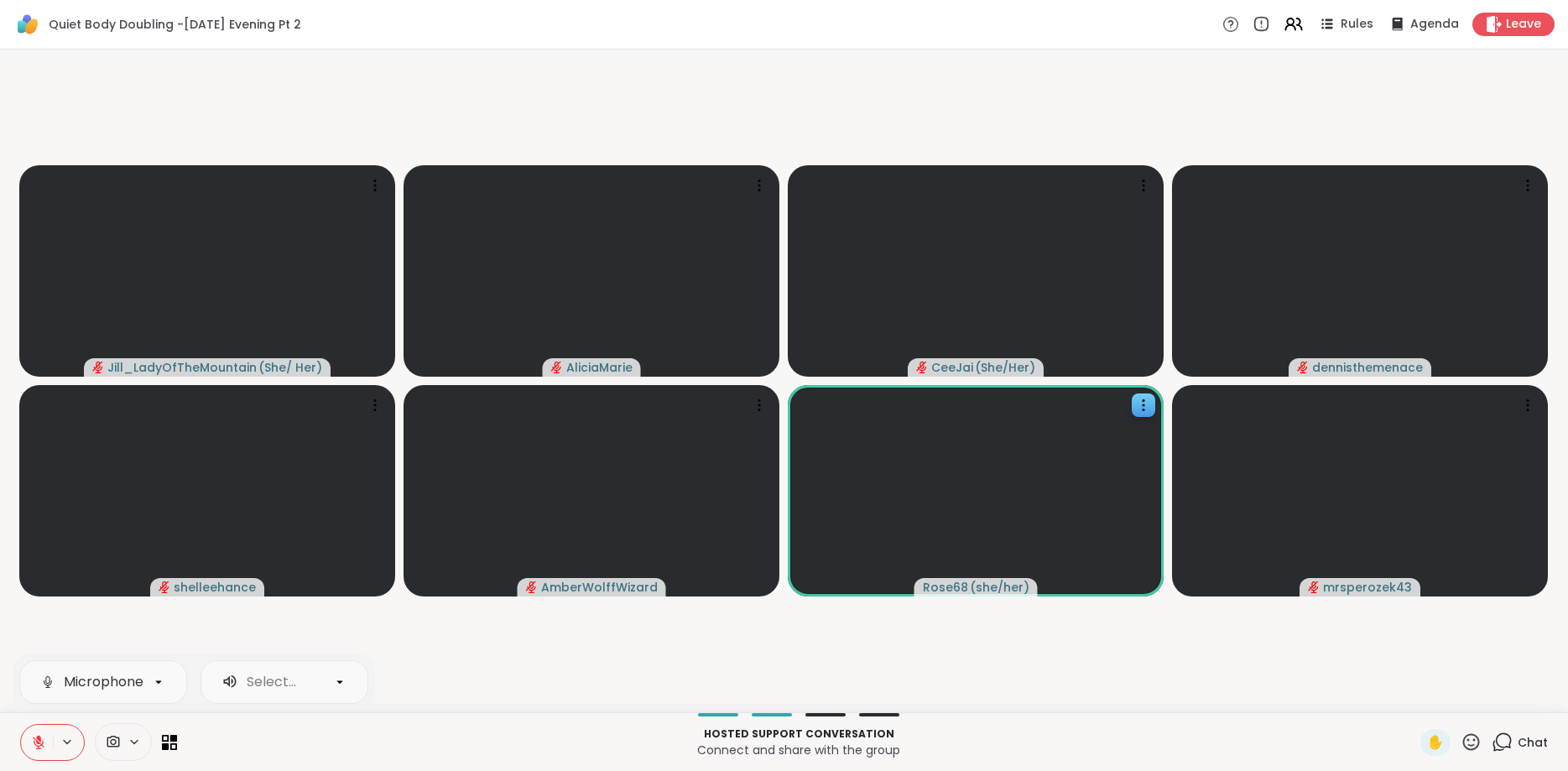
click at [1102, 582] on div at bounding box center [976, 491] width 376 height 211
click at [44, 732] on button at bounding box center [37, 742] width 32 height 35
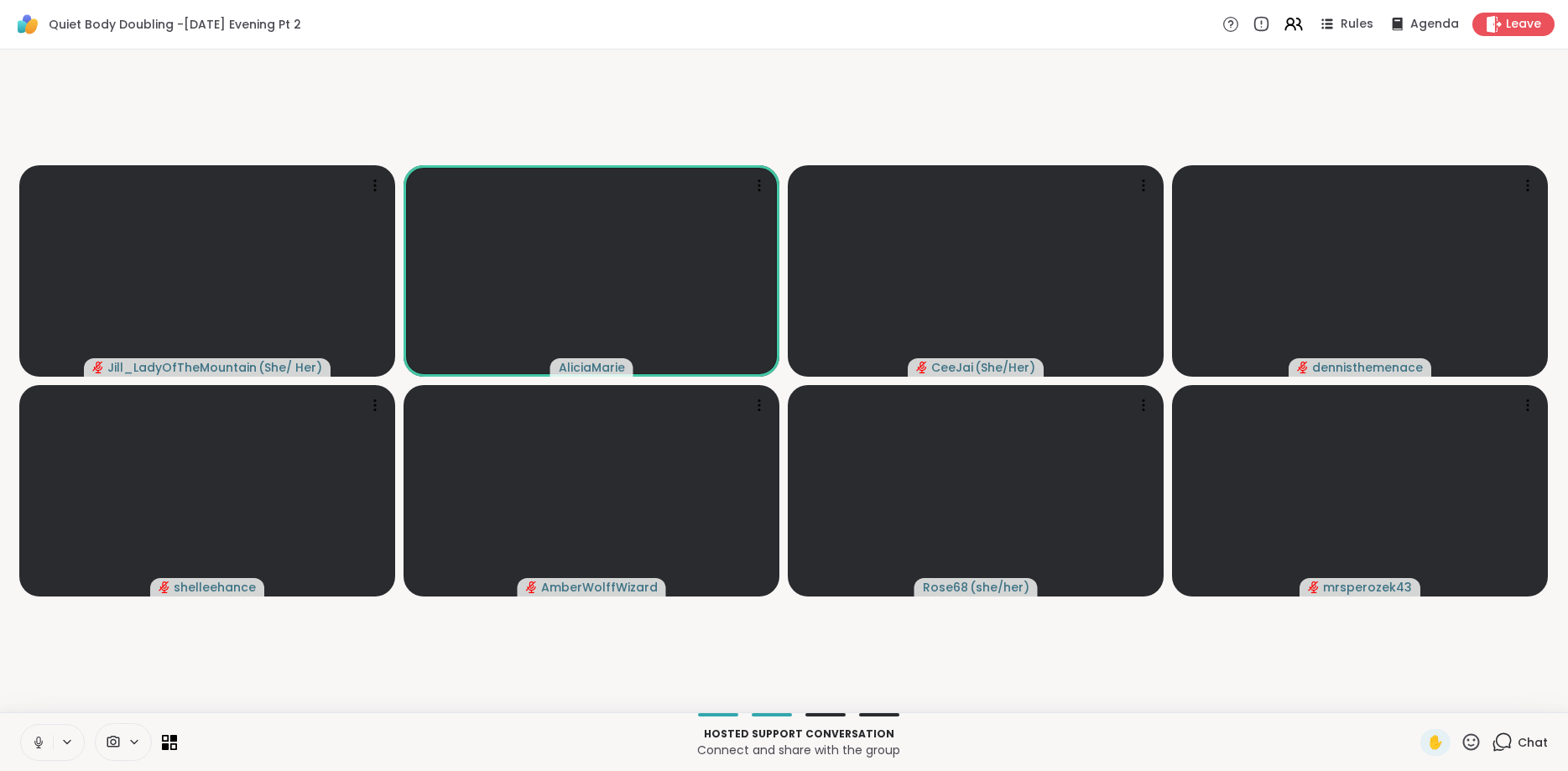
click at [34, 745] on icon at bounding box center [39, 743] width 15 height 15
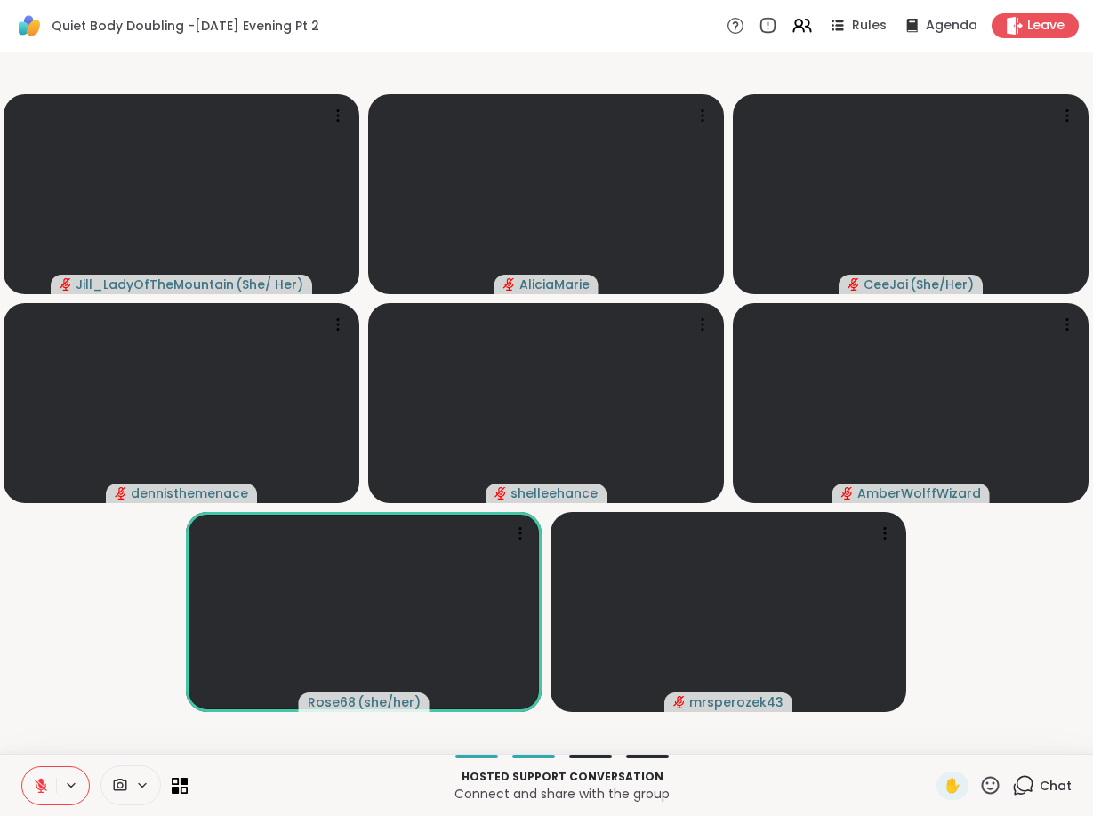
click at [60, 778] on button at bounding box center [72, 785] width 33 height 15
click at [72, 790] on icon at bounding box center [71, 785] width 14 height 15
click at [46, 797] on button at bounding box center [39, 785] width 34 height 37
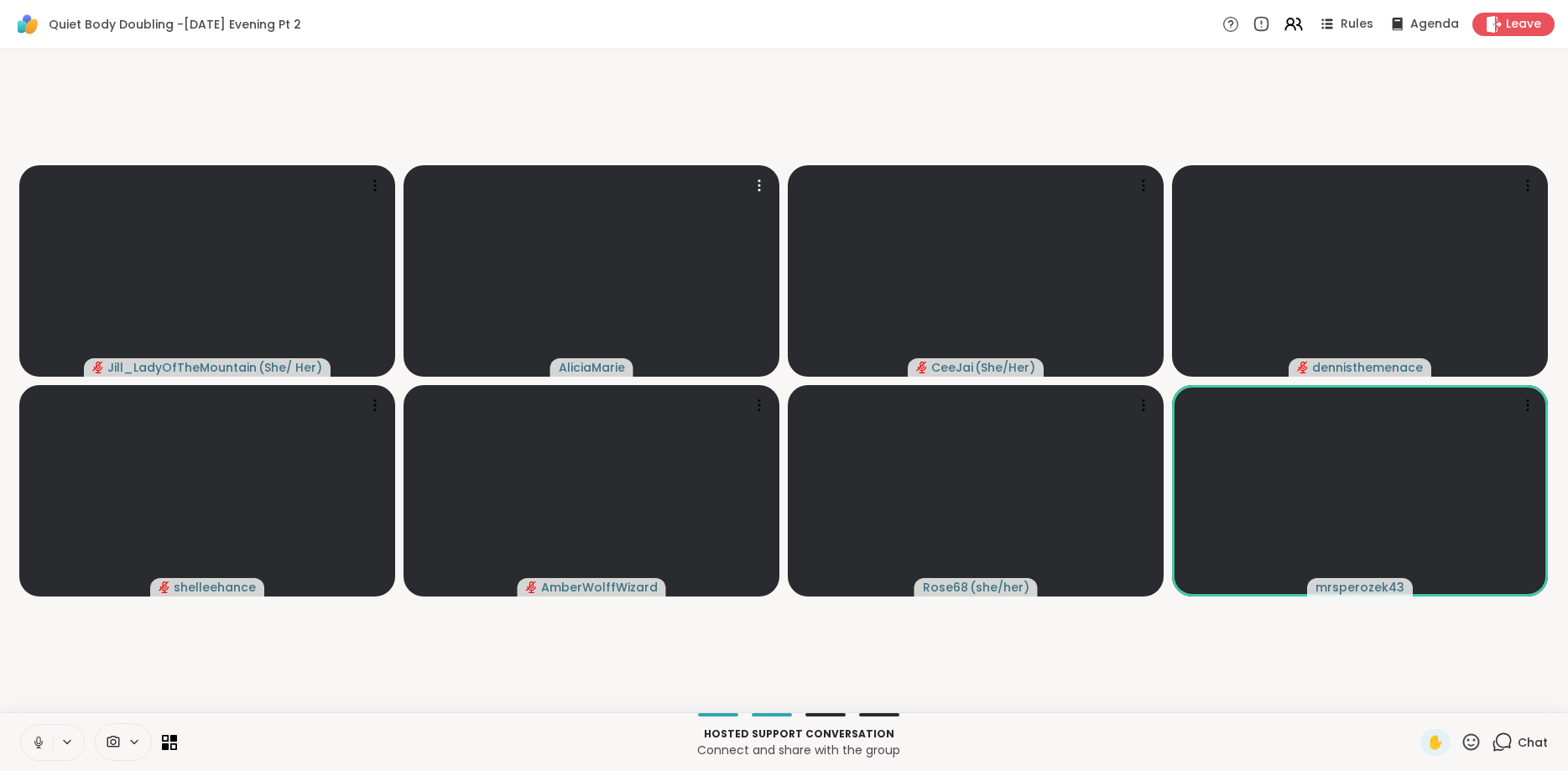
click at [69, 739] on icon at bounding box center [67, 742] width 13 height 14
click at [43, 737] on icon at bounding box center [39, 743] width 15 height 15
click at [33, 751] on button at bounding box center [37, 742] width 32 height 35
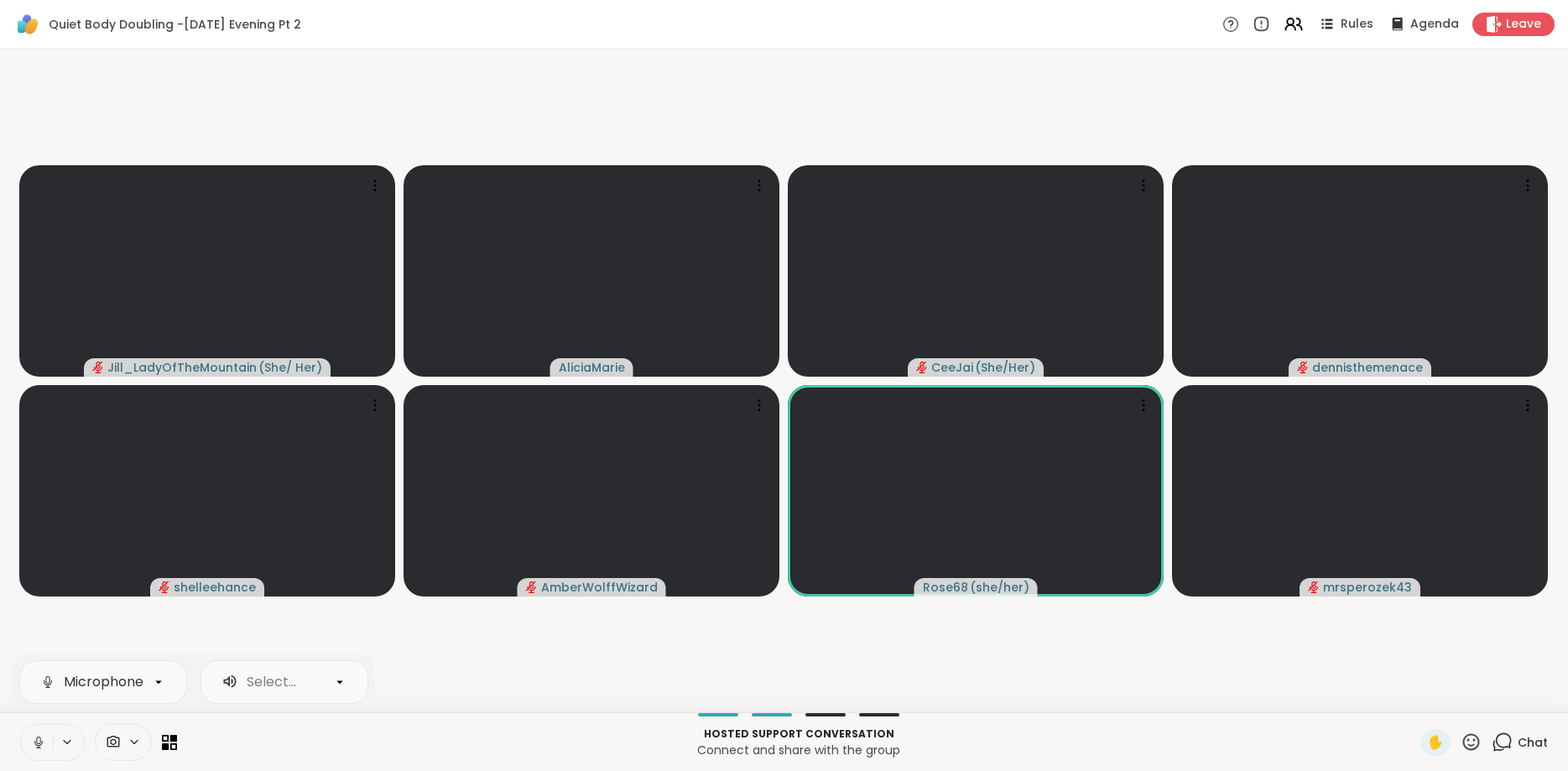
click at [42, 750] on button at bounding box center [37, 742] width 32 height 35
click at [50, 745] on button at bounding box center [37, 742] width 32 height 35
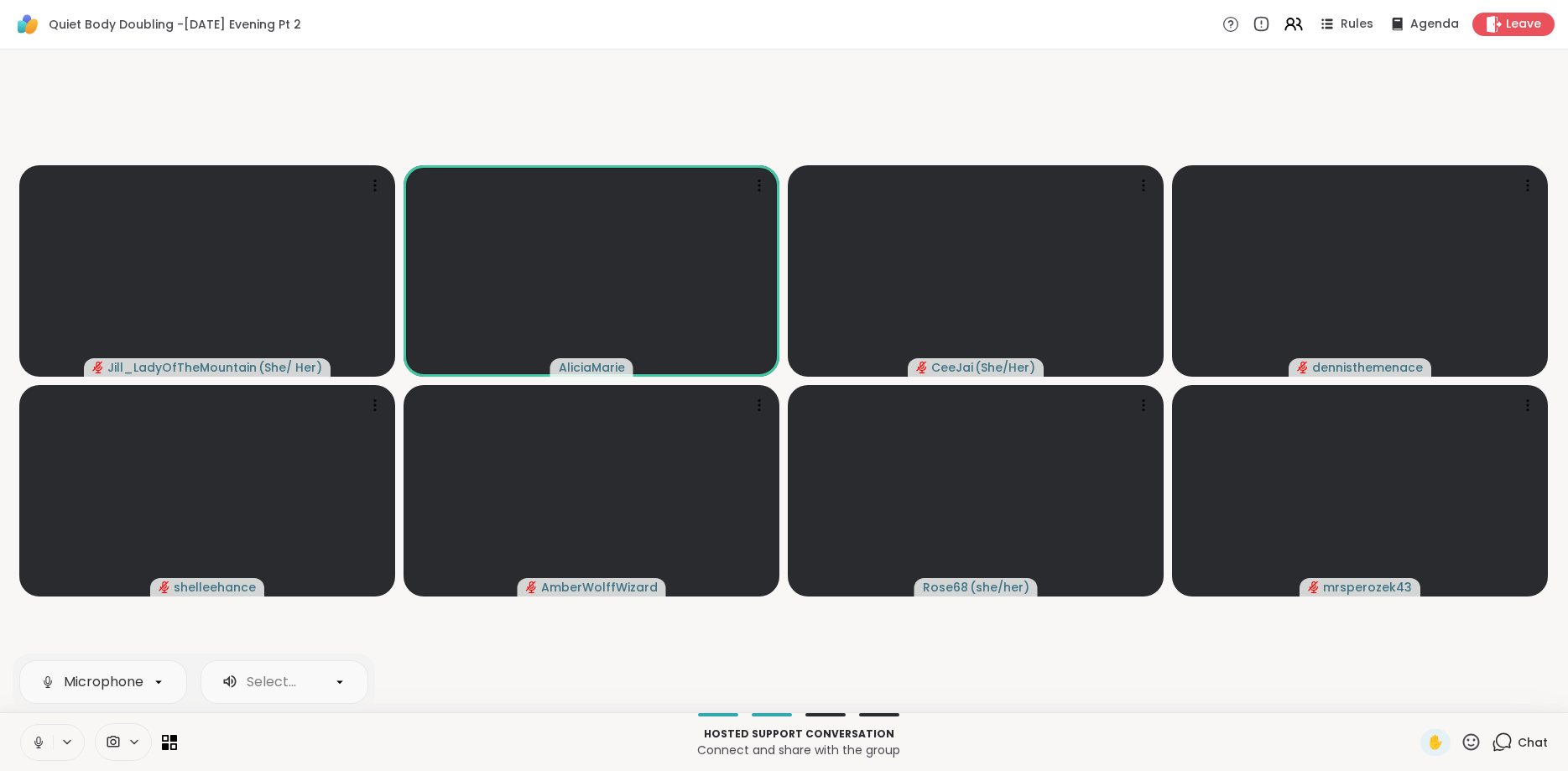
click at [49, 751] on button at bounding box center [37, 742] width 32 height 35
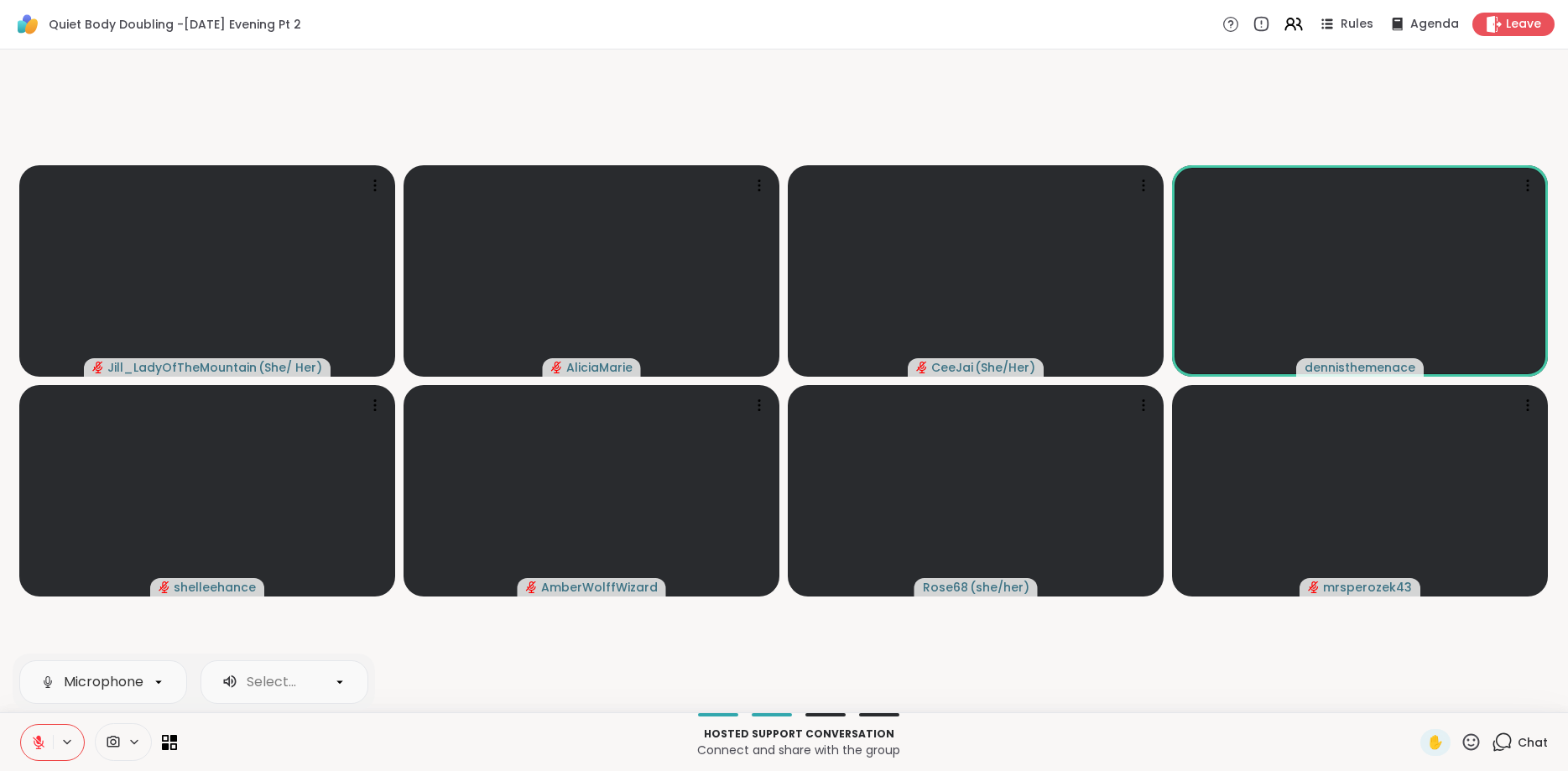
click at [50, 746] on button at bounding box center [37, 742] width 32 height 35
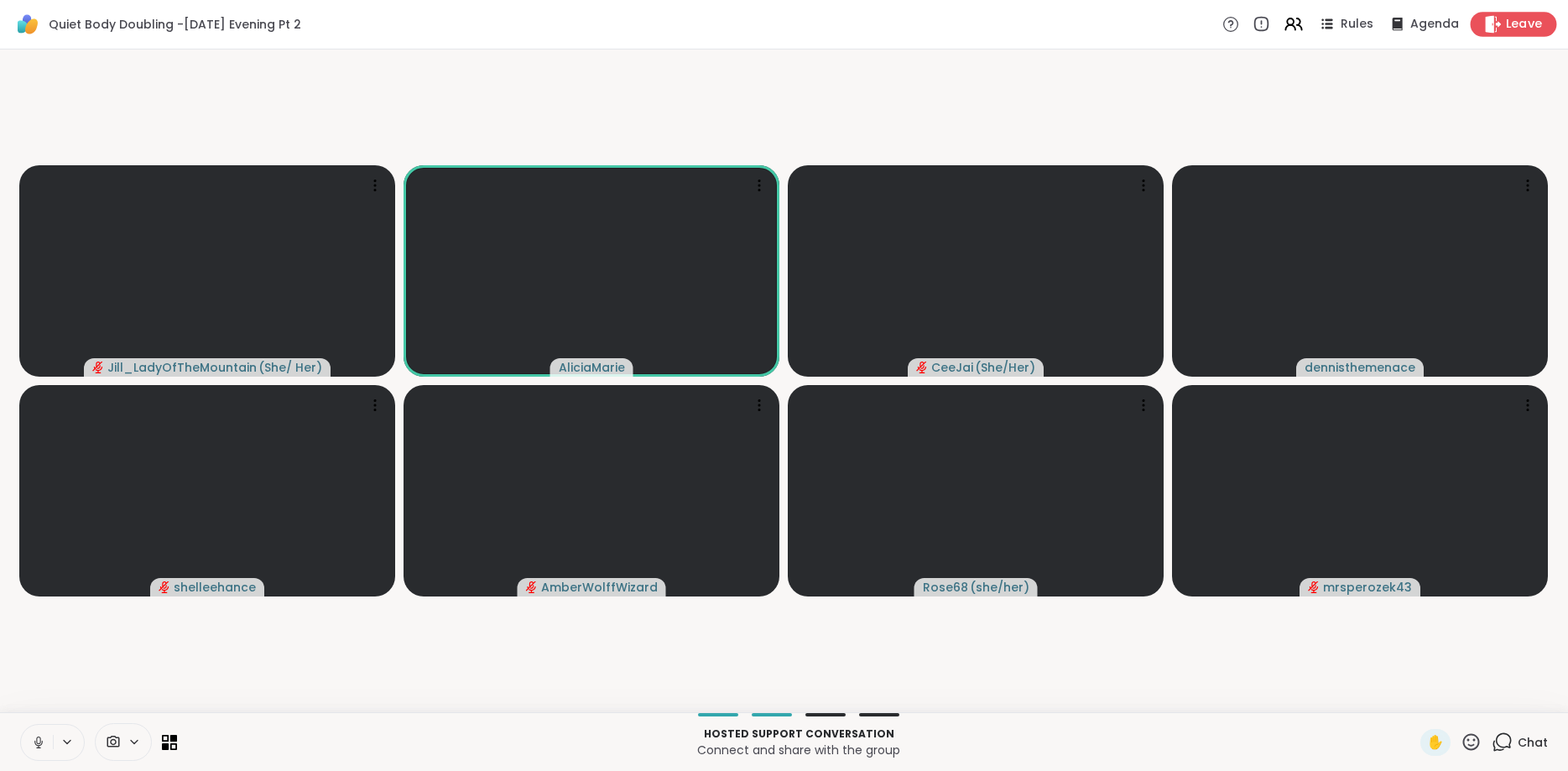
click at [1489, 26] on icon at bounding box center [1493, 24] width 16 height 18
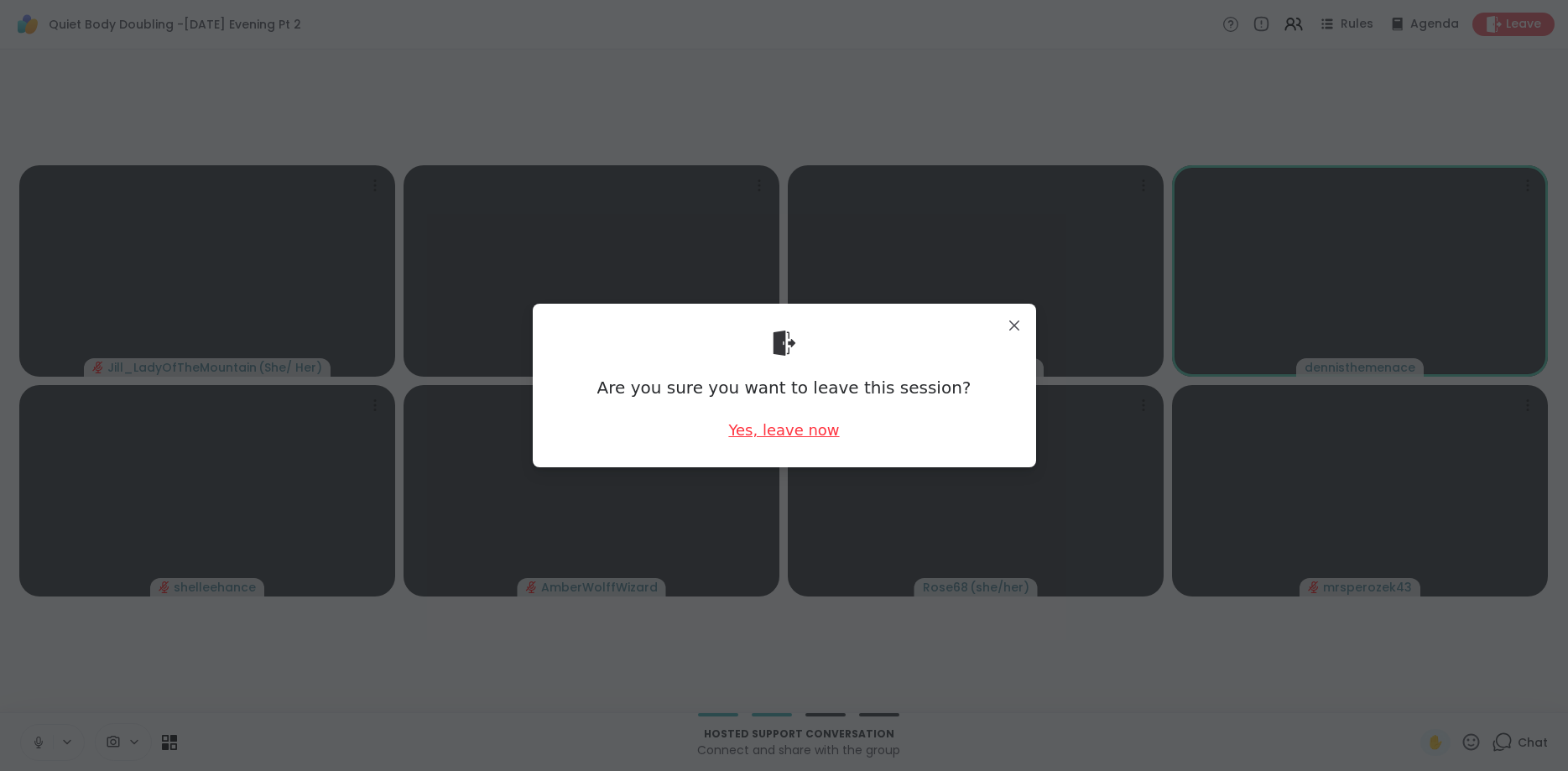
click at [825, 434] on div "Yes, leave now" at bounding box center [784, 429] width 110 height 21
